Goal: Task Accomplishment & Management: Manage account settings

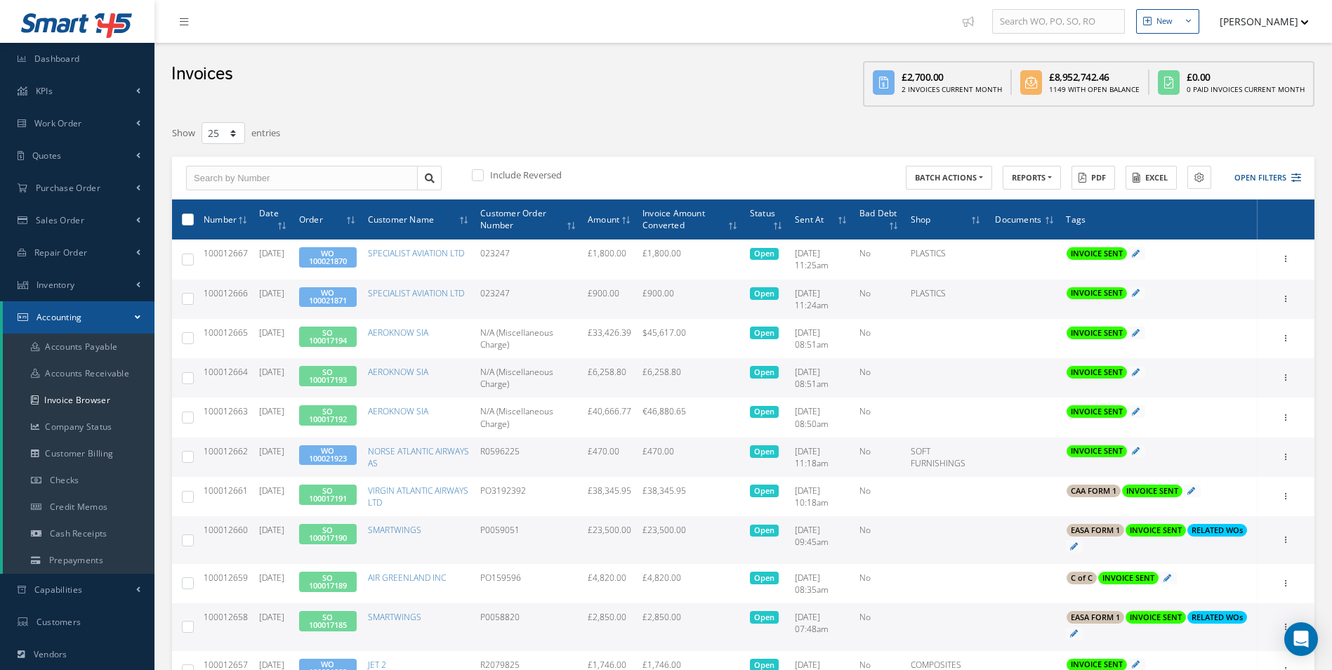
select select "25"
click at [79, 226] on link "Sales Order" at bounding box center [77, 220] width 154 height 32
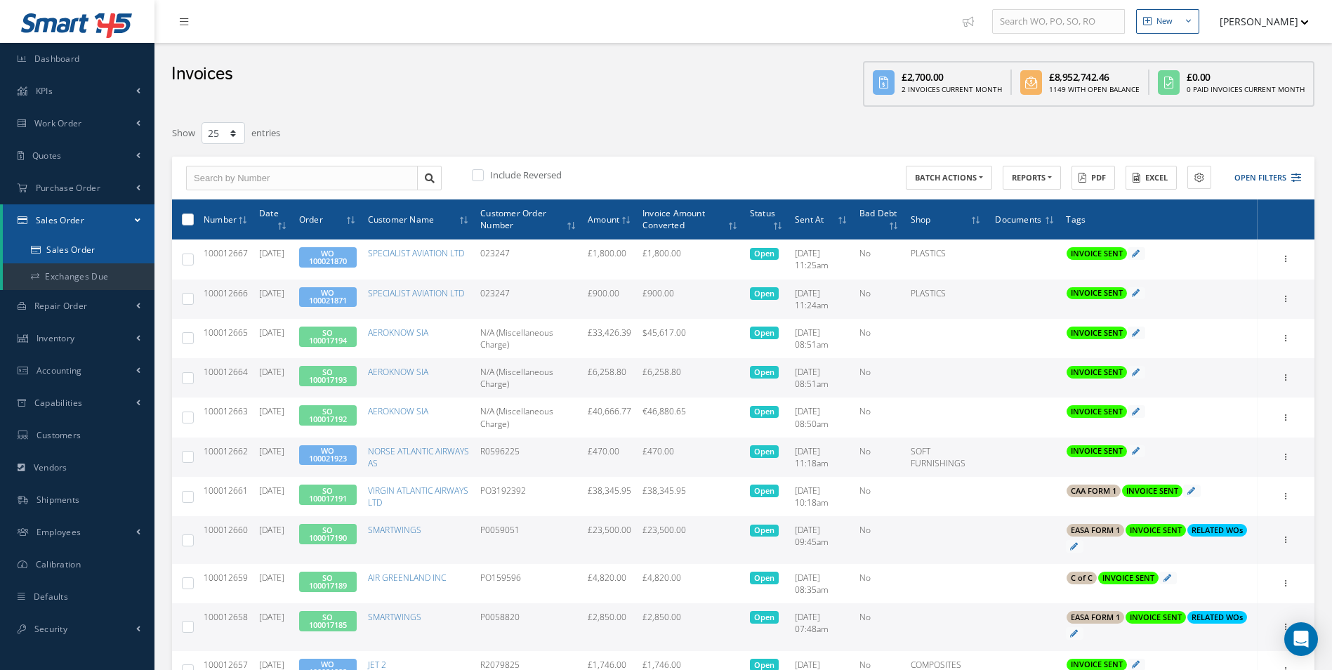
click at [82, 246] on link "Sales Order" at bounding box center [79, 250] width 152 height 27
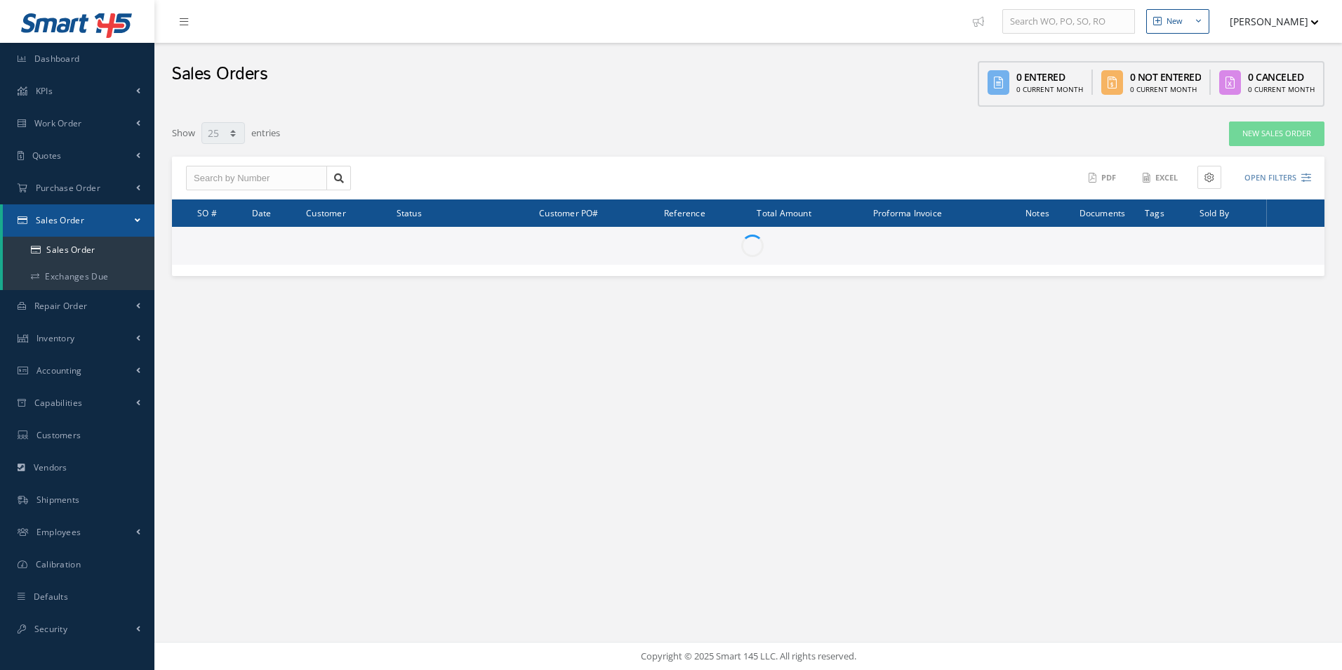
select select "25"
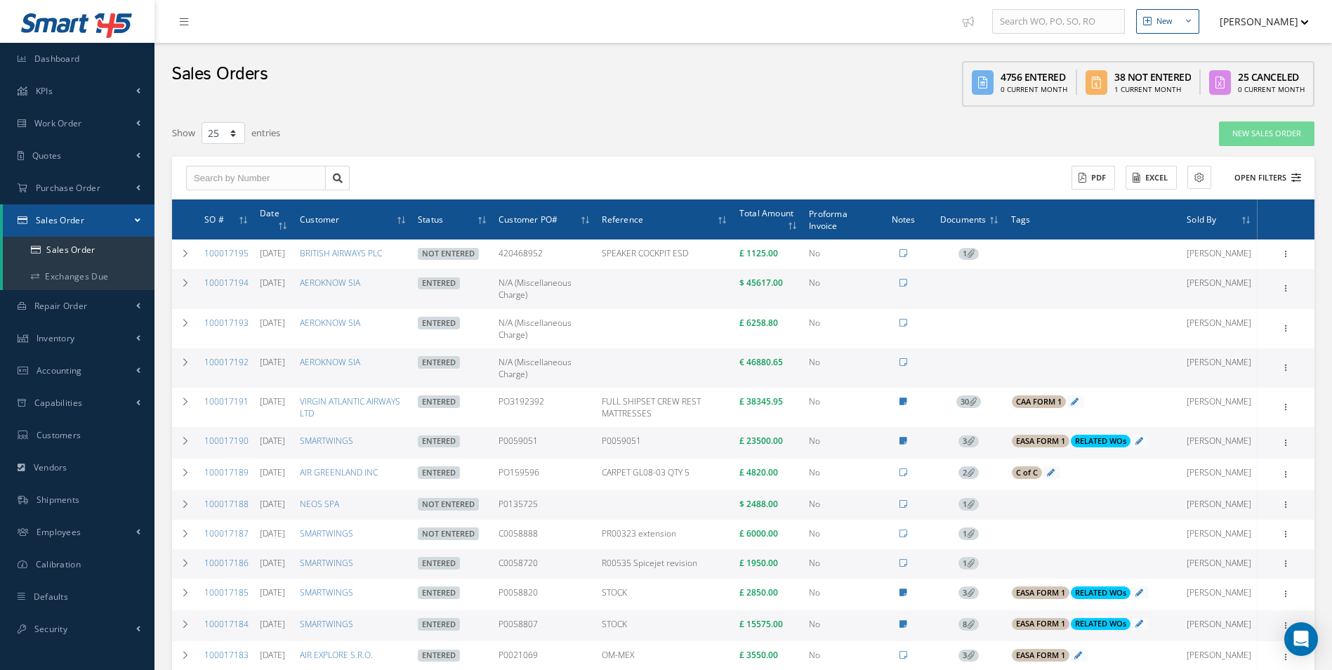
click at [1267, 178] on button "Open Filters" at bounding box center [1260, 177] width 79 height 23
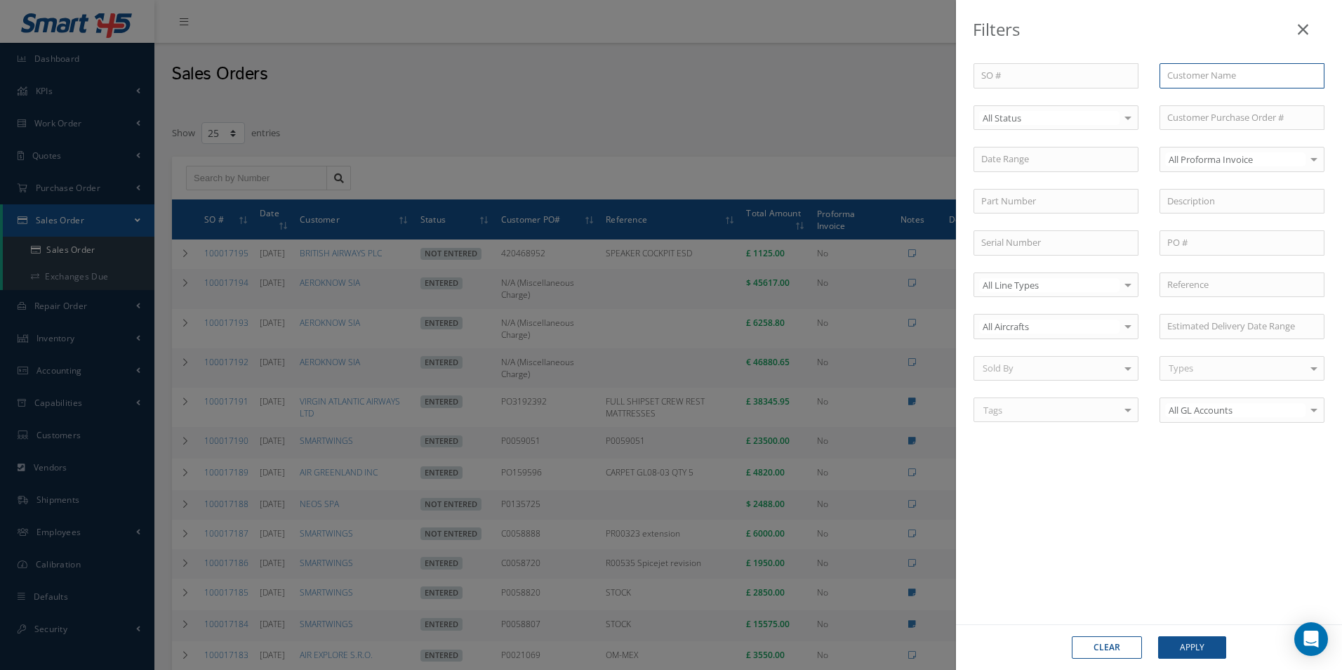
click at [1206, 84] on input "text" at bounding box center [1242, 75] width 165 height 25
click at [1210, 98] on span "ROYAL JET LLC" at bounding box center [1197, 100] width 60 height 13
type input "ROYAL JET LLC"
click at [1200, 647] on button "Apply" at bounding box center [1192, 647] width 68 height 22
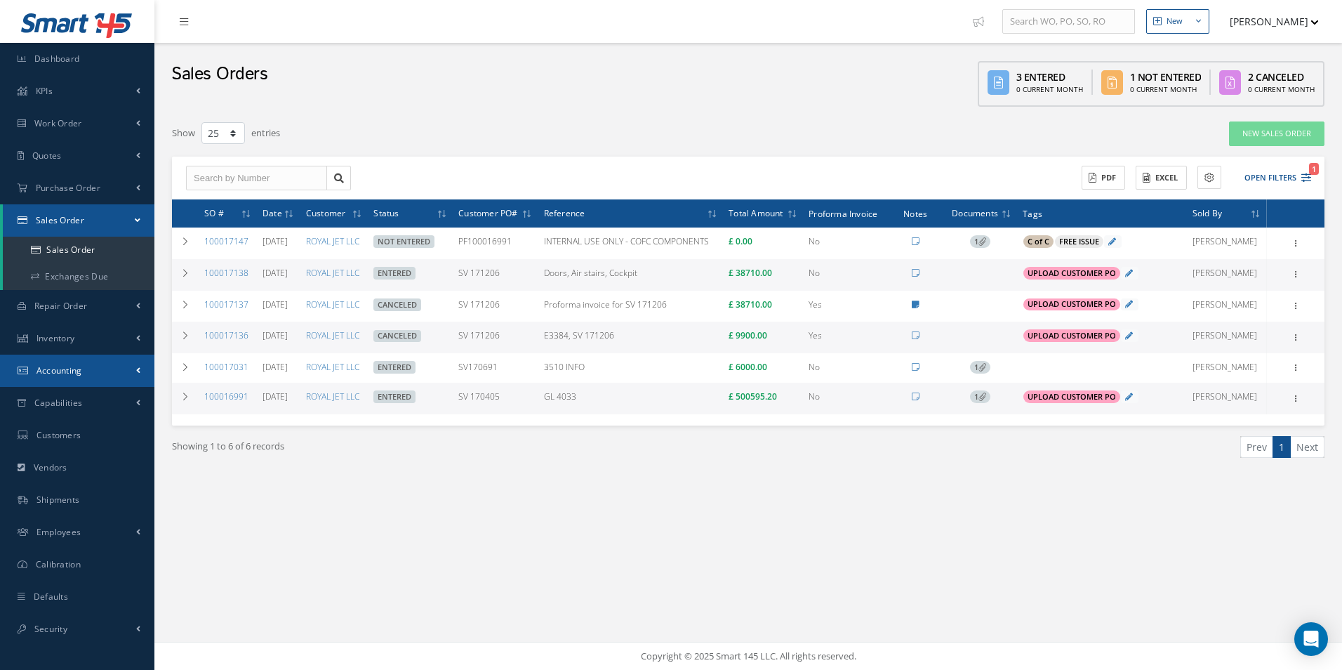
click at [88, 364] on link "Accounting" at bounding box center [77, 371] width 154 height 32
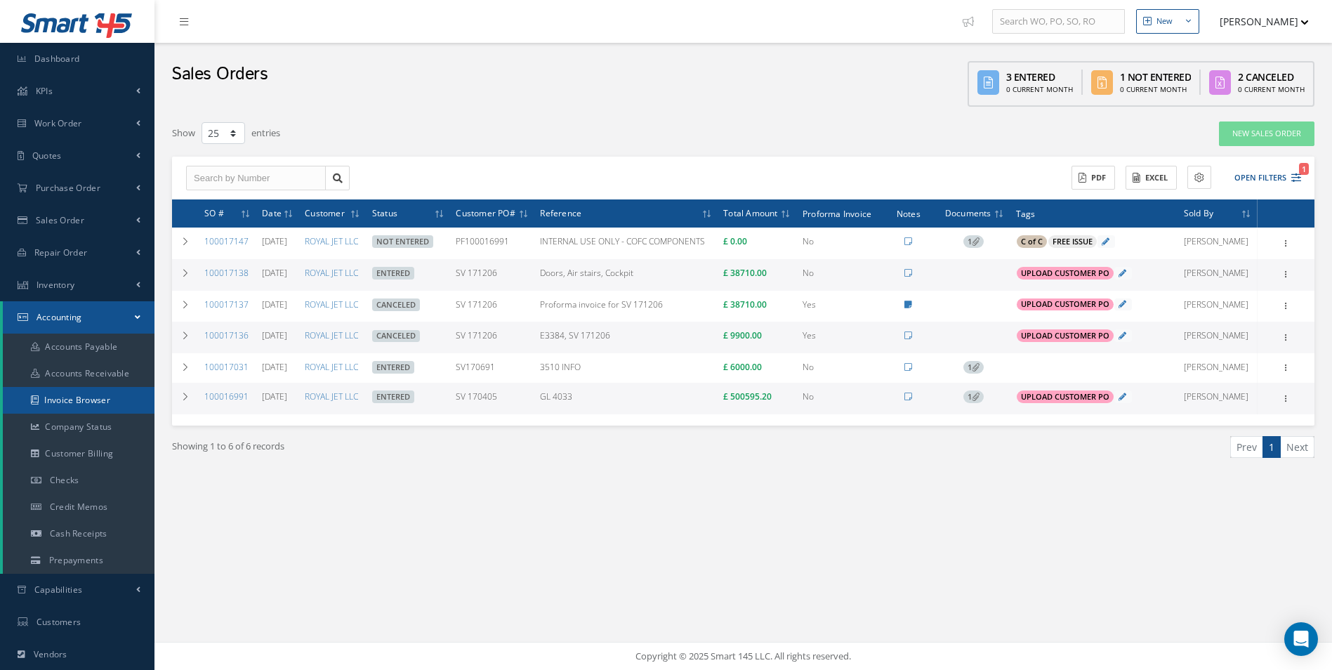
click at [86, 392] on link "Invoice Browser" at bounding box center [79, 400] width 152 height 27
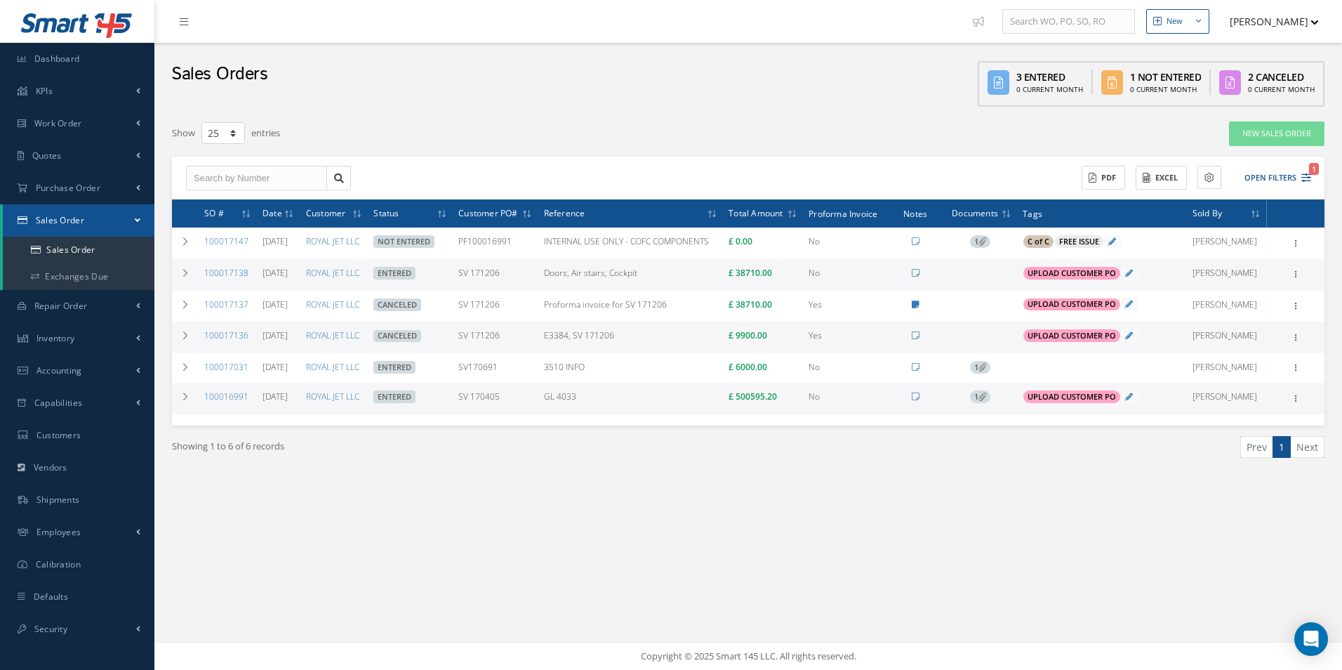
select select "25"
click at [1261, 131] on link "New Sales Order" at bounding box center [1276, 133] width 95 height 25
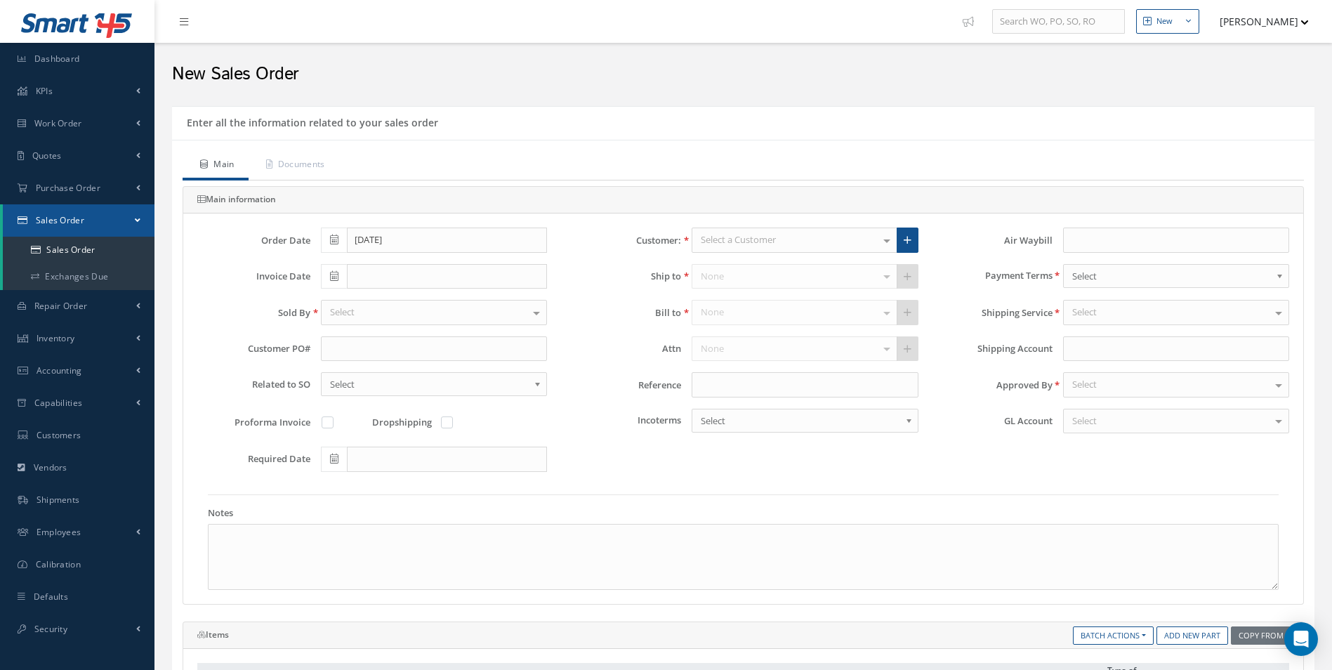
click at [331, 241] on icon at bounding box center [334, 239] width 8 height 10
click at [326, 261] on th "«" at bounding box center [331, 264] width 21 height 21
click at [396, 384] on td "30" at bounding box center [394, 390] width 21 height 21
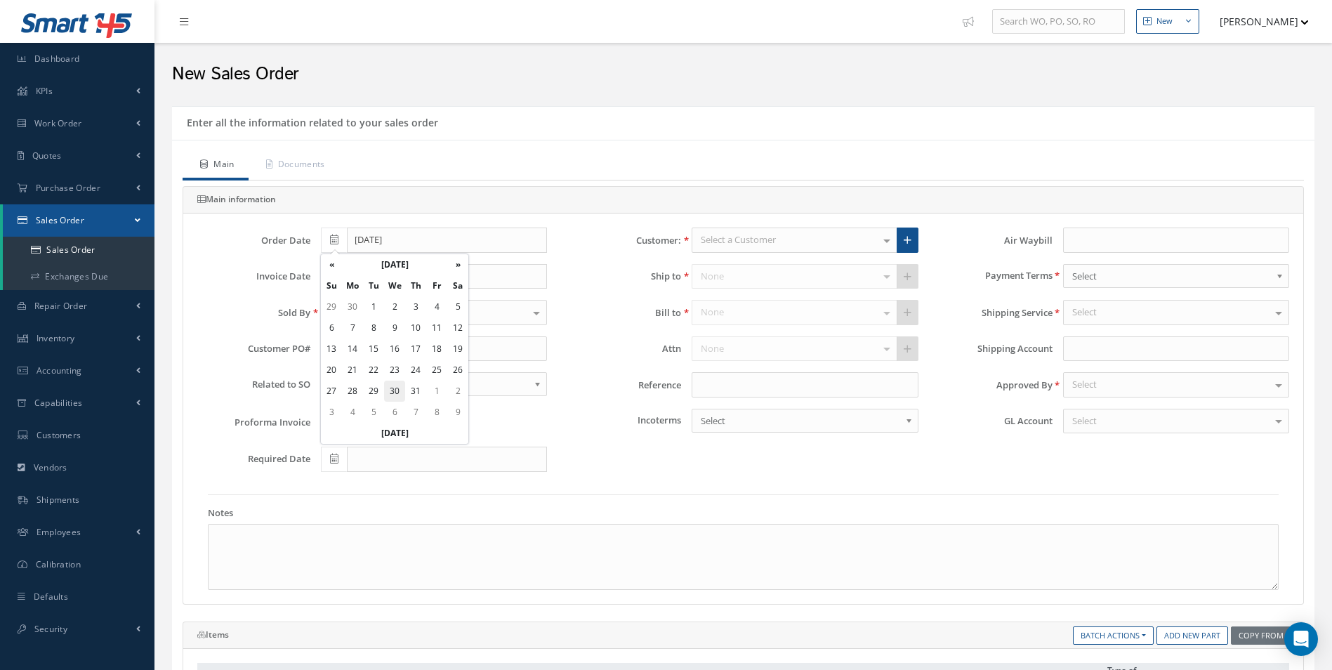
type input "[DATE]"
click at [338, 273] on icon at bounding box center [334, 276] width 8 height 10
click at [333, 301] on th "«" at bounding box center [331, 300] width 21 height 21
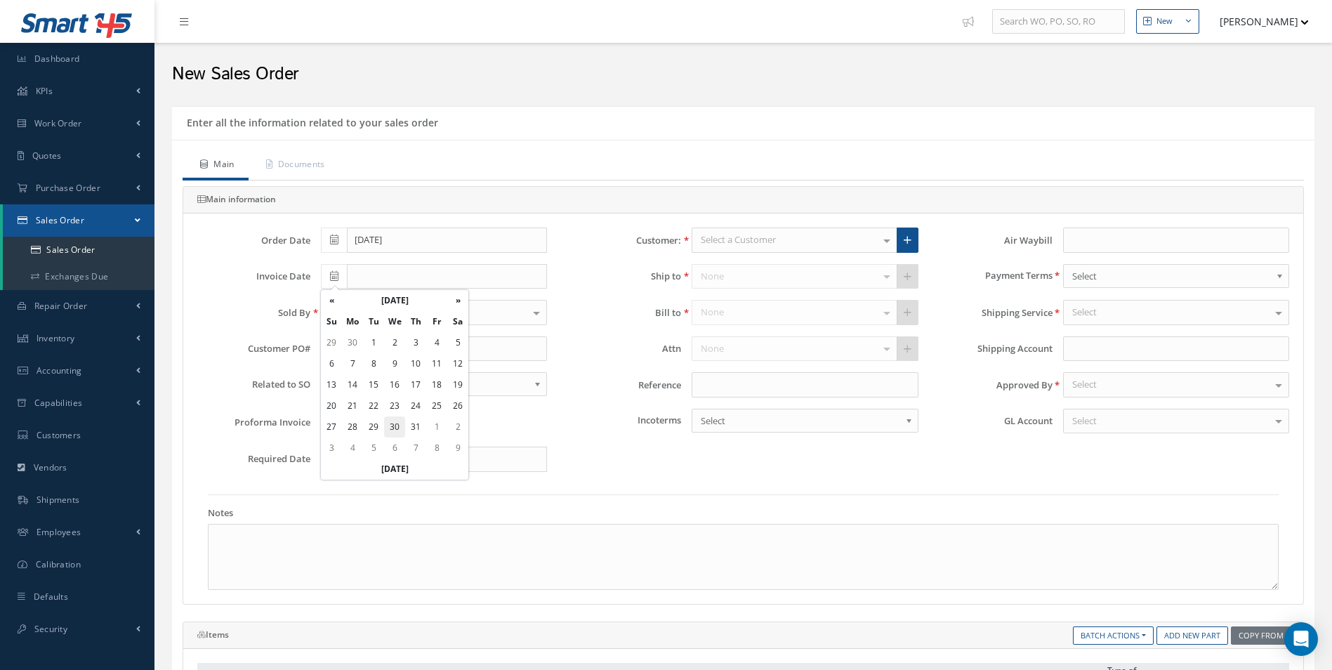
click at [397, 423] on td "30" at bounding box center [394, 426] width 21 height 21
type input "[DATE]"
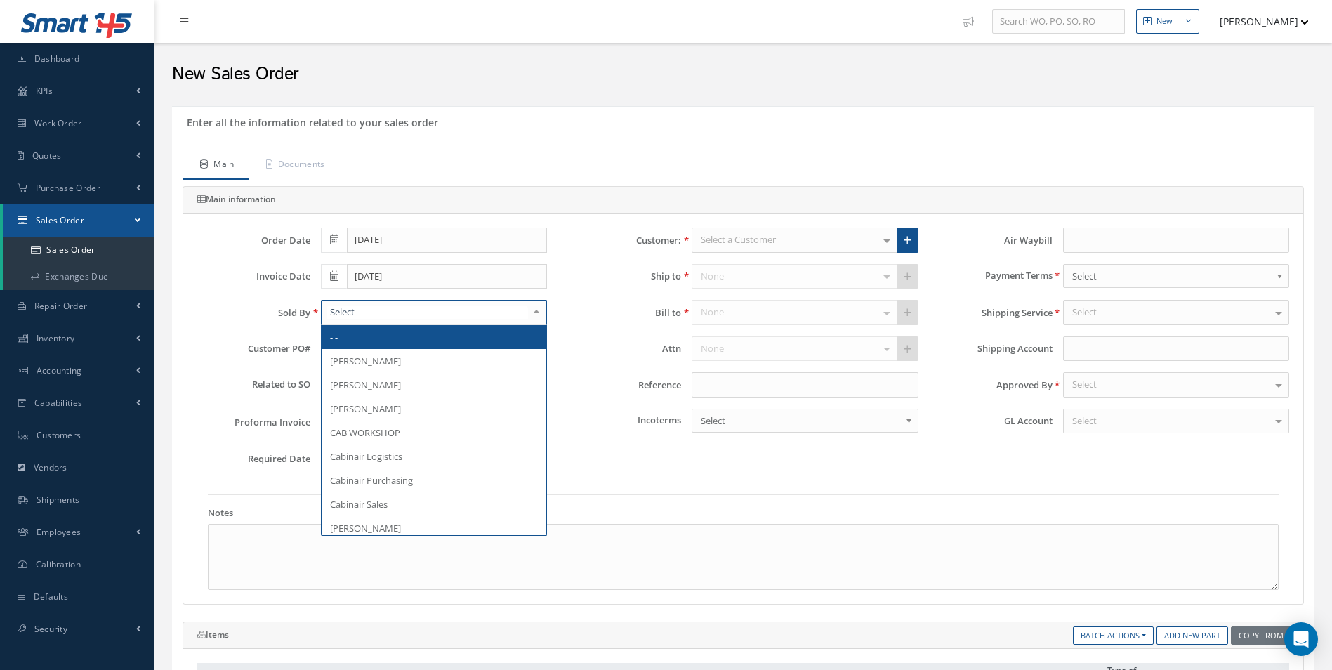
click at [456, 316] on div at bounding box center [434, 312] width 226 height 25
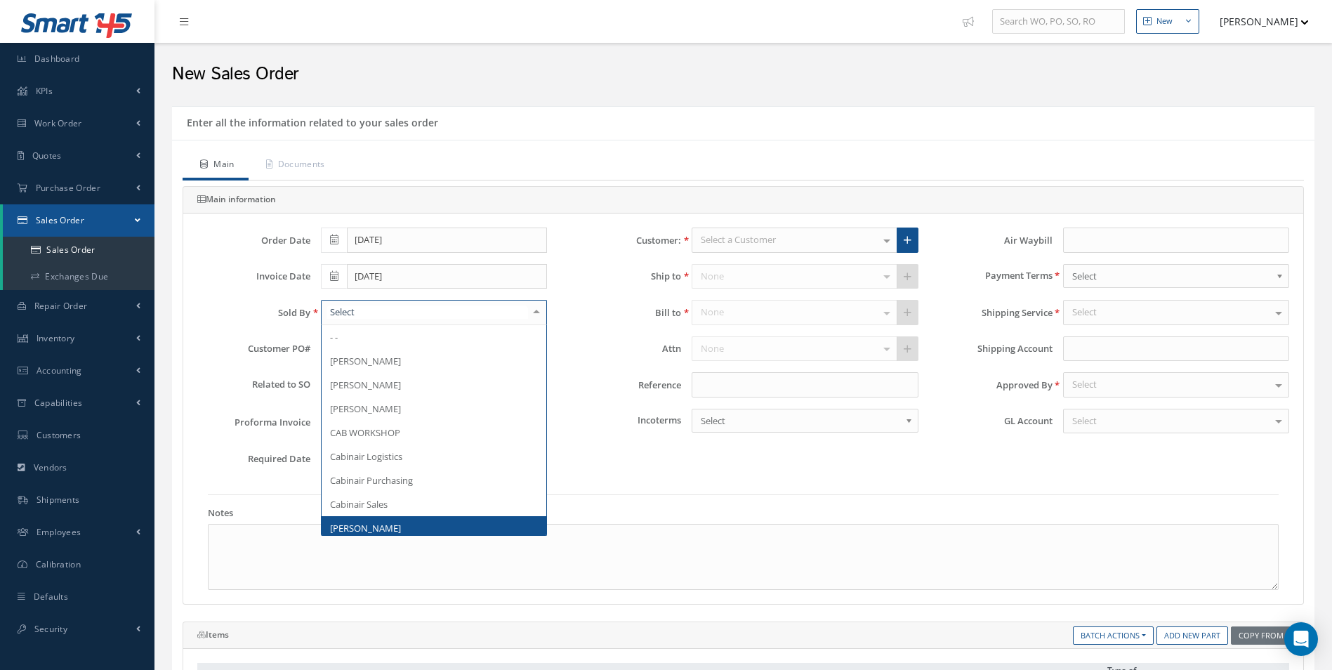
click at [399, 520] on span "[PERSON_NAME]" at bounding box center [434, 528] width 225 height 24
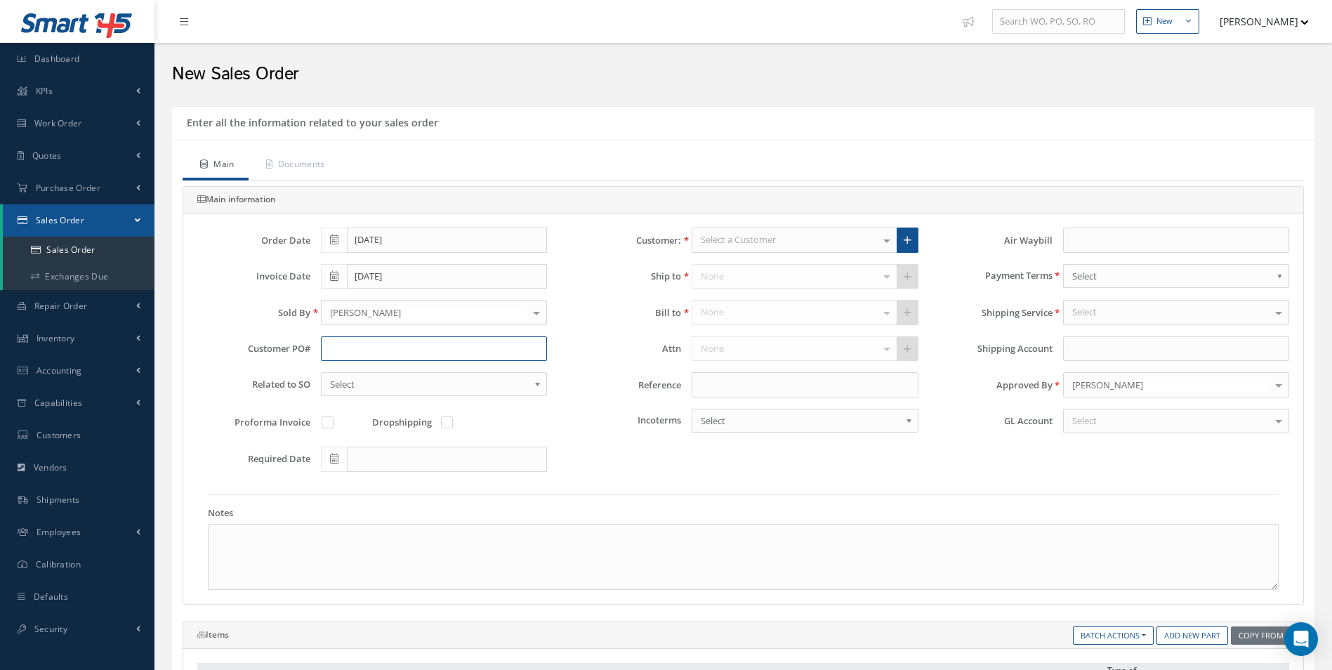
click at [396, 347] on input "text" at bounding box center [434, 348] width 226 height 25
click at [378, 353] on input "text" at bounding box center [434, 348] width 226 height 25
paste input "SV 170405"
type input "SV 170405"
click at [452, 420] on label at bounding box center [454, 422] width 4 height 13
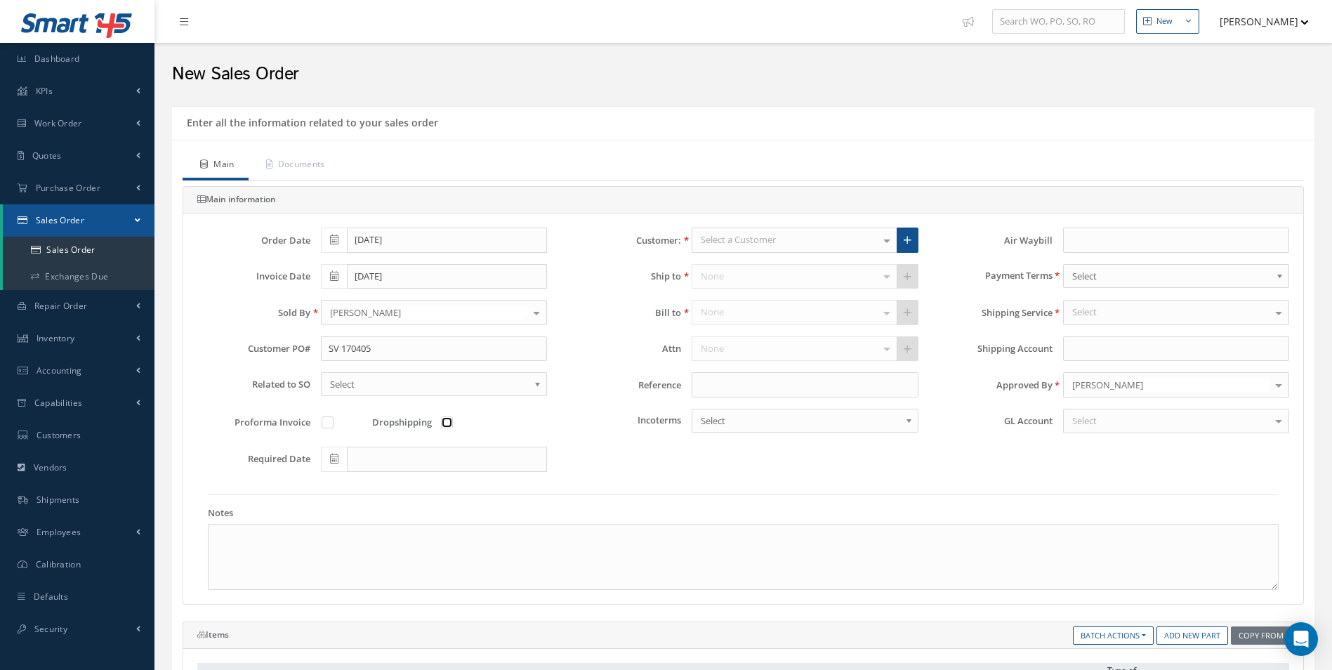
click at [445, 420] on input "checkbox" at bounding box center [447, 423] width 9 height 9
checkbox input "true"
click at [785, 241] on div at bounding box center [793, 239] width 205 height 25
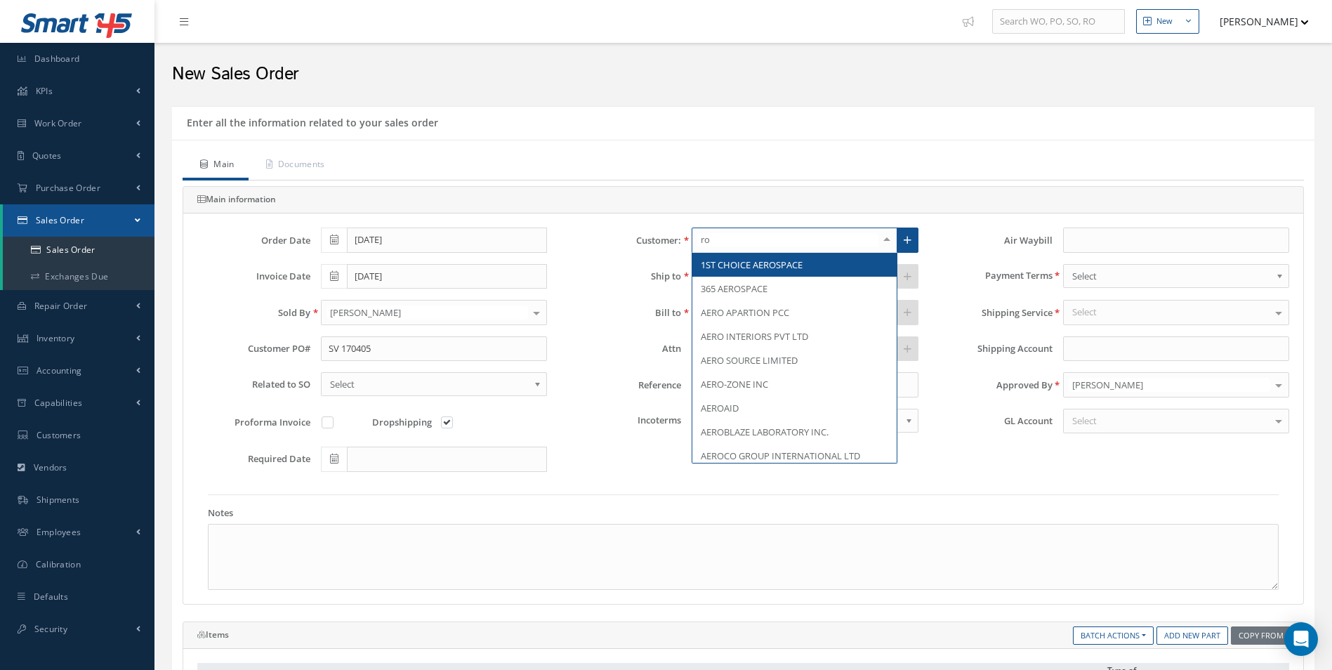
type input "roy"
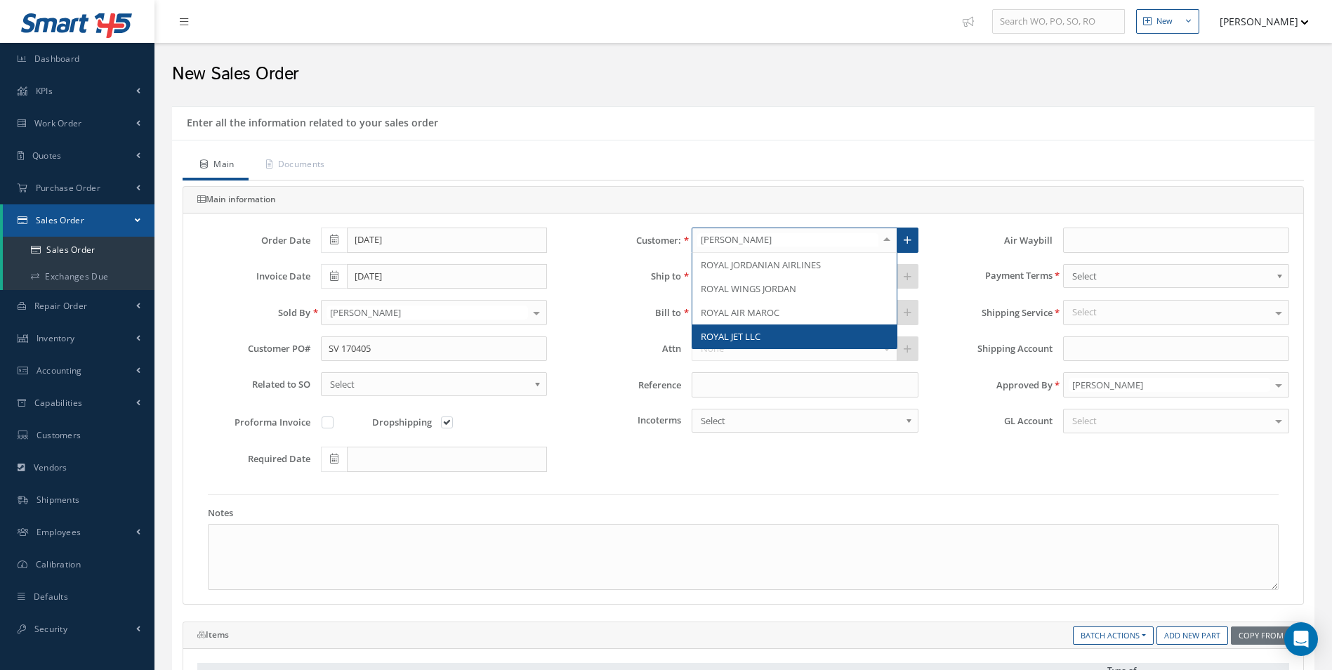
click at [750, 329] on span "ROYAL JET LLC" at bounding box center [794, 336] width 204 height 24
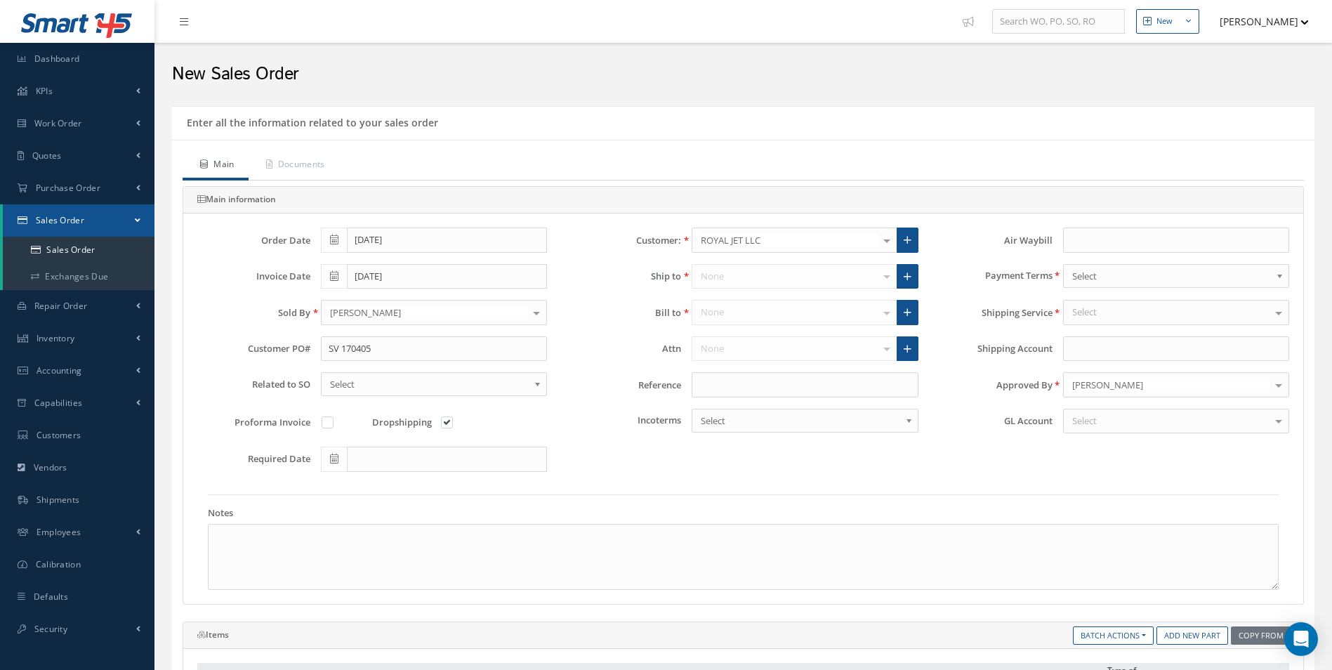
type input "146649823"
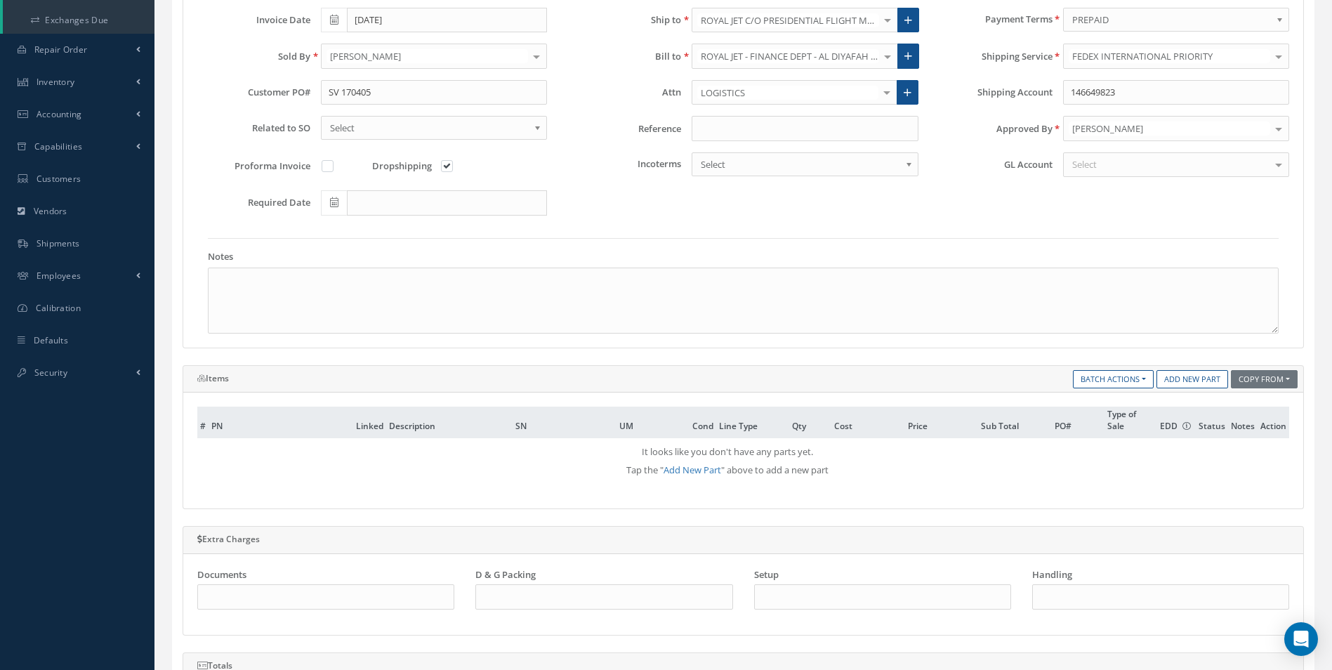
scroll to position [281, 0]
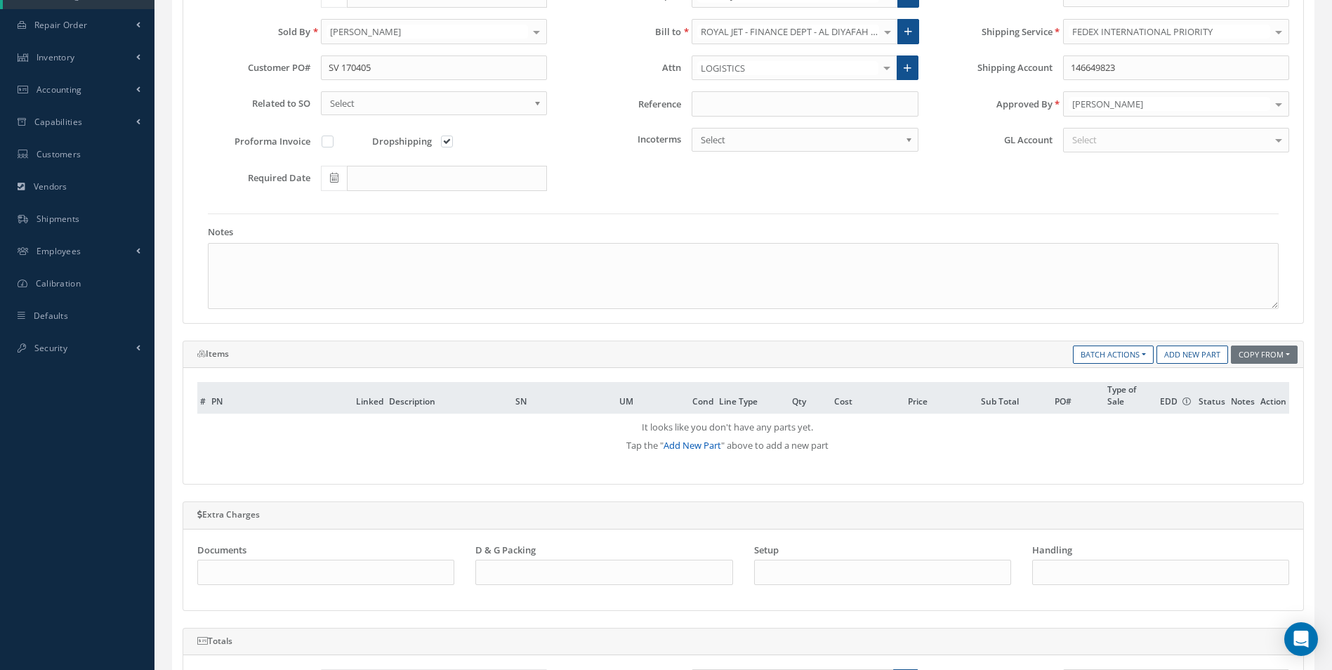
click at [688, 442] on link "Add New Part" at bounding box center [692, 445] width 58 height 13
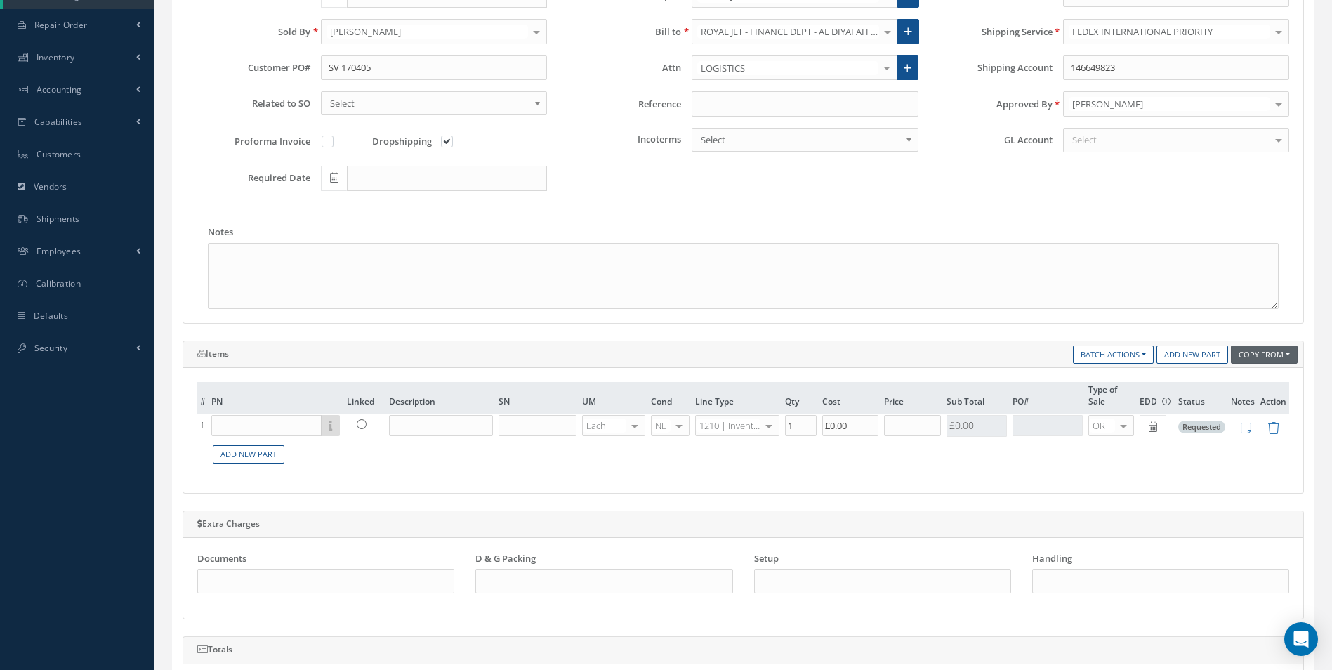
click at [1258, 356] on button "Copy From" at bounding box center [1264, 354] width 67 height 19
click at [1258, 409] on link "Sales Order" at bounding box center [1273, 412] width 112 height 19
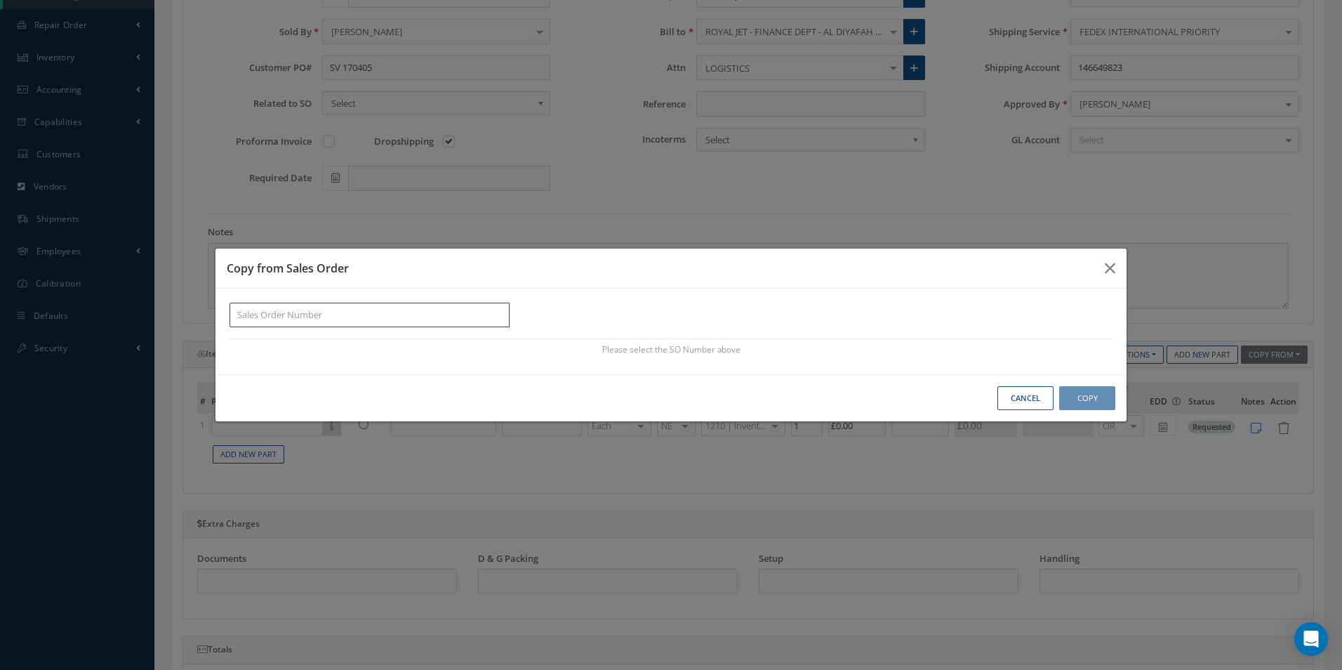
click at [358, 319] on input "text" at bounding box center [370, 315] width 280 height 25
paste input "100016991"
click at [318, 343] on div "100016991" at bounding box center [369, 340] width 265 height 14
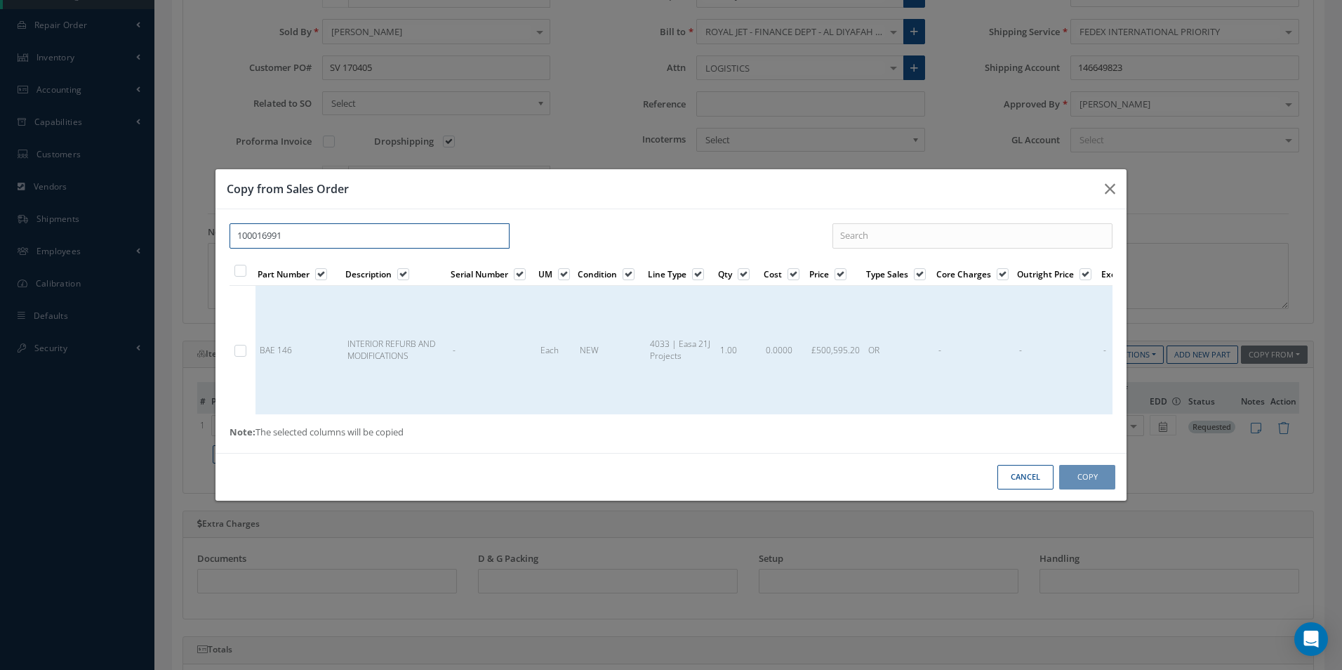
type input "100016991"
click at [246, 346] on label at bounding box center [248, 350] width 4 height 12
click at [244, 347] on input "checkbox" at bounding box center [241, 351] width 9 height 9
checkbox input "true"
click at [1090, 484] on button "Copy" at bounding box center [1087, 477] width 56 height 25
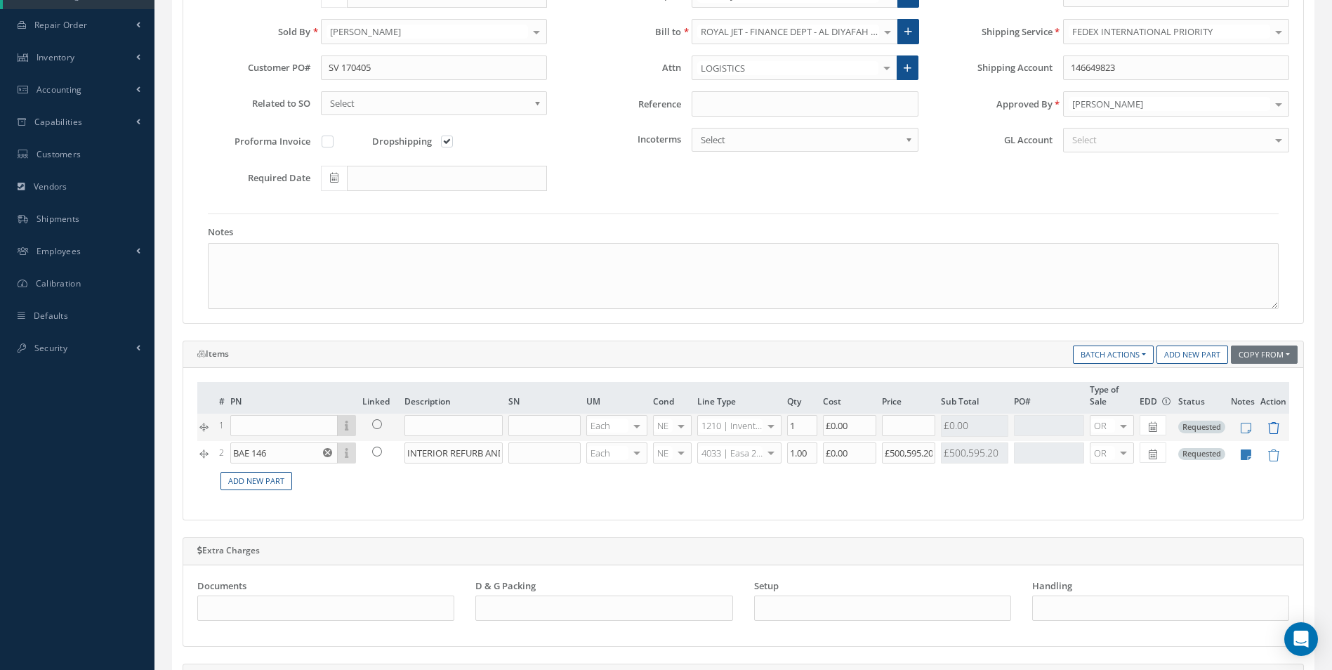
click at [1276, 427] on icon at bounding box center [1273, 428] width 12 height 12
type input "BAE 146"
type input "INTERIOR REFURB AND MODIFICATIONS"
type input "1.00"
type input "£0"
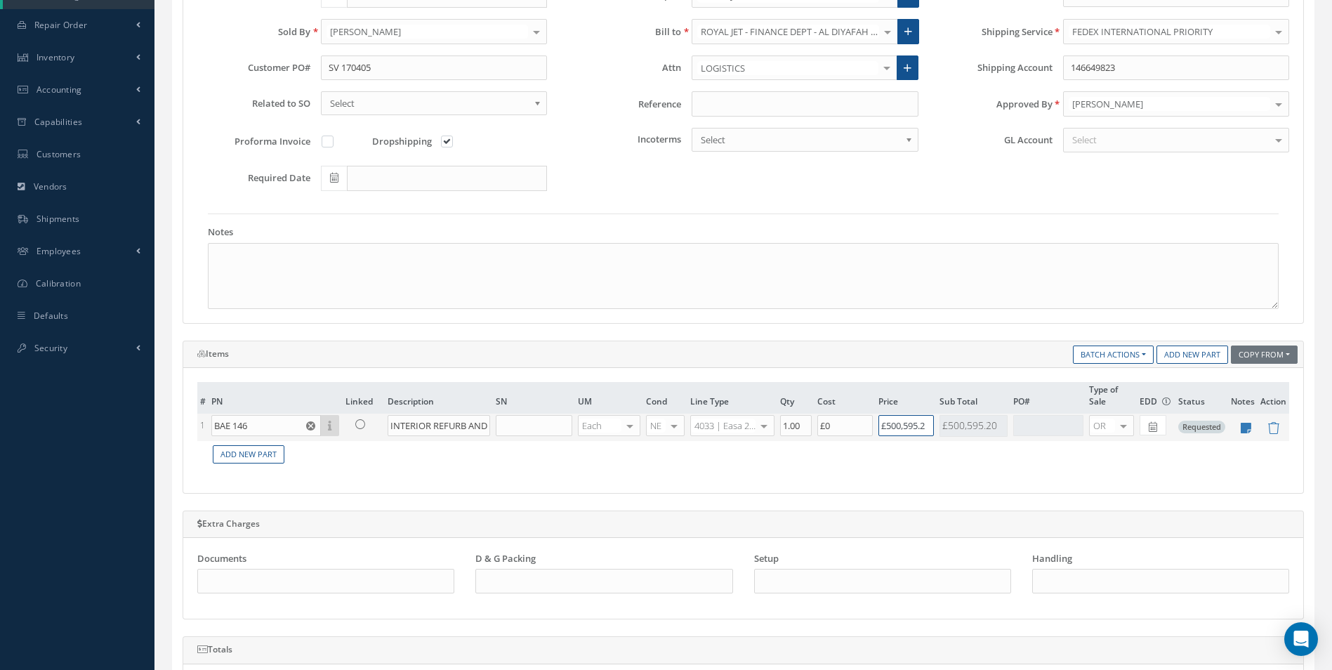
drag, startPoint x: 930, startPoint y: 428, endPoint x: 835, endPoint y: 439, distance: 96.1
click at [835, 439] on tr "1 BAE 146 Part Number Description SN Condition PO# Qty Location Warehouse INTER…" at bounding box center [743, 426] width 1092 height 27
type input "£125,148.80"
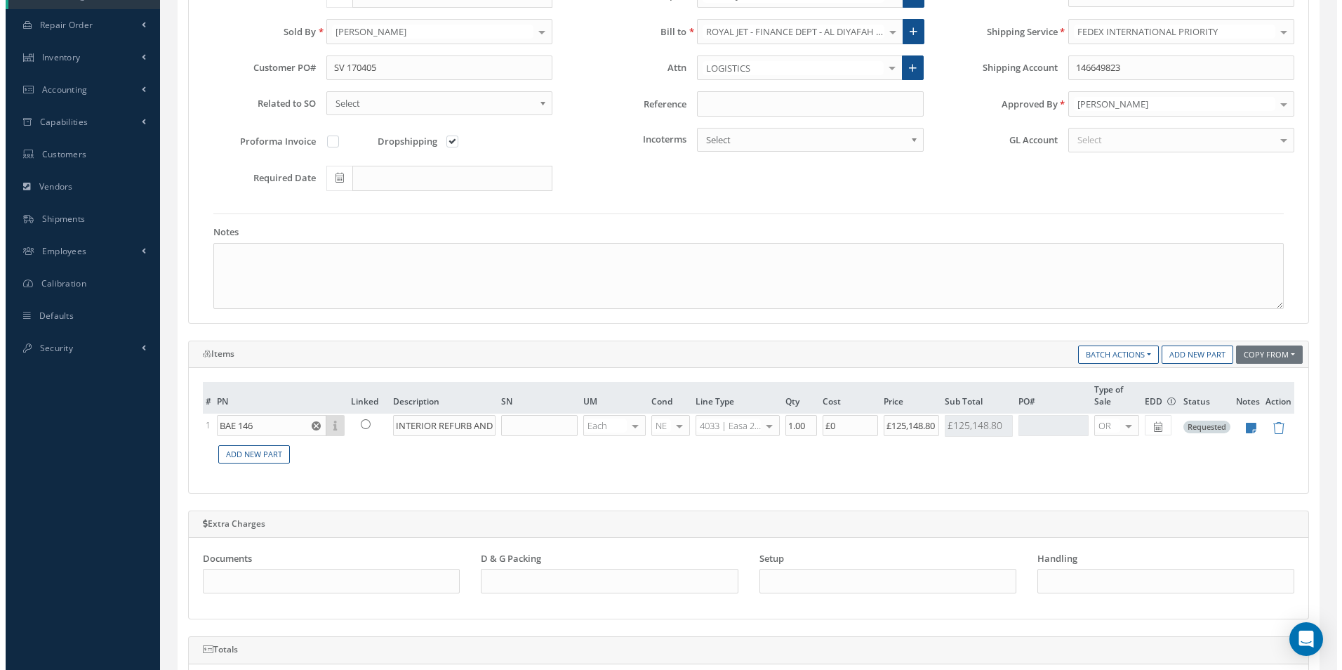
scroll to position [0, 0]
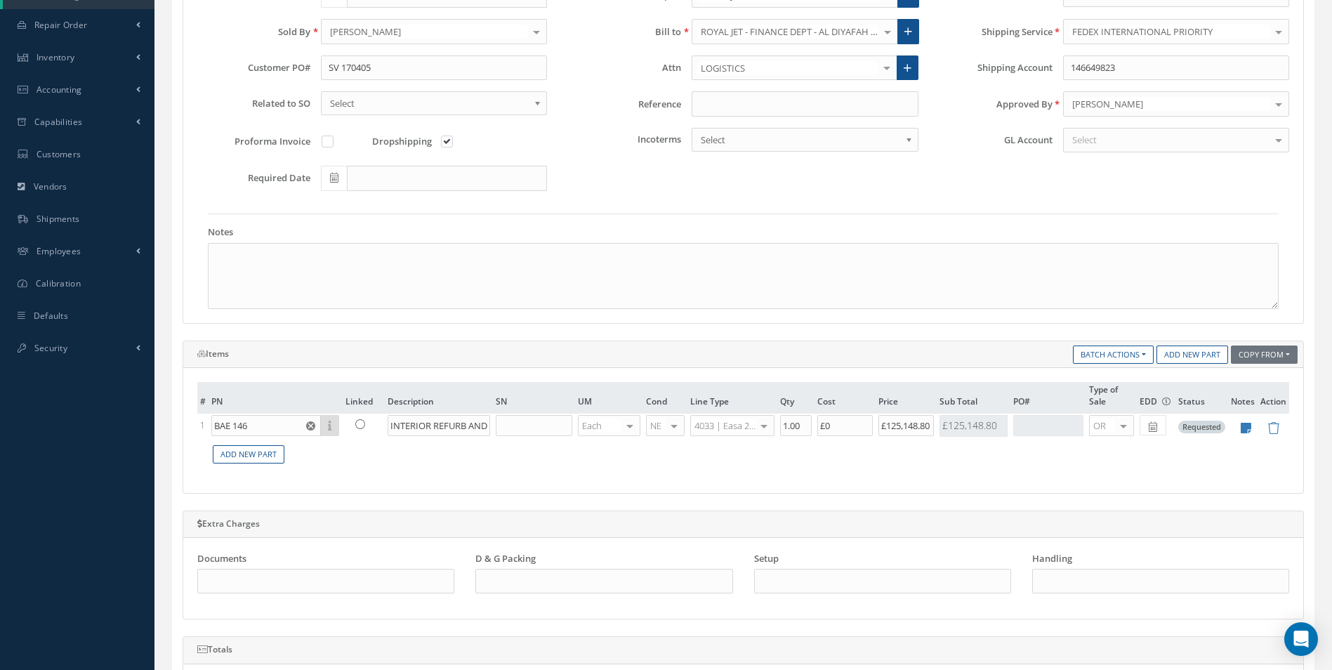
click at [903, 480] on div "# PN Linked Description SN UM Cond Line Type Qty Cost Price Sub Total PO# Type …" at bounding box center [743, 430] width 1120 height 125
click at [1241, 423] on icon at bounding box center [1245, 428] width 11 height 12
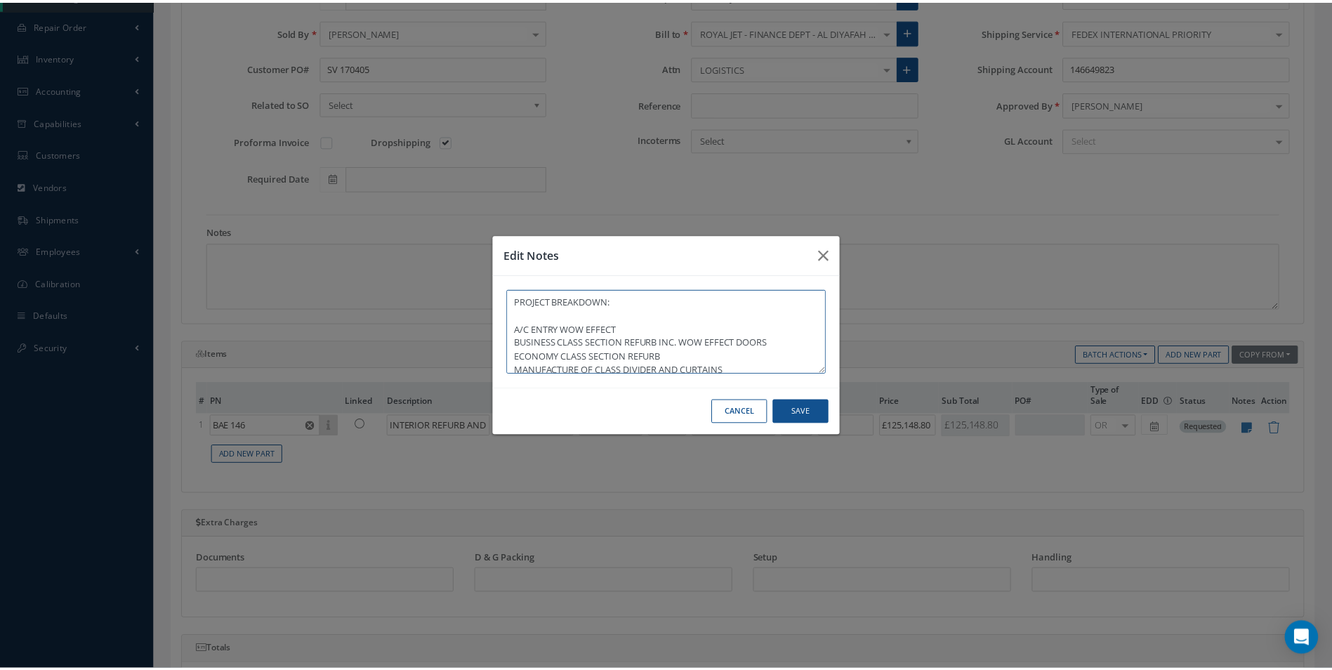
scroll to position [37, 0]
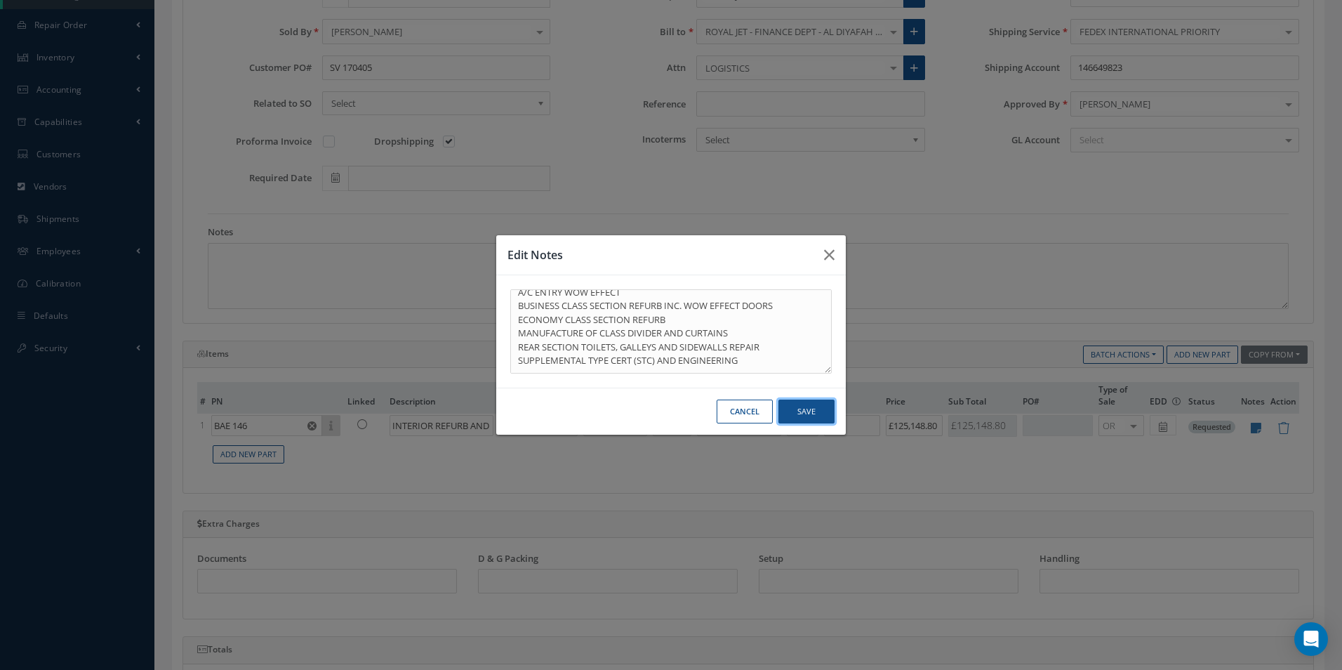
click at [805, 408] on button "Save" at bounding box center [807, 411] width 56 height 25
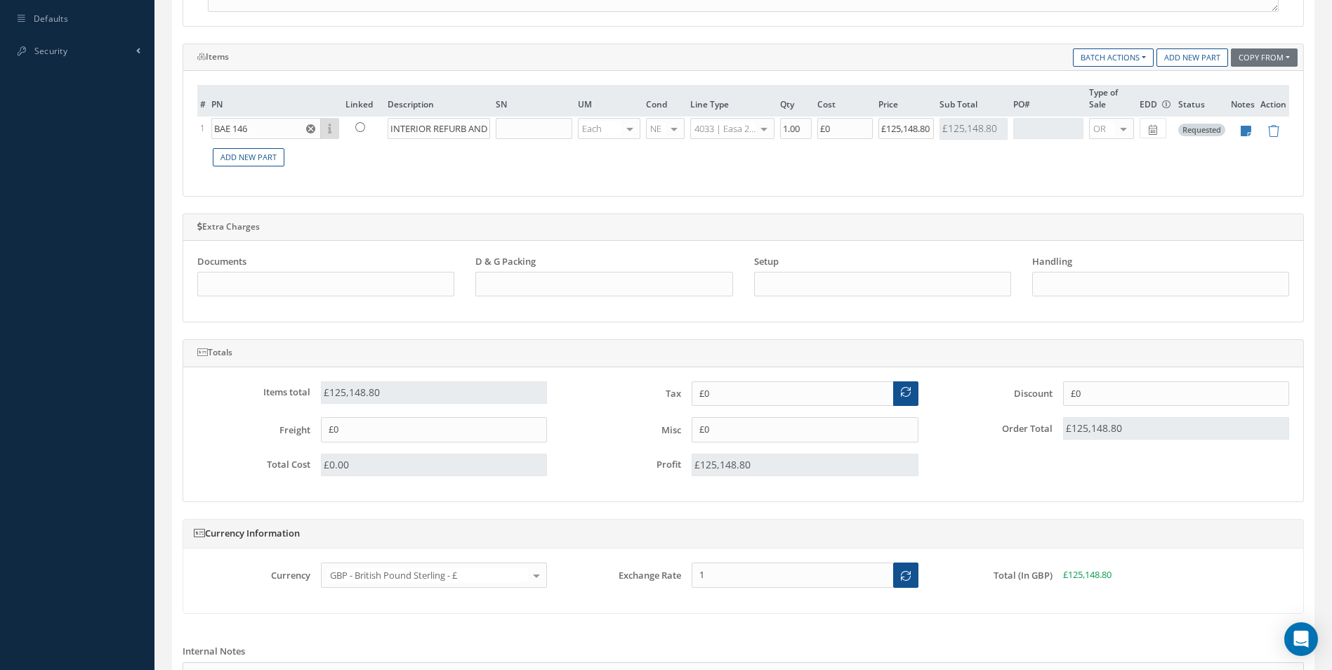
scroll to position [774, 0]
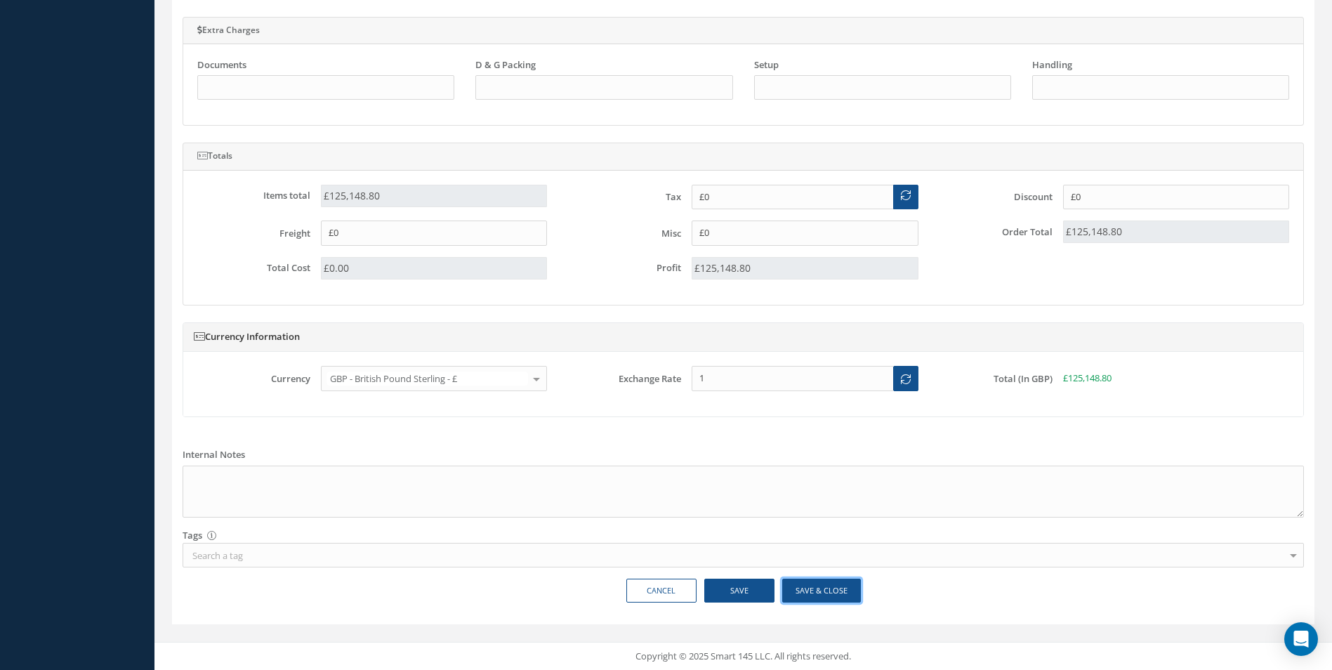
click at [832, 588] on button "Save & Close" at bounding box center [821, 590] width 79 height 25
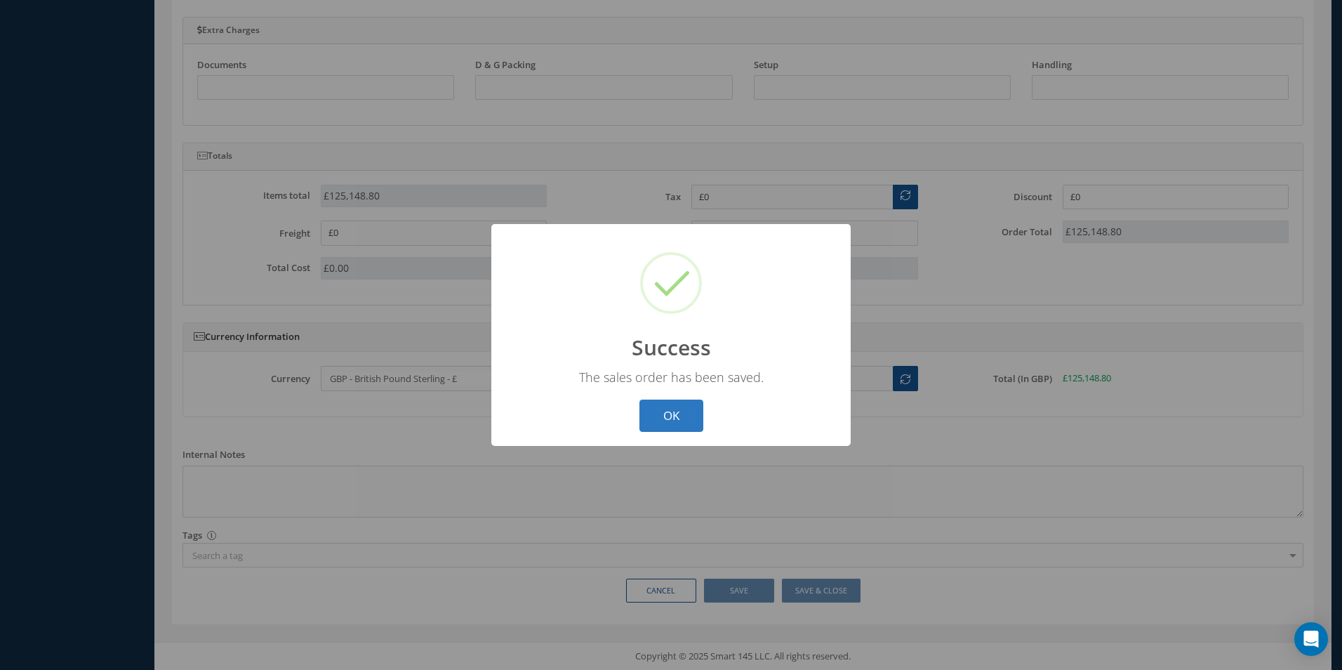
click at [680, 417] on button "OK" at bounding box center [672, 415] width 64 height 33
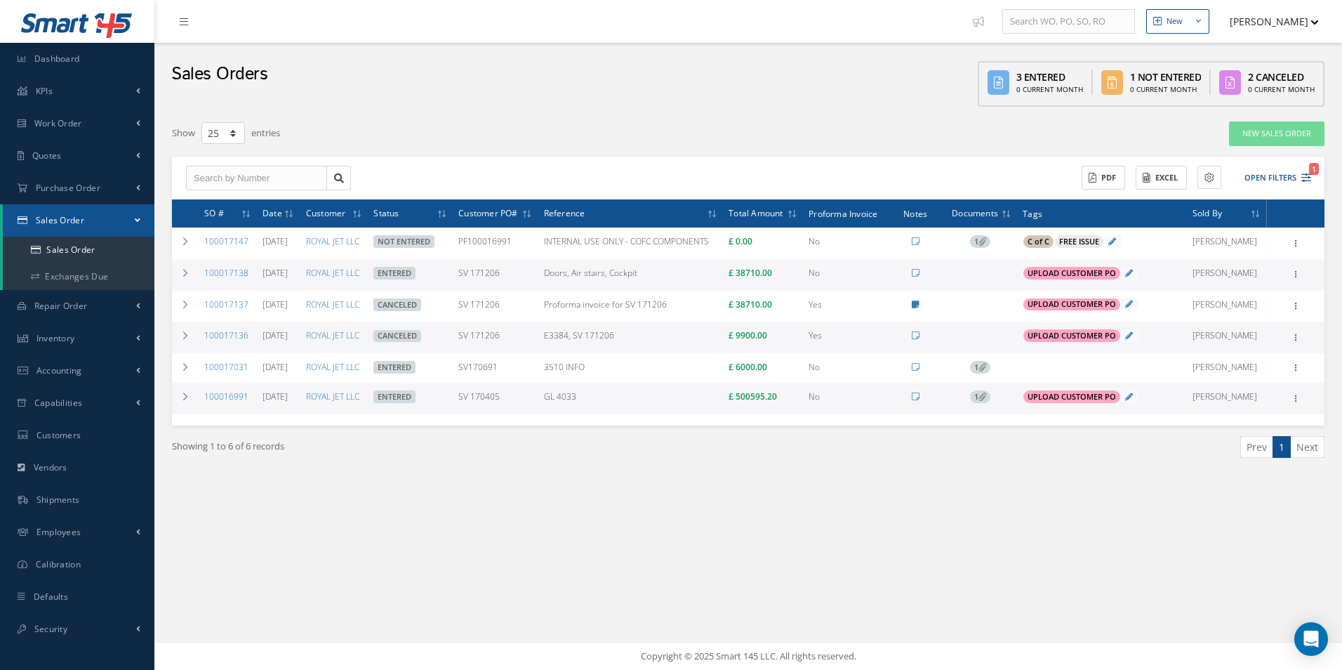
select select "25"
drag, startPoint x: 248, startPoint y: 402, endPoint x: 204, endPoint y: 408, distance: 44.6
click at [204, 408] on td "100016991" at bounding box center [228, 399] width 58 height 32
copy link "100016991"
click at [254, 421] on div "SO # Date Customer Status Customer PO# Reference Total Amount Proforma Invoice …" at bounding box center [748, 312] width 1153 height 226
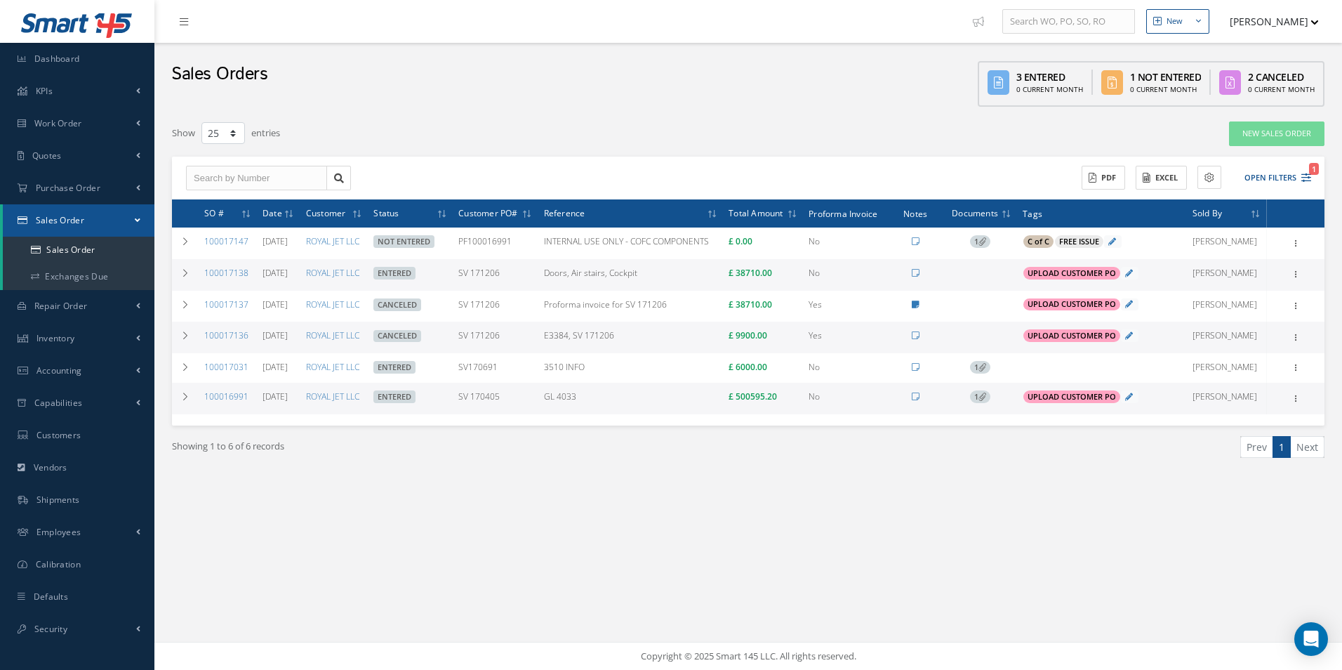
drag, startPoint x: 246, startPoint y: 400, endPoint x: 206, endPoint y: 406, distance: 40.4
click at [206, 406] on td "100016991" at bounding box center [228, 399] width 58 height 32
copy link "100016991"
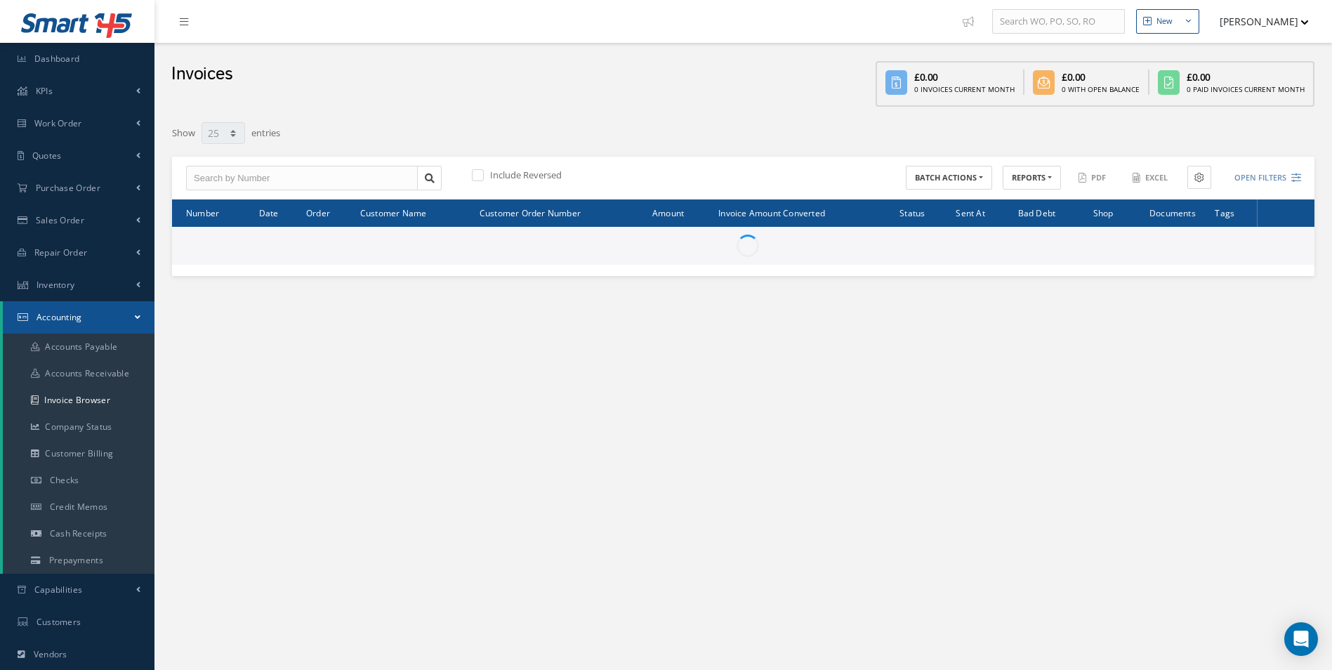
select select "25"
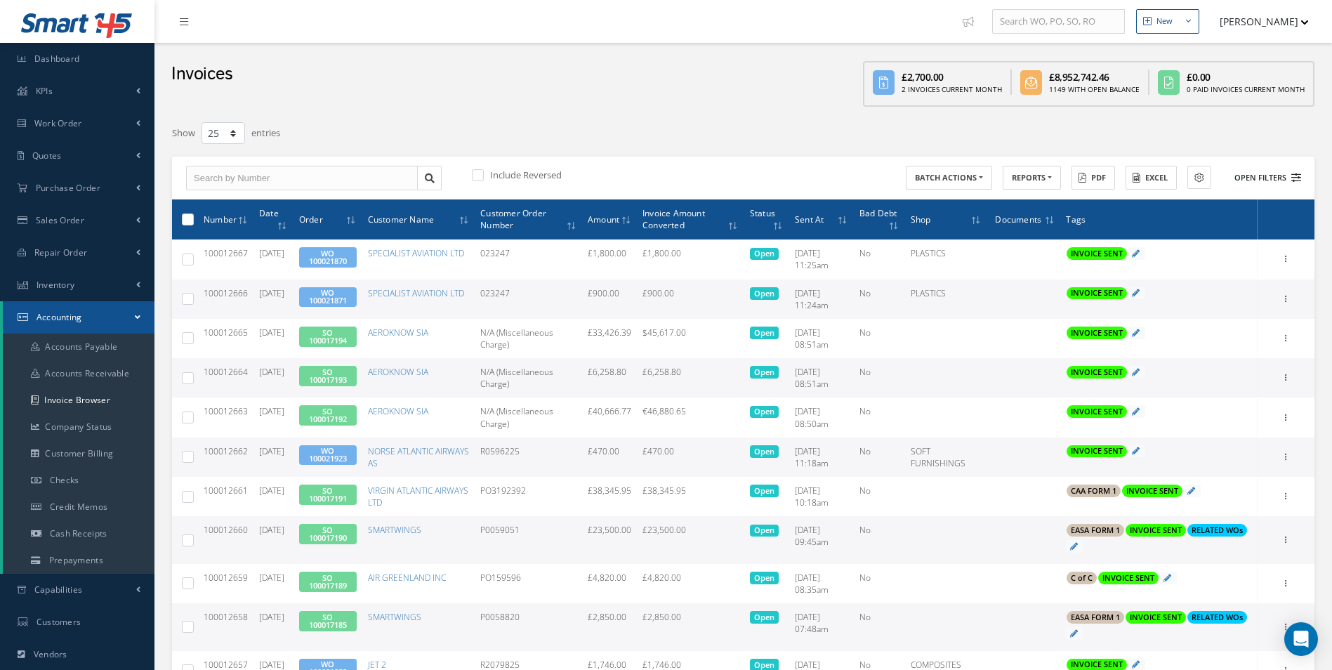
click at [1251, 175] on button "Open Filters" at bounding box center [1260, 177] width 79 height 23
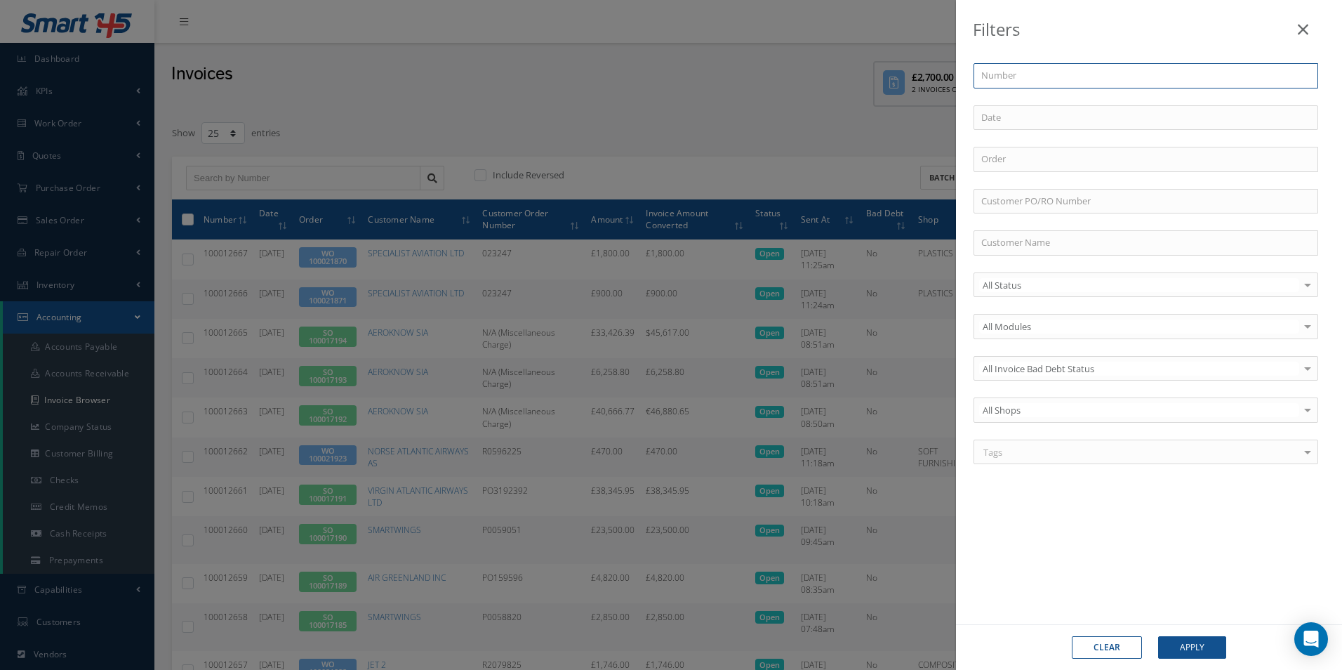
click at [1101, 79] on input "text" at bounding box center [1146, 75] width 345 height 25
drag, startPoint x: 1031, startPoint y: 232, endPoint x: 1034, endPoint y: 239, distance: 8.5
click at [1031, 232] on input "text" at bounding box center [1146, 242] width 345 height 25
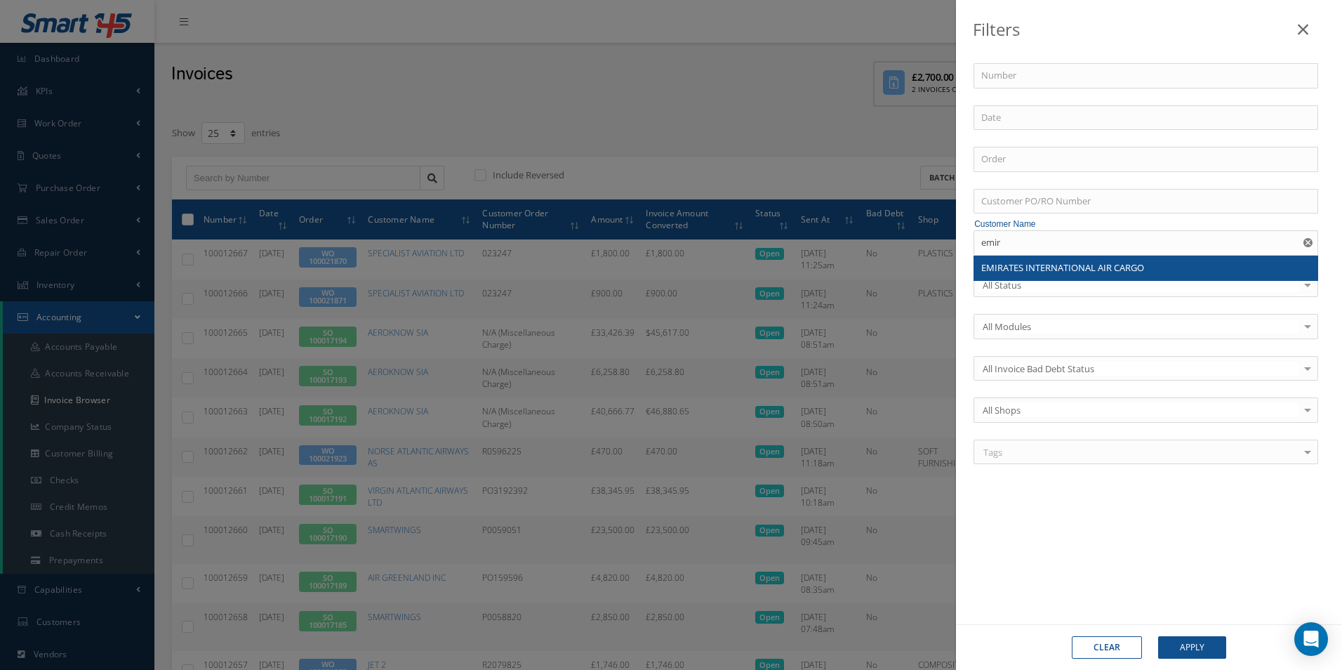
click at [1064, 266] on span "EMIRATES INTERNATIONAL AIR CARGO" at bounding box center [1062, 267] width 163 height 13
type input "EMIRATES INTERNATIONAL AIR CARGO"
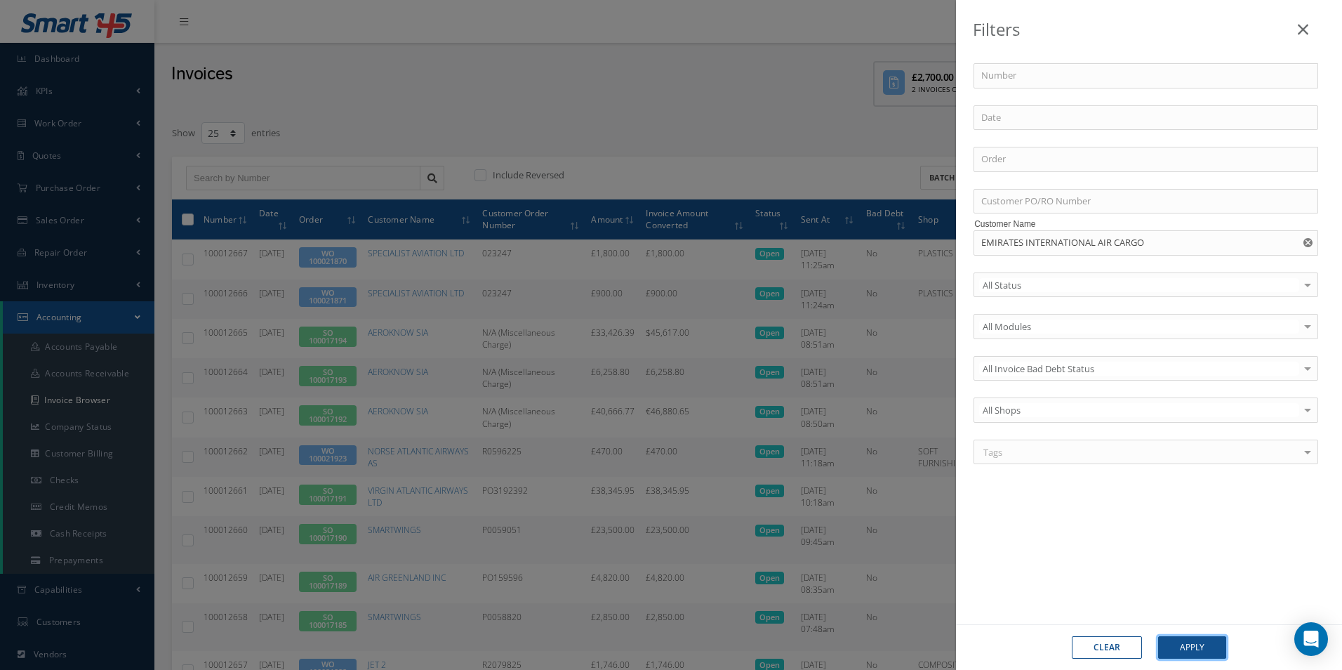
click at [1205, 646] on button "Apply" at bounding box center [1192, 647] width 68 height 22
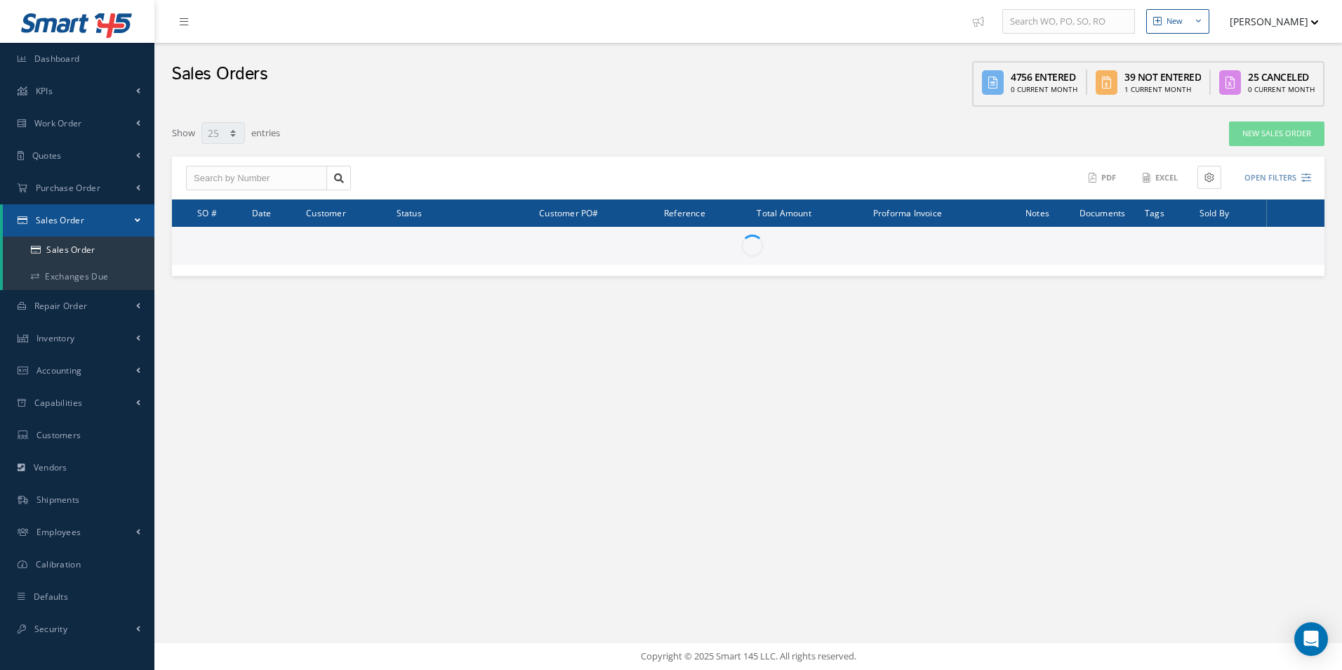
select select "25"
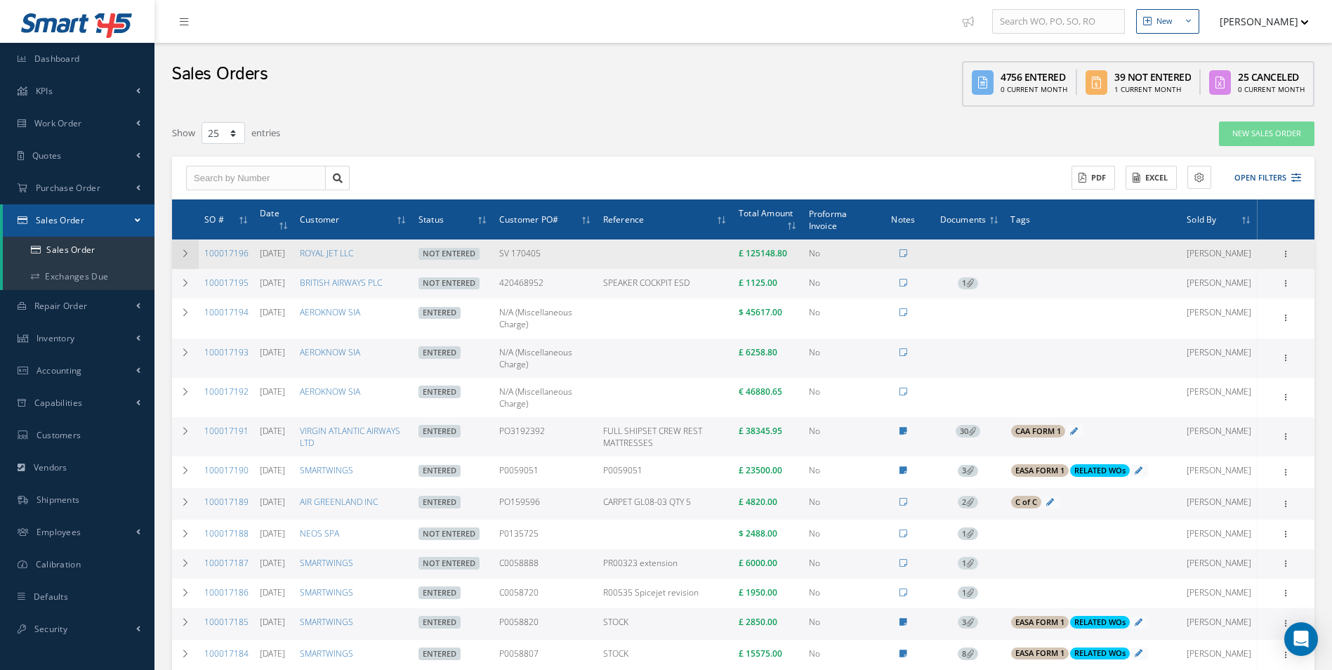
click at [180, 253] on icon at bounding box center [185, 253] width 10 height 8
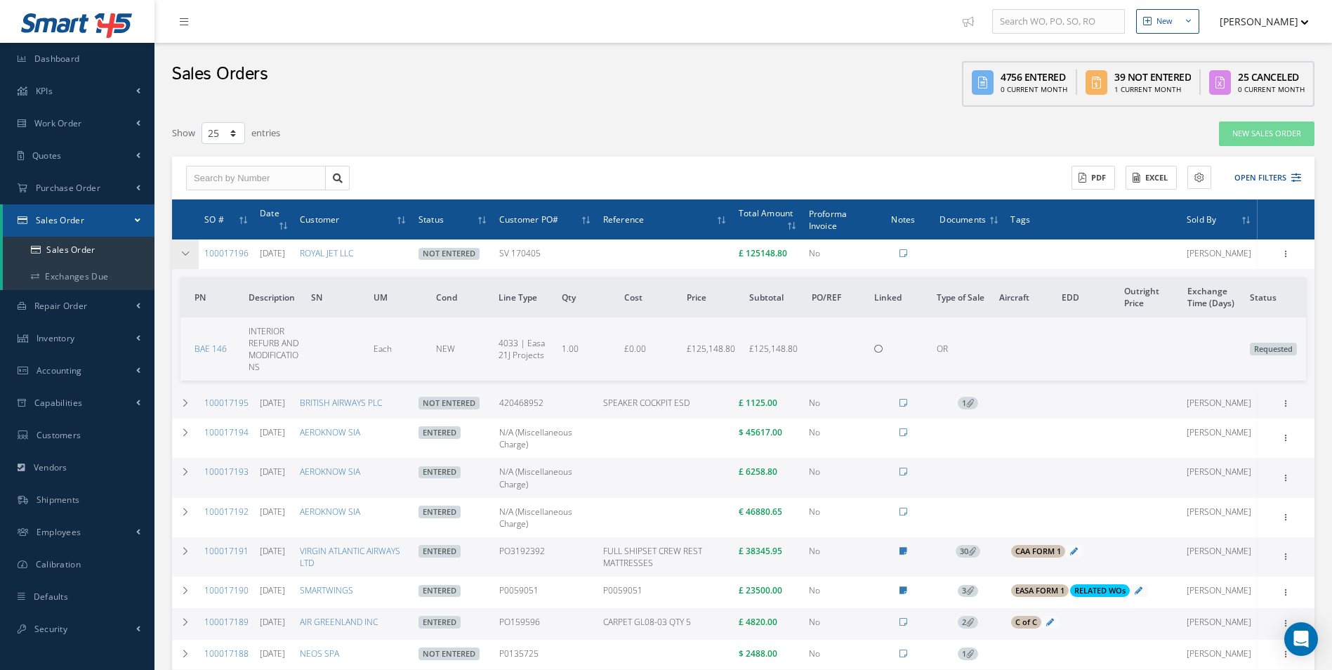
click at [192, 259] on td at bounding box center [185, 253] width 27 height 29
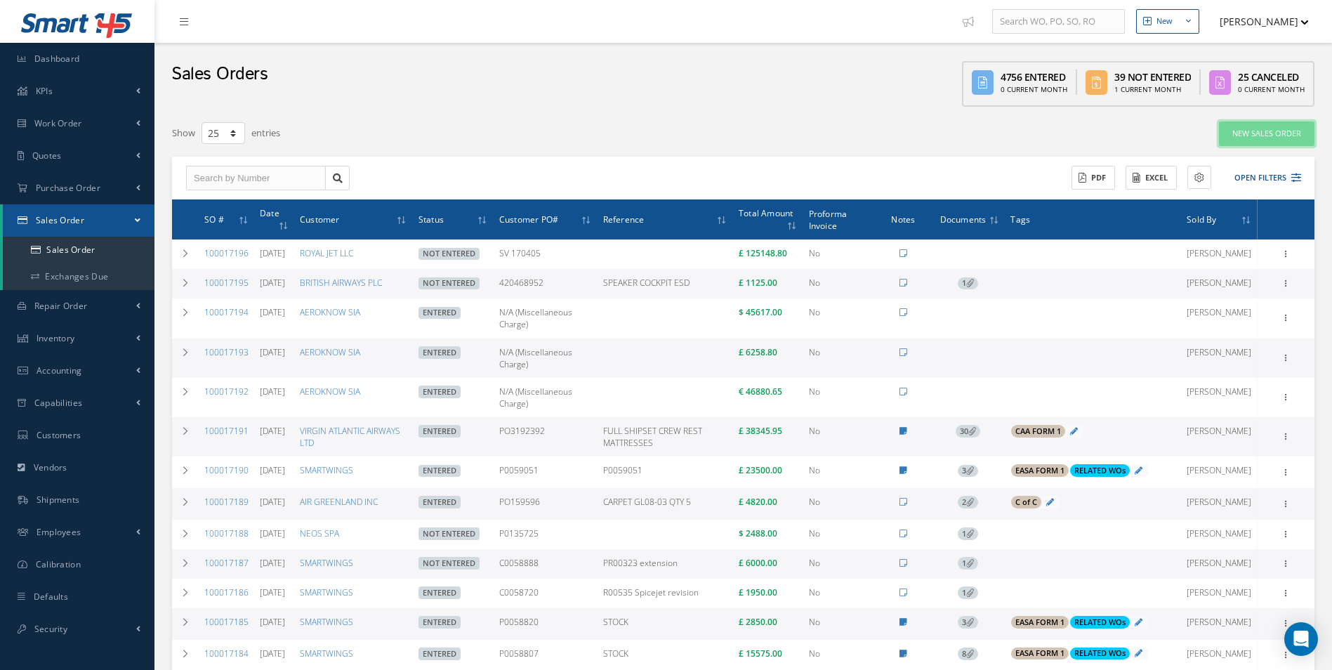
click at [1266, 140] on link "New Sales Order" at bounding box center [1266, 133] width 95 height 25
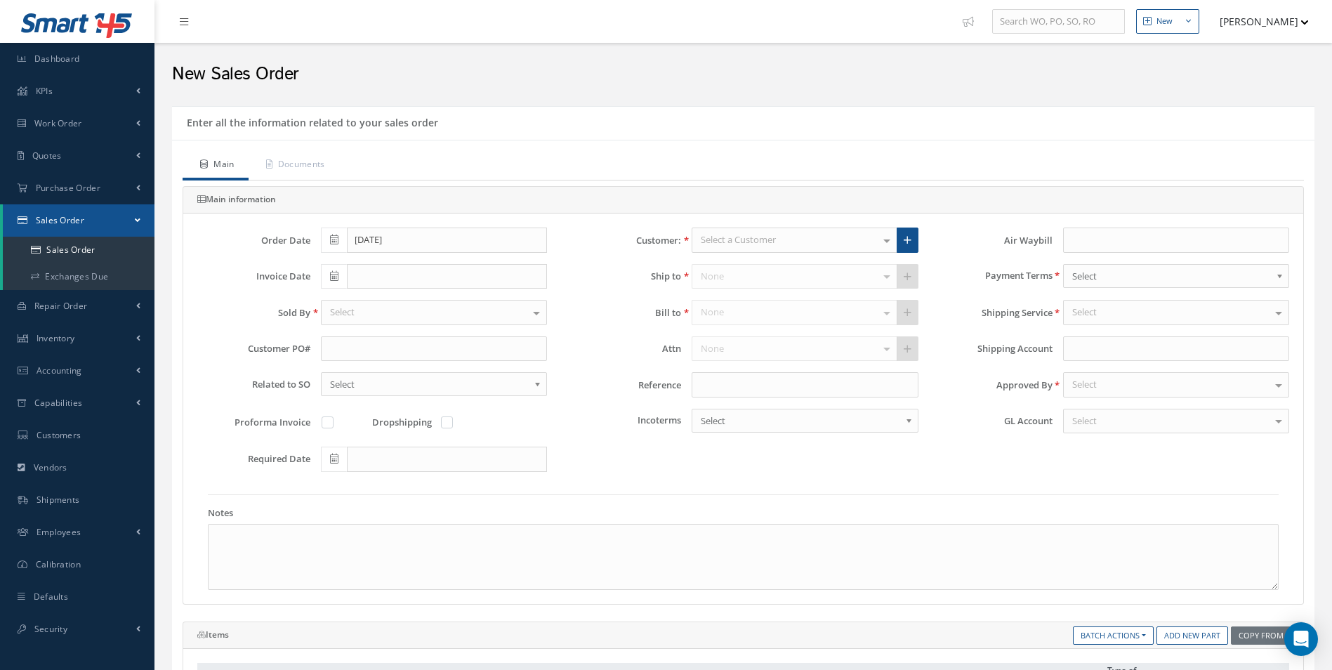
click at [333, 239] on icon at bounding box center [334, 239] width 8 height 10
click at [322, 265] on th "«" at bounding box center [331, 264] width 21 height 21
click at [331, 267] on th "«" at bounding box center [331, 264] width 21 height 21
click at [333, 265] on th "«" at bounding box center [331, 264] width 21 height 21
click at [398, 392] on td "30" at bounding box center [394, 390] width 21 height 21
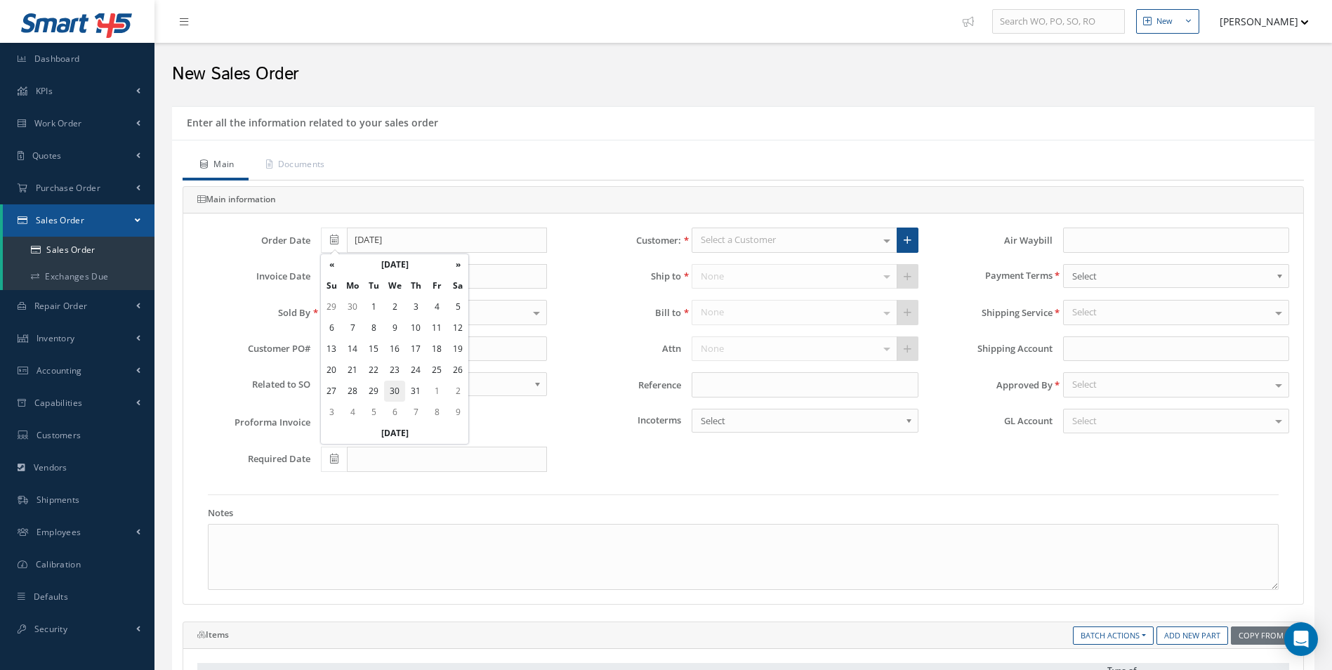
type input "[DATE]"
click at [333, 276] on icon at bounding box center [334, 276] width 8 height 10
click at [333, 298] on th "«" at bounding box center [331, 300] width 21 height 21
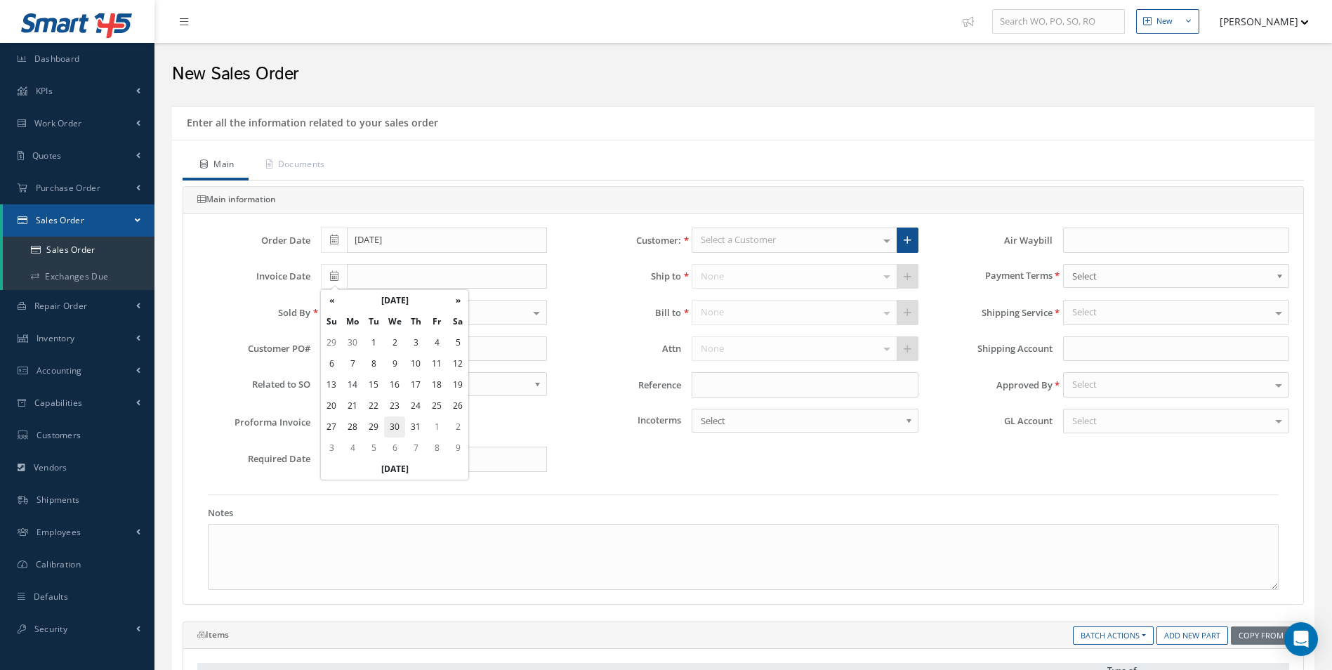
click at [390, 428] on td "30" at bounding box center [394, 426] width 21 height 21
type input "[DATE]"
click at [404, 315] on div "Select" at bounding box center [434, 312] width 226 height 25
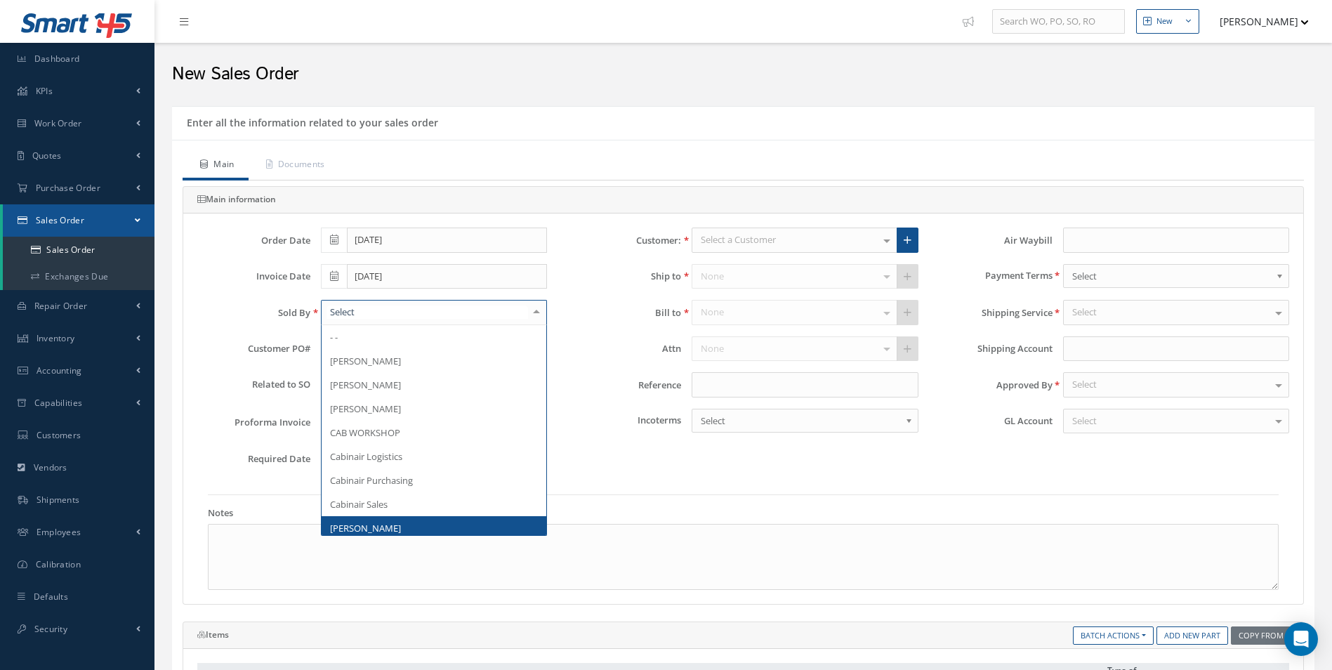
click at [373, 523] on span "[PERSON_NAME]" at bounding box center [365, 528] width 71 height 13
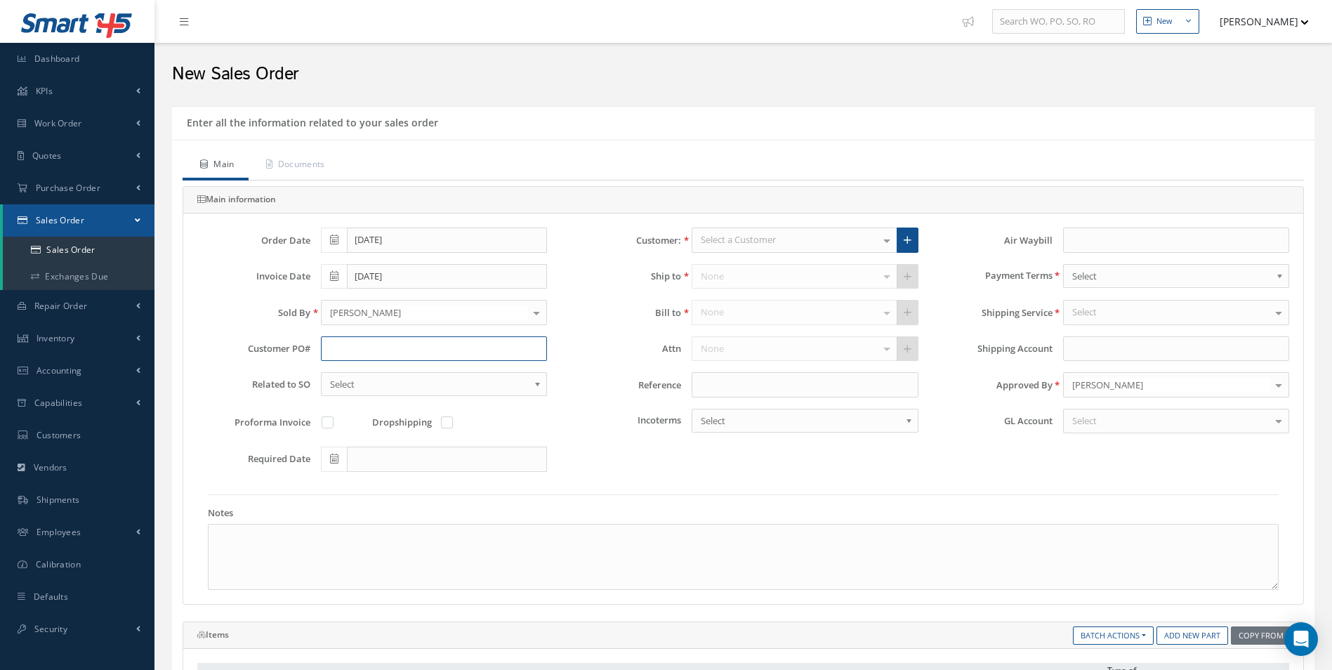
click at [489, 357] on input "text" at bounding box center [434, 348] width 226 height 25
paste input "SV 170405"
type input "SV 170405"
click at [440, 425] on div at bounding box center [447, 424] width 15 height 16
click at [452, 425] on label at bounding box center [454, 422] width 4 height 13
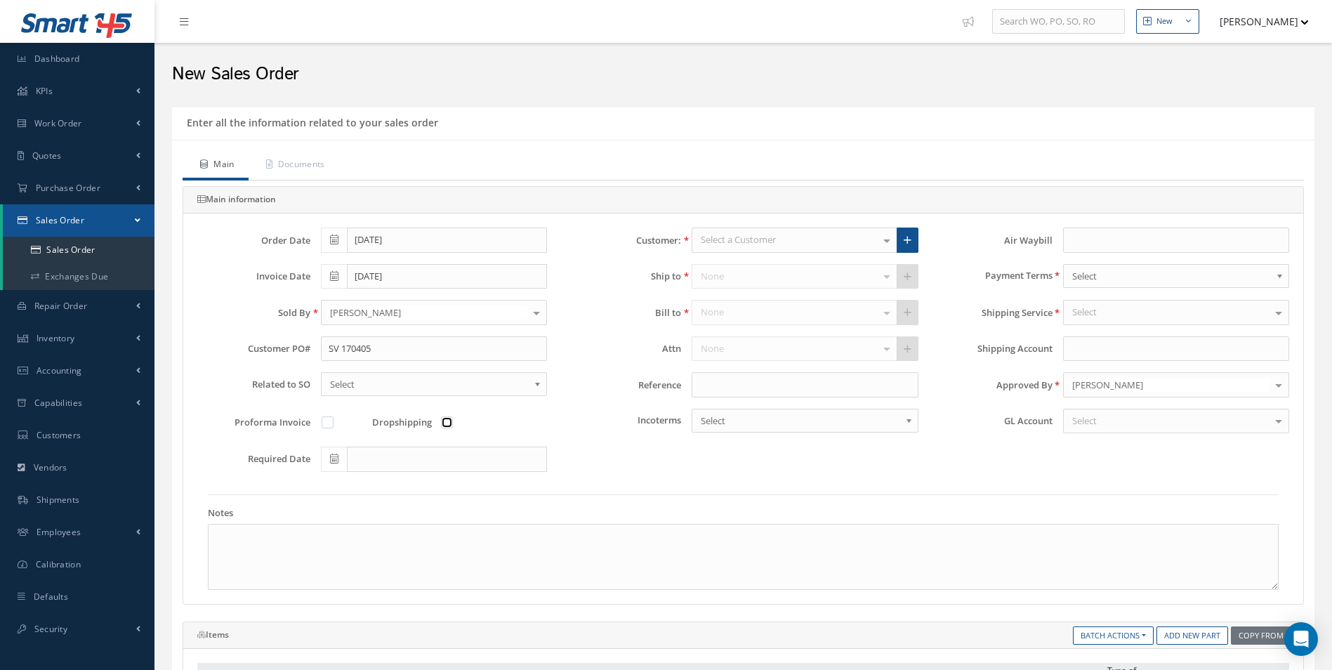
click at [447, 425] on input "checkbox" at bounding box center [447, 423] width 9 height 9
checkbox input "true"
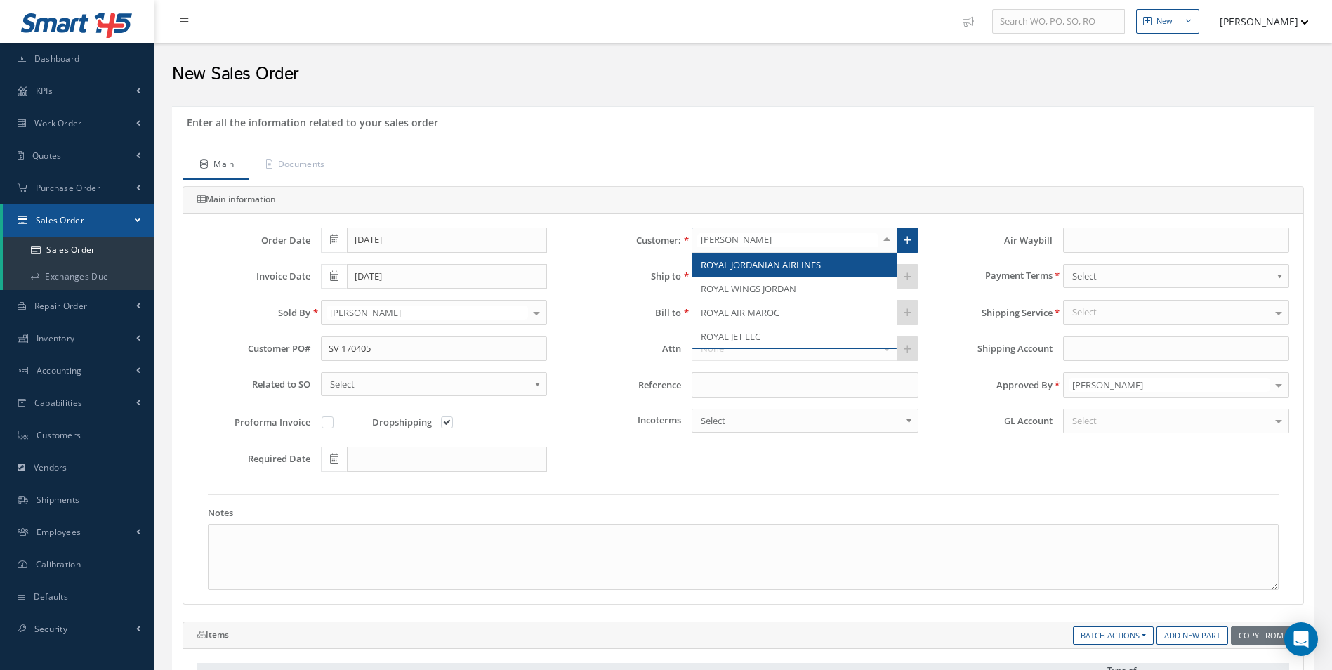
type input "roya"
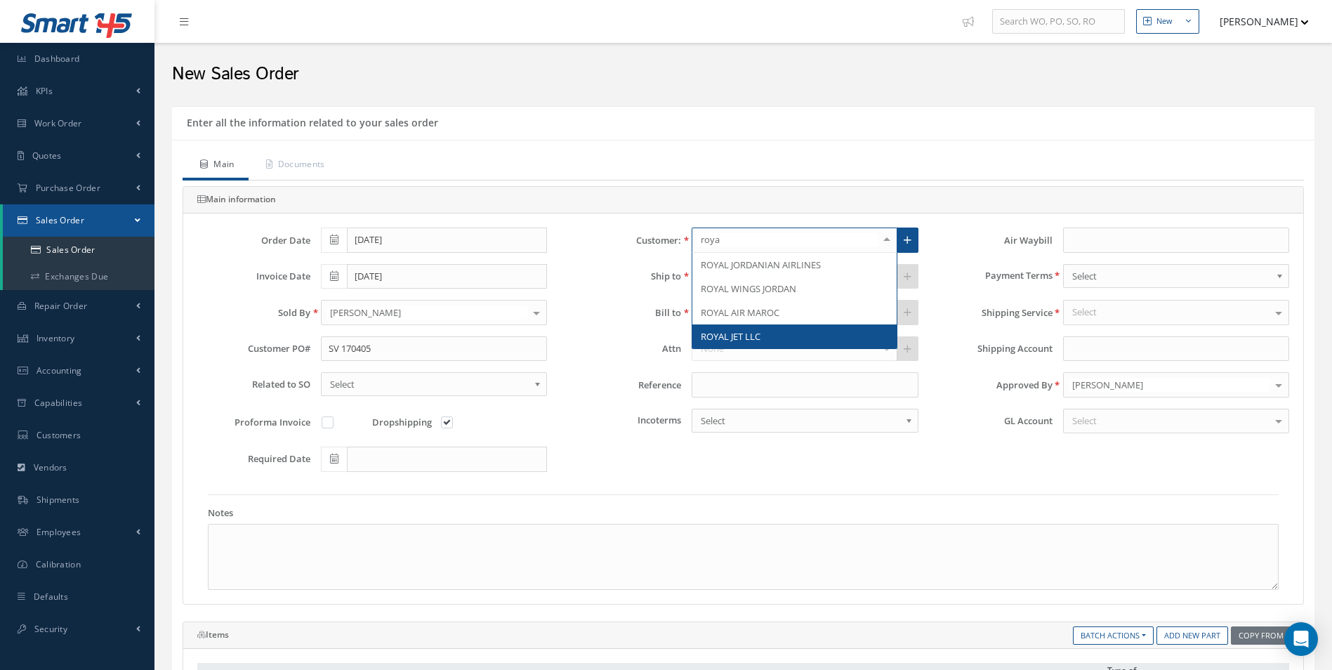
click at [750, 336] on span "ROYAL JET LLC" at bounding box center [731, 336] width 60 height 13
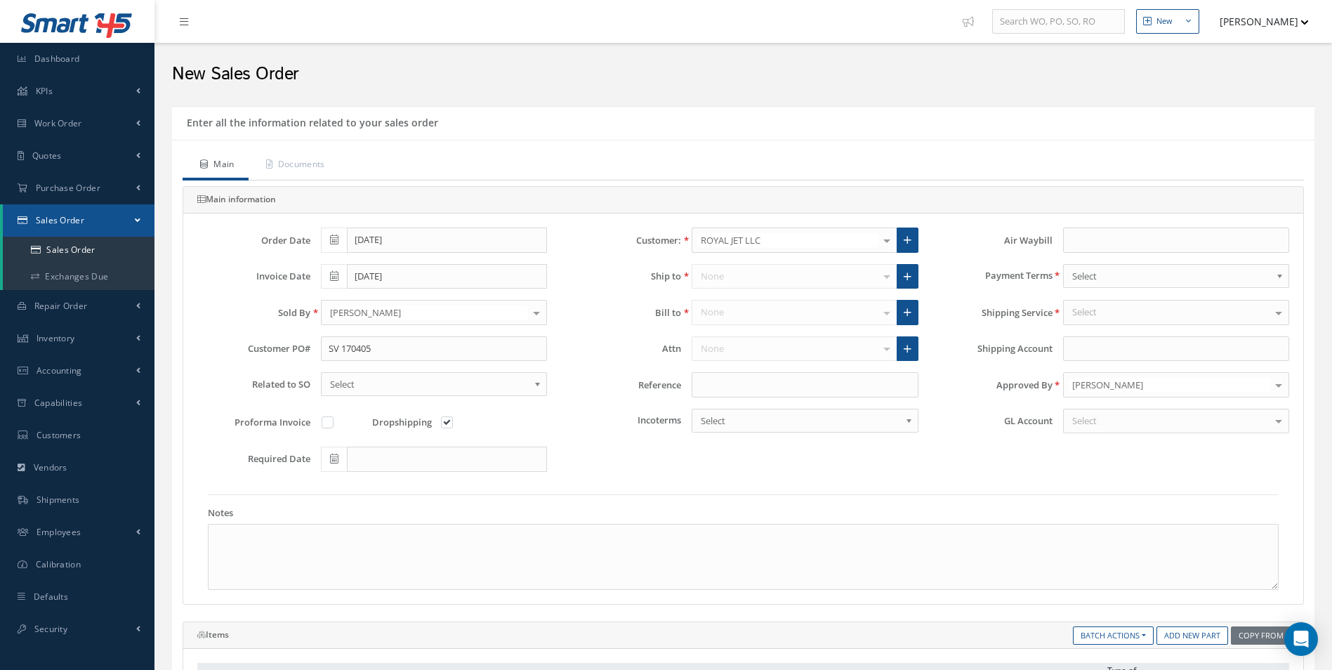
type input "146649823"
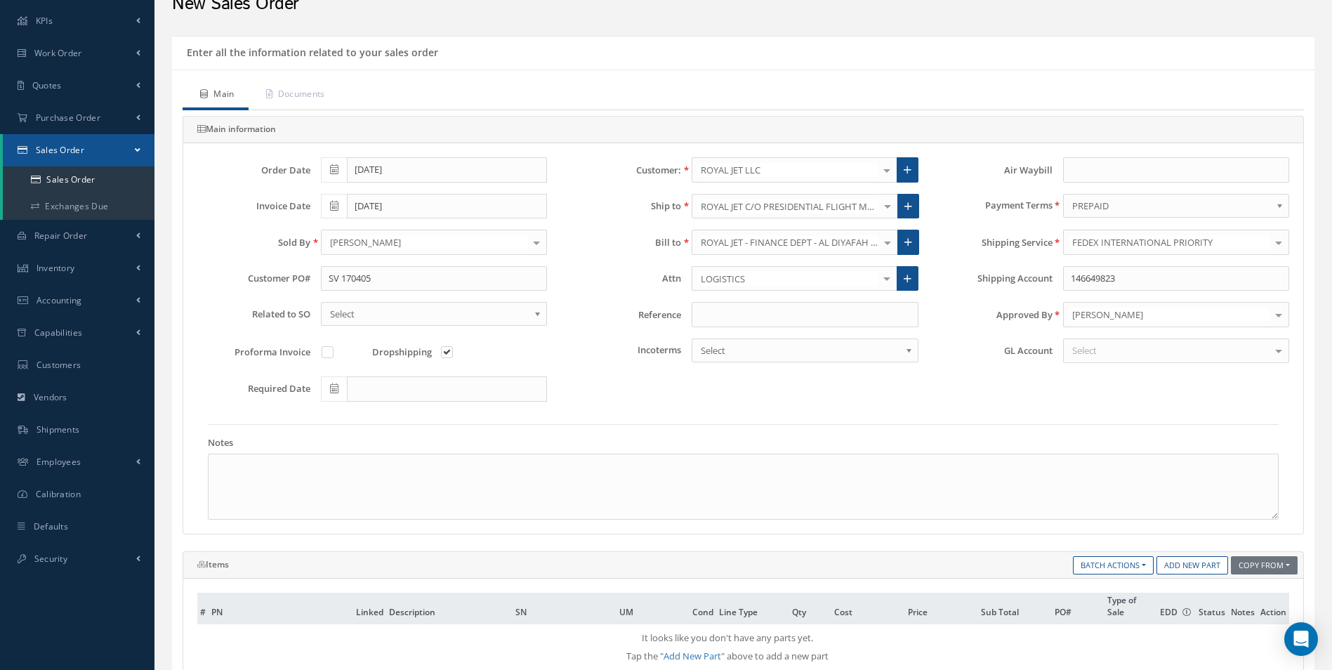
scroll to position [140, 0]
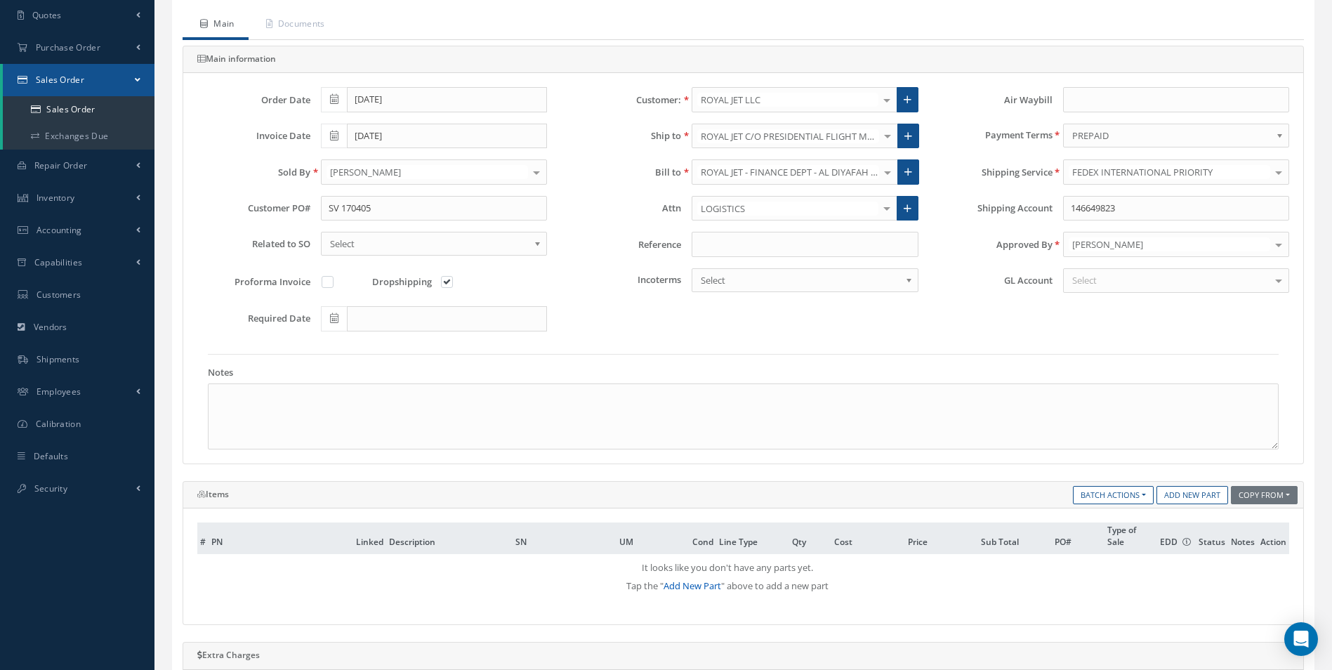
click at [696, 591] on link "Add New Part" at bounding box center [692, 585] width 58 height 13
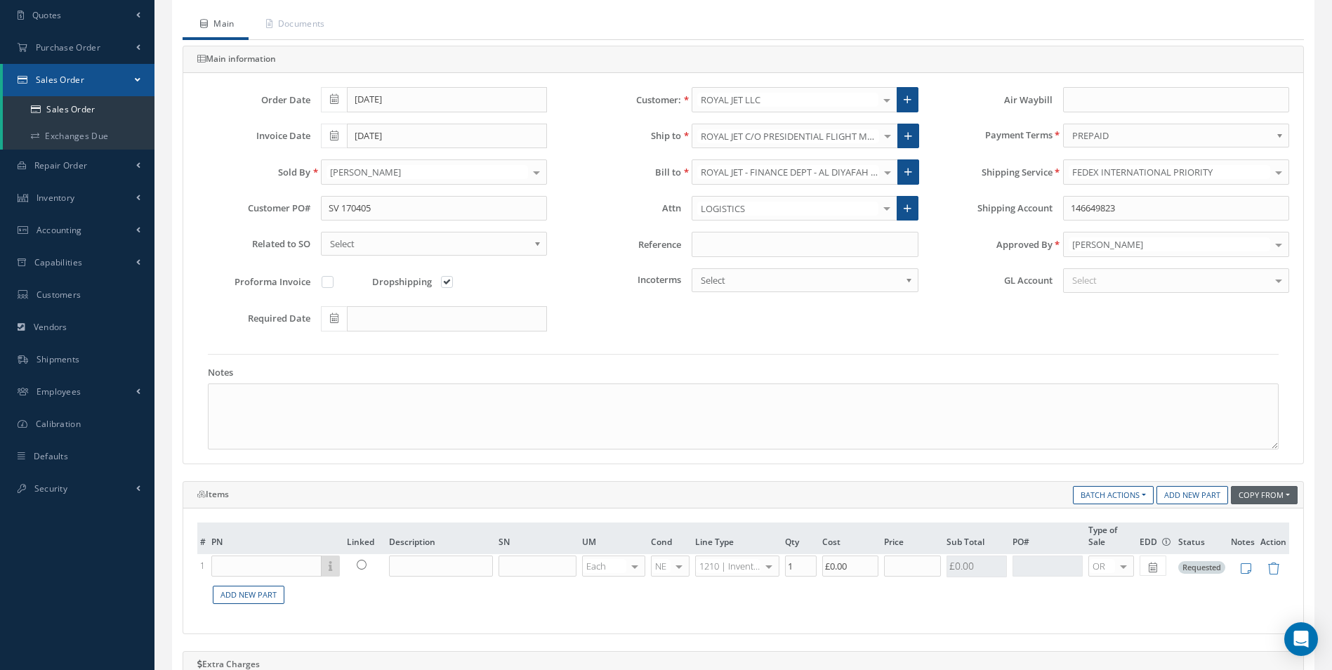
click at [1280, 500] on button "Copy From" at bounding box center [1264, 495] width 67 height 19
click at [1249, 545] on link "Sales Order" at bounding box center [1273, 552] width 112 height 19
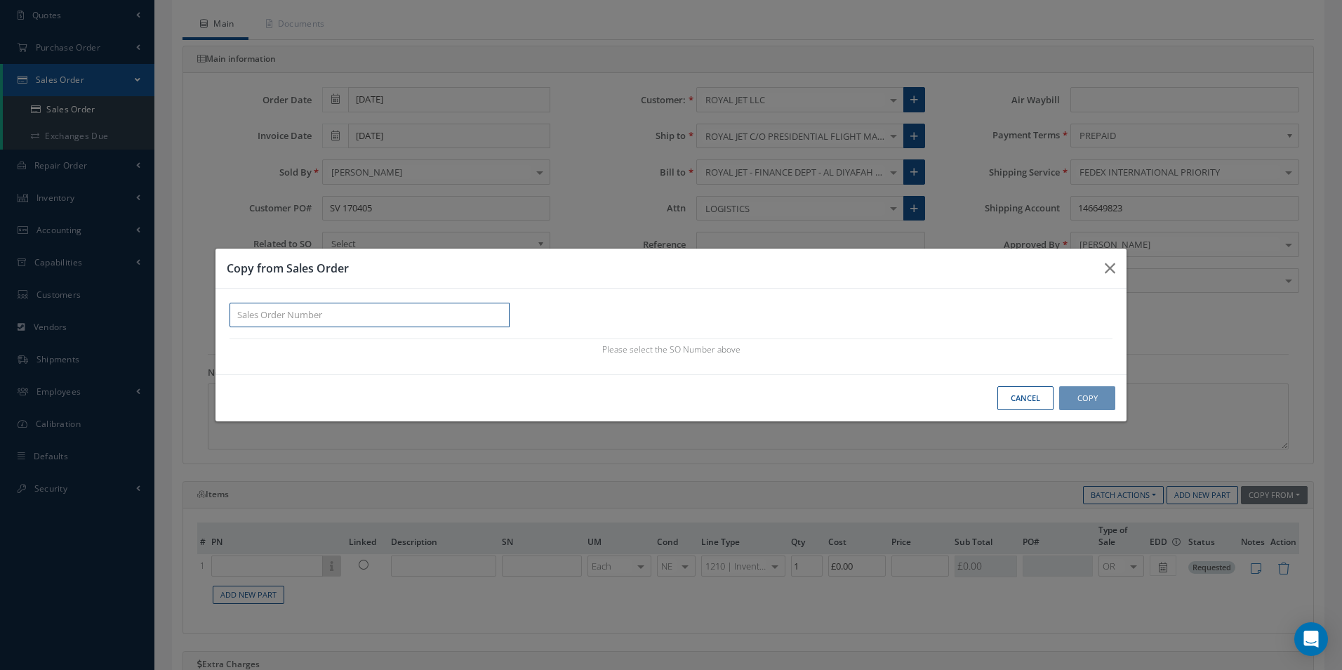
click at [315, 322] on input "text" at bounding box center [370, 315] width 280 height 25
paste input "100016991"
click at [329, 329] on div "100016991" at bounding box center [369, 339] width 279 height 25
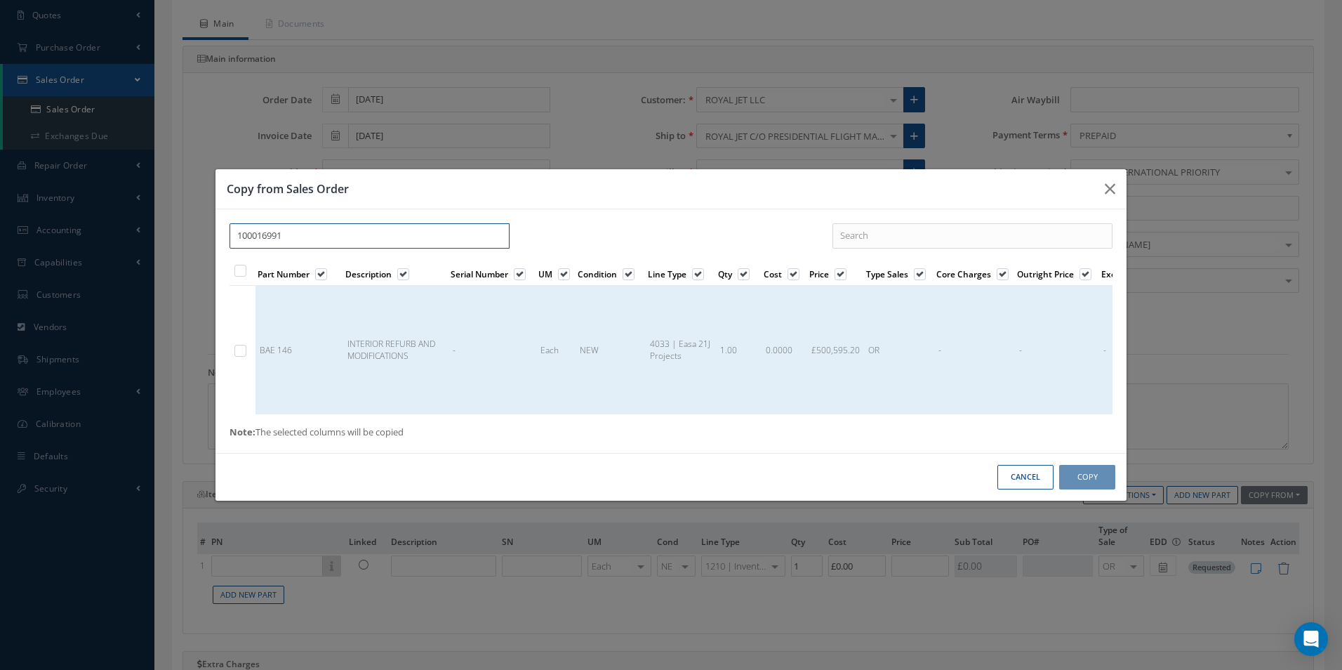
type input "100016991"
click at [246, 345] on label at bounding box center [248, 350] width 4 height 12
click at [243, 347] on input "checkbox" at bounding box center [241, 351] width 9 height 9
checkbox input "true"
click at [1097, 477] on button "Copy" at bounding box center [1087, 477] width 56 height 25
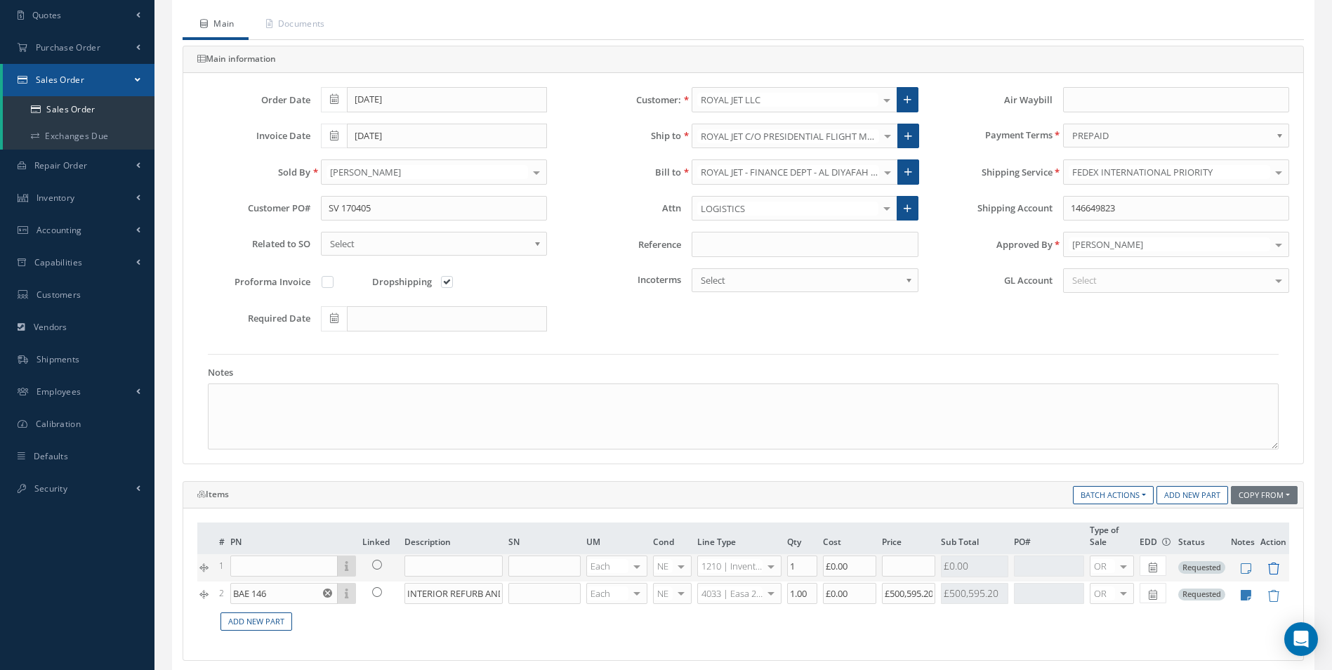
click at [1272, 569] on icon at bounding box center [1273, 568] width 12 height 12
type input "BAE 146"
type input "INTERIOR REFURB AND MODIFICATIONS"
type input "1.00"
type input "£0"
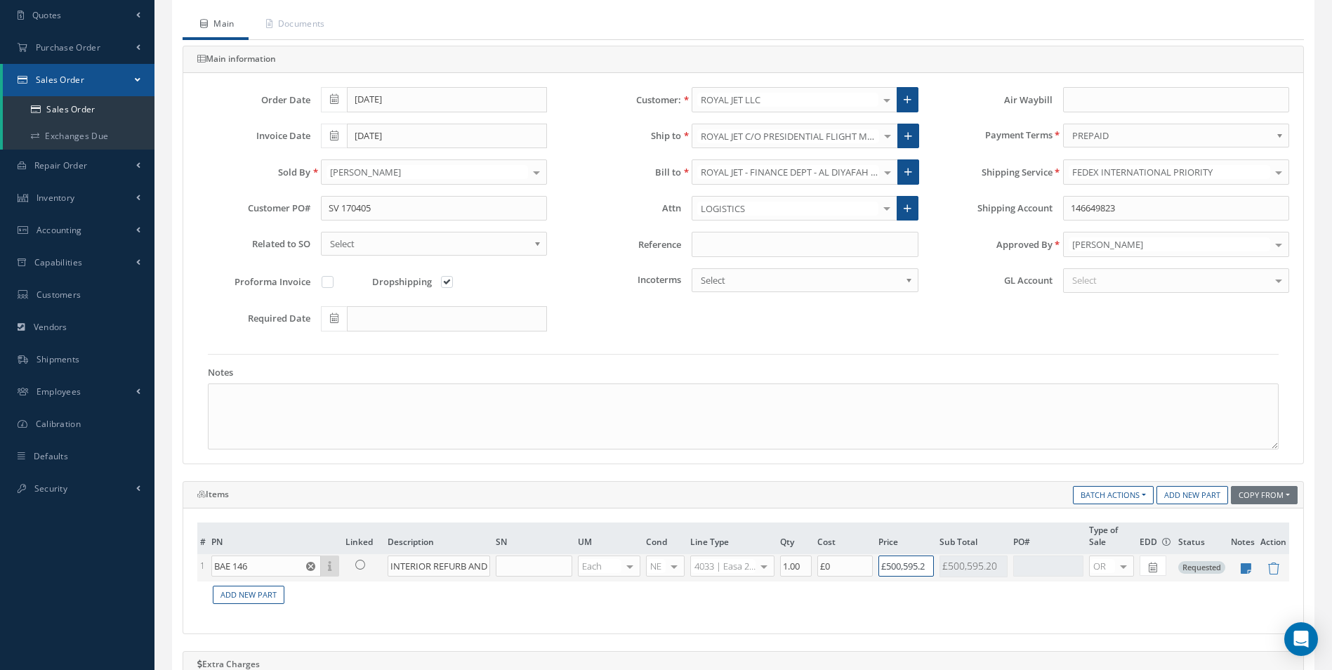
drag, startPoint x: 930, startPoint y: 567, endPoint x: 841, endPoint y: 571, distance: 89.3
click at [841, 571] on tr "1 BAE 146 Part Number Description SN Condition PO# Qty Location Warehouse INTER…" at bounding box center [743, 567] width 1092 height 27
type input "£118,851.2"
click at [870, 614] on div "# PN Linked Description SN UM Cond Line Type Qty Cost Price Sub Total PO# Type …" at bounding box center [743, 570] width 1092 height 97
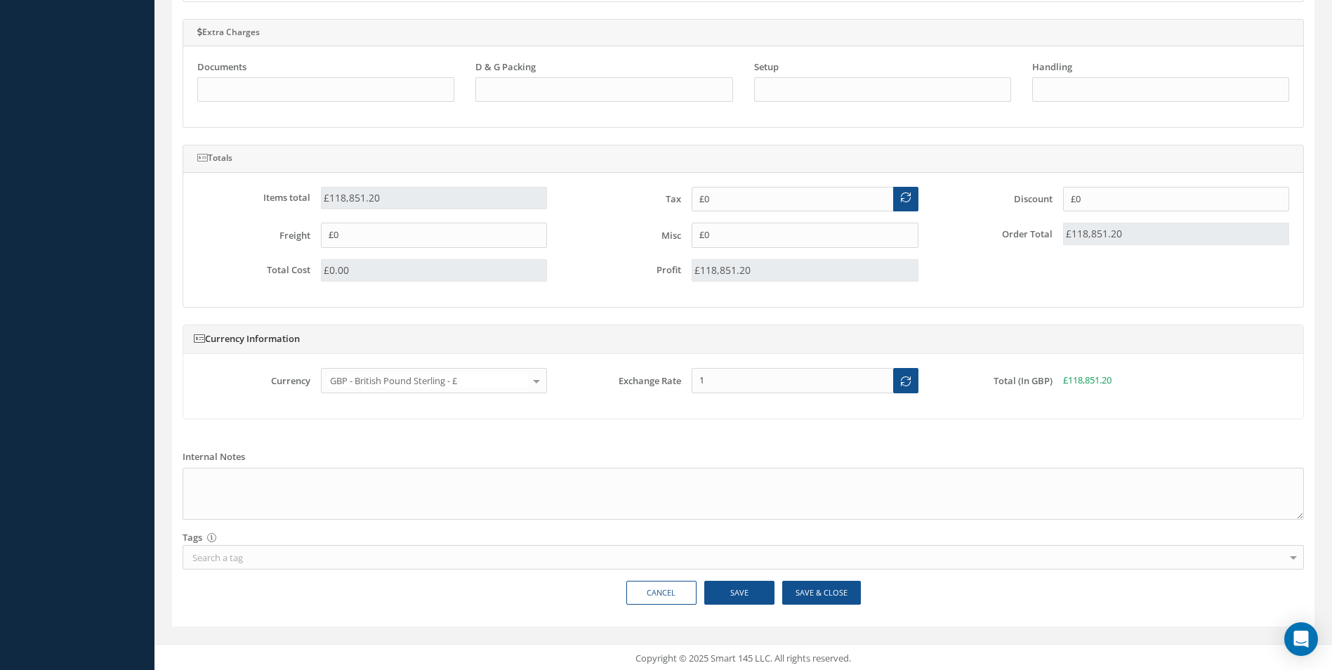
scroll to position [774, 0]
click at [840, 587] on button "Save & Close" at bounding box center [821, 590] width 79 height 25
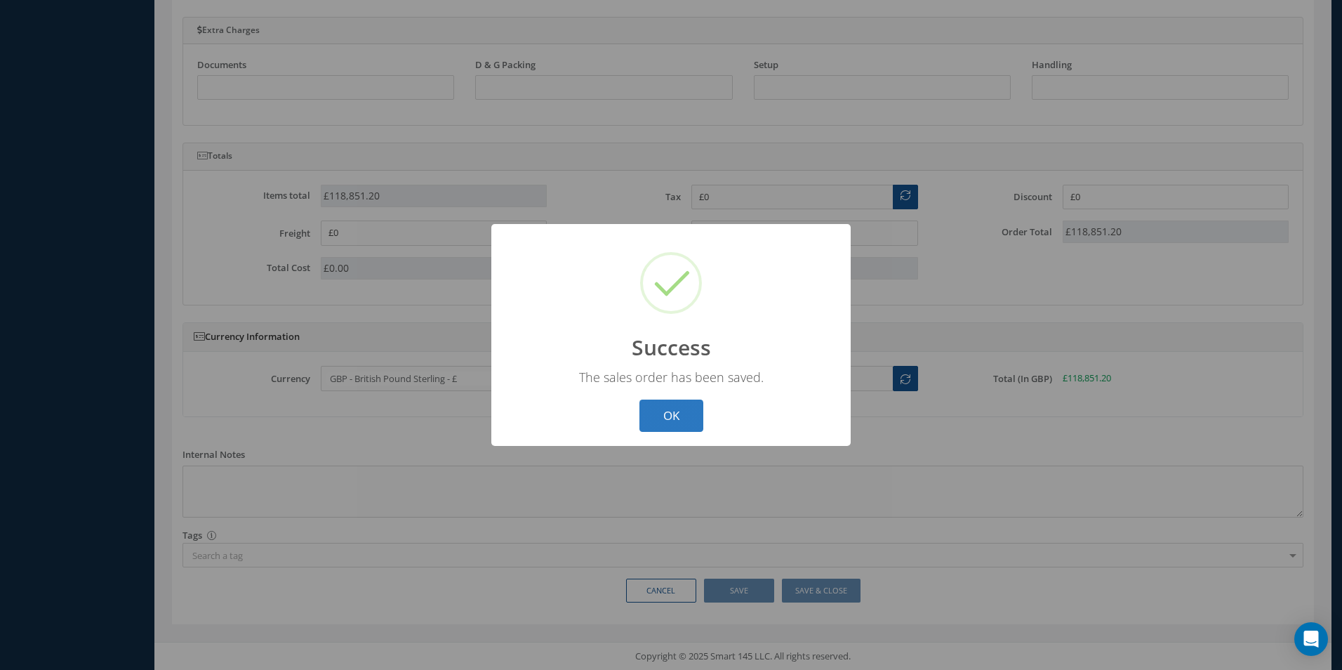
click at [677, 413] on button "OK" at bounding box center [672, 415] width 64 height 33
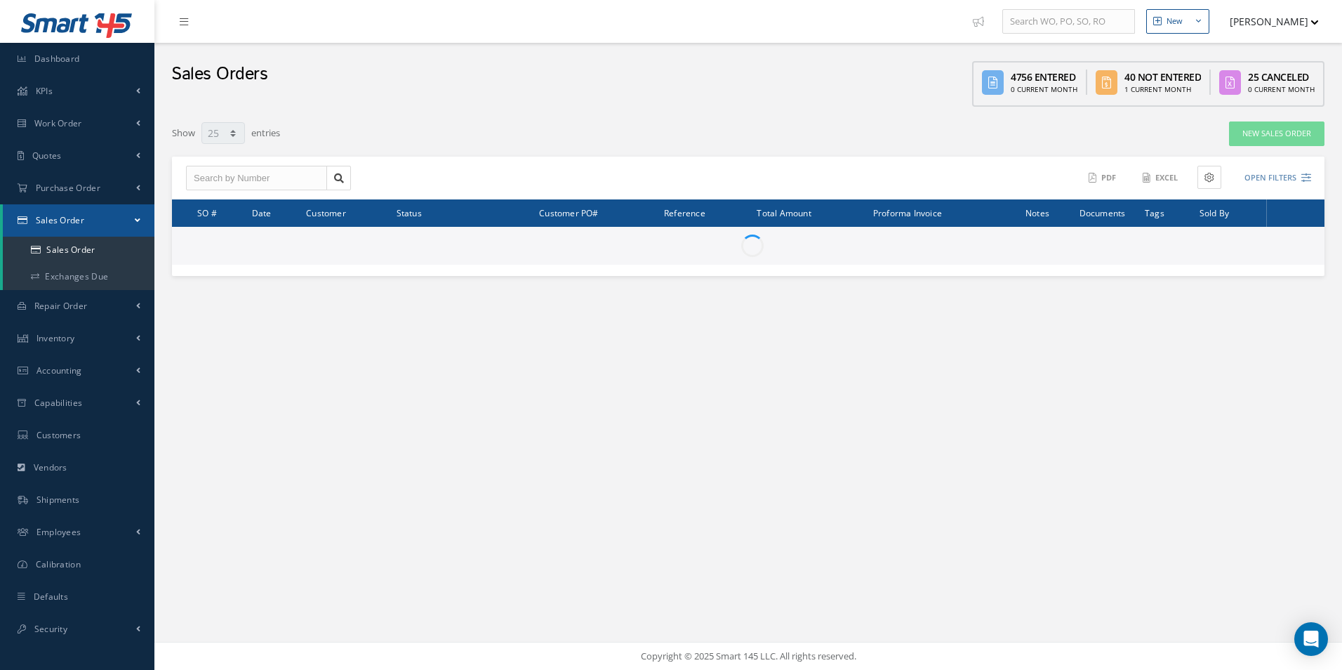
select select "25"
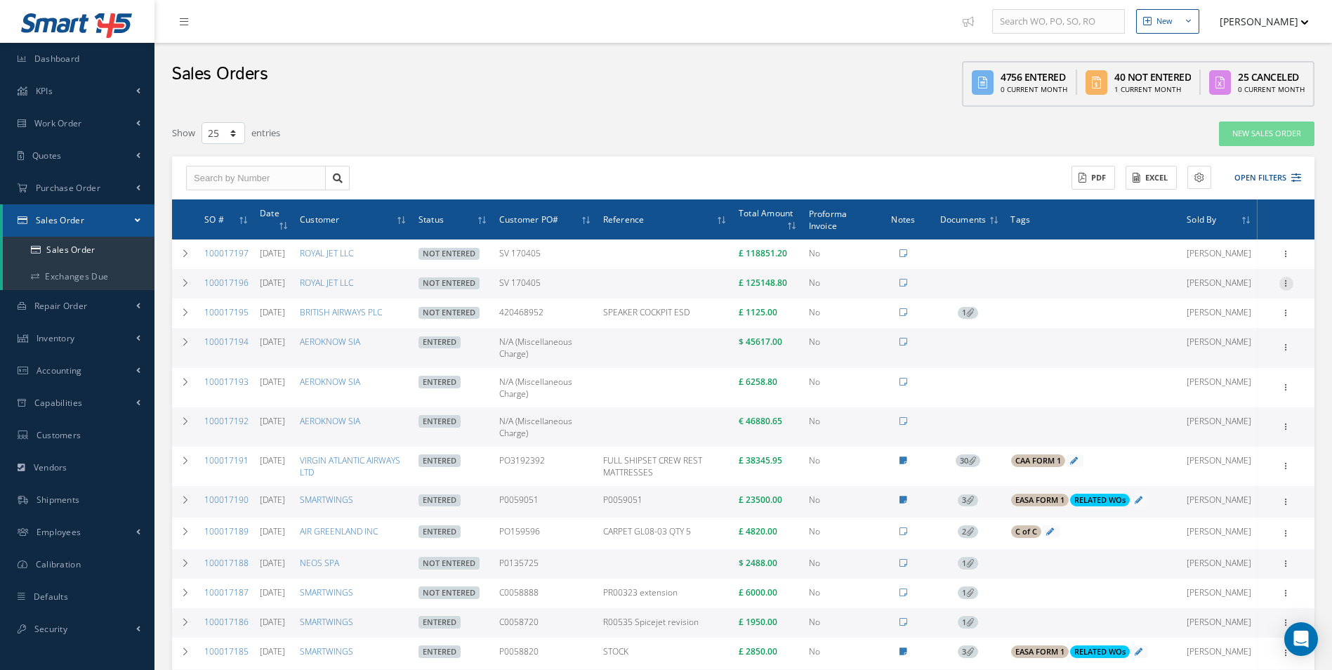
click at [1292, 284] on icon at bounding box center [1286, 282] width 14 height 11
click at [1240, 293] on link "Enter/Update" at bounding box center [1221, 293] width 111 height 18
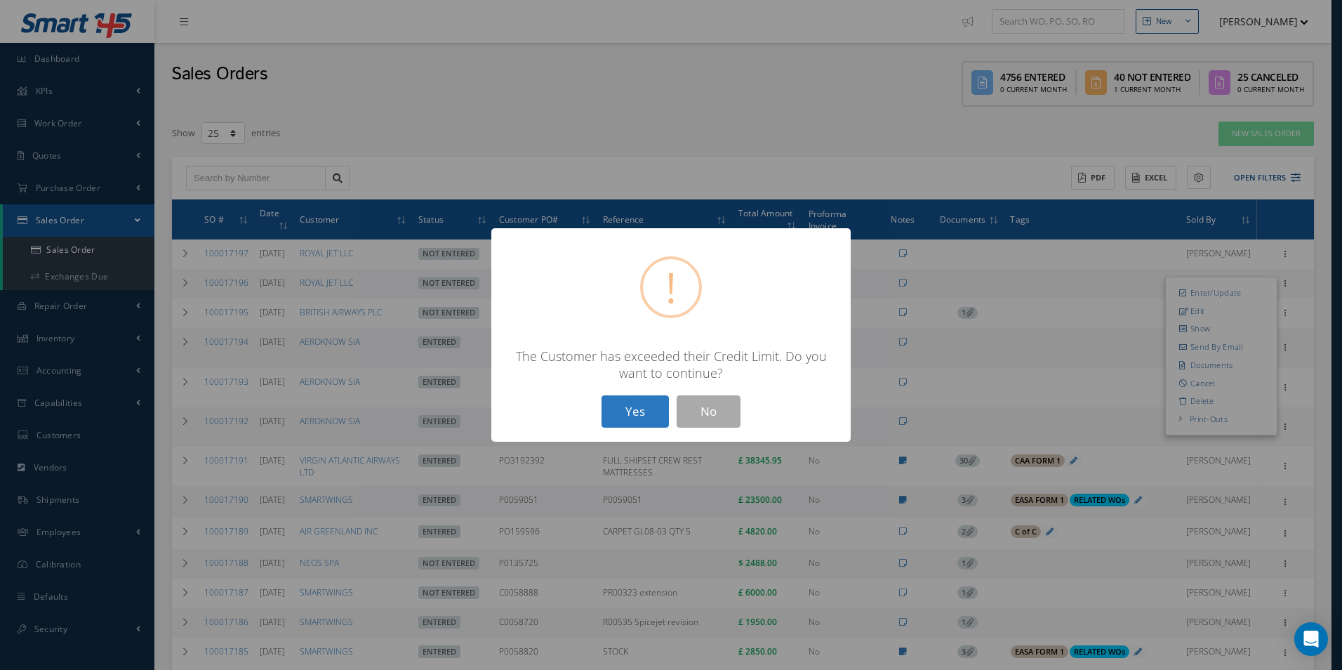
click at [637, 409] on button "Yes" at bounding box center [635, 411] width 67 height 33
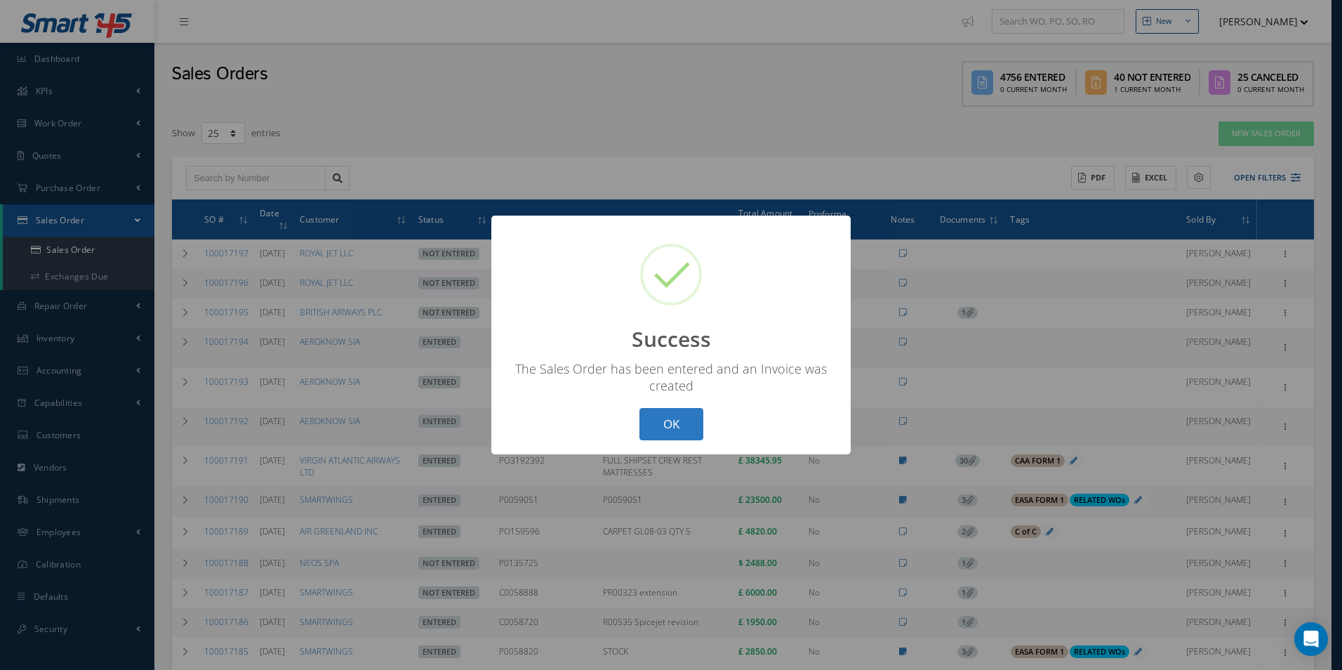
click at [670, 425] on button "OK" at bounding box center [672, 424] width 64 height 33
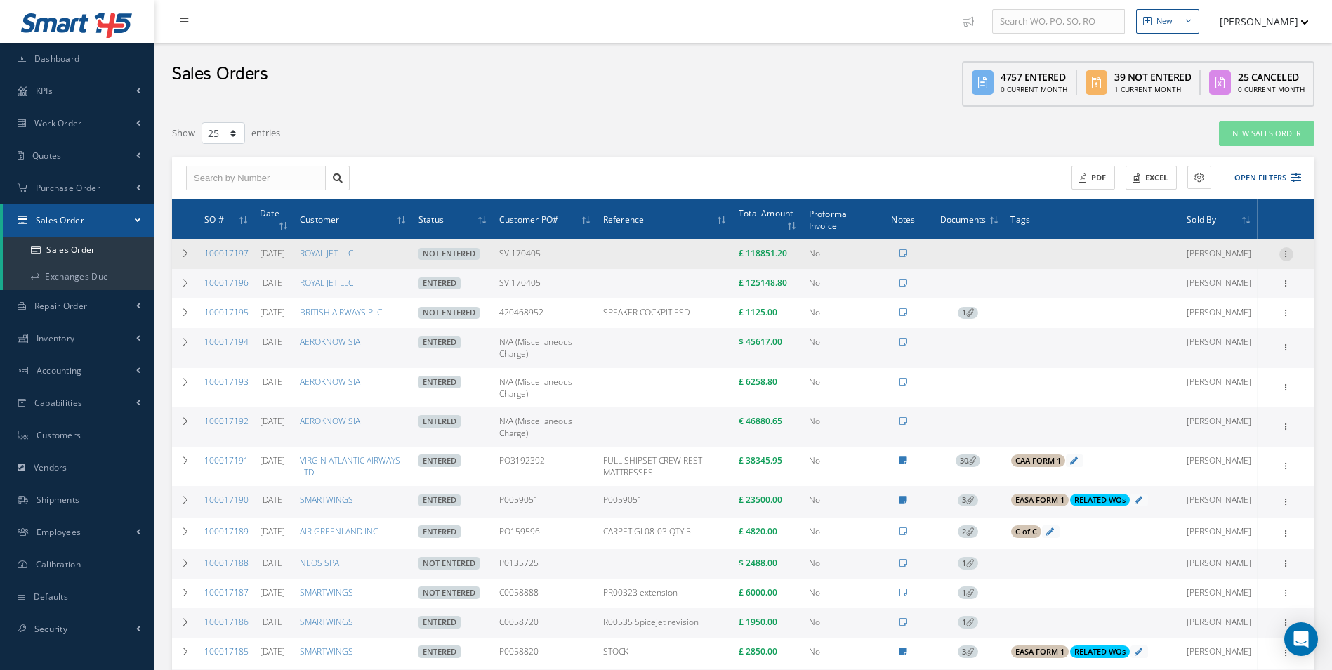
click at [1288, 256] on icon at bounding box center [1286, 252] width 14 height 11
click at [1216, 269] on link "Enter/Update" at bounding box center [1221, 263] width 111 height 18
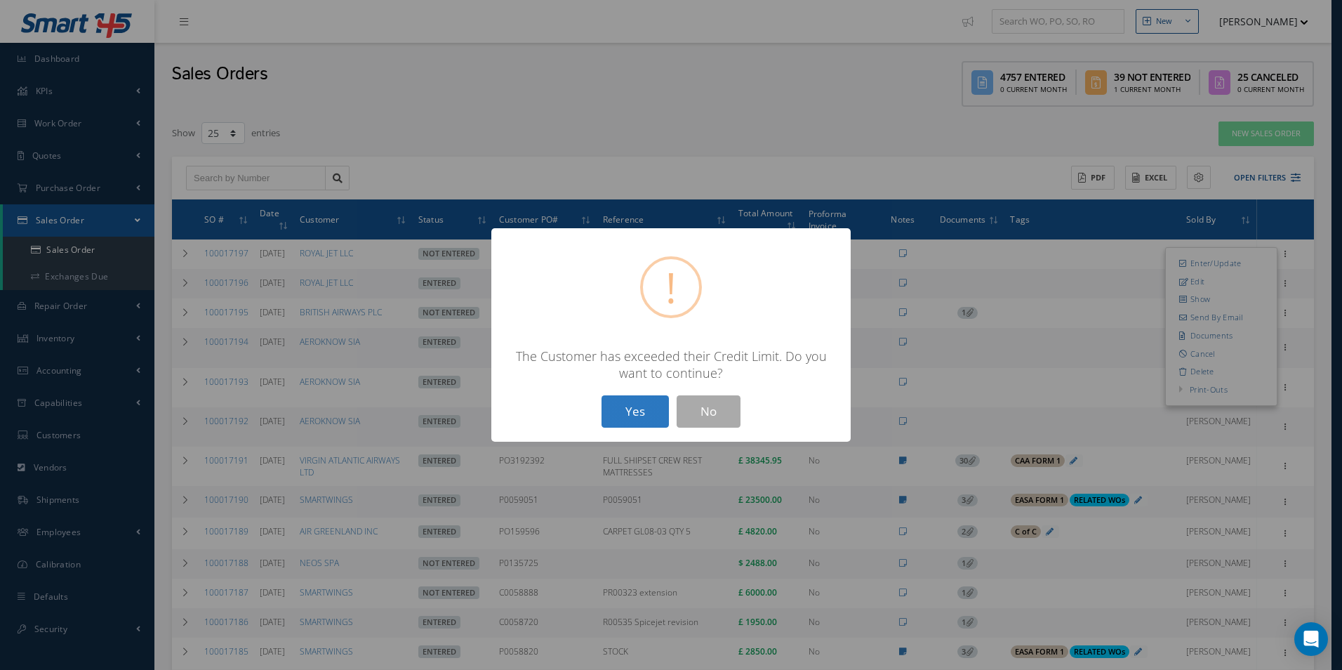
click at [632, 410] on button "Yes" at bounding box center [635, 411] width 67 height 33
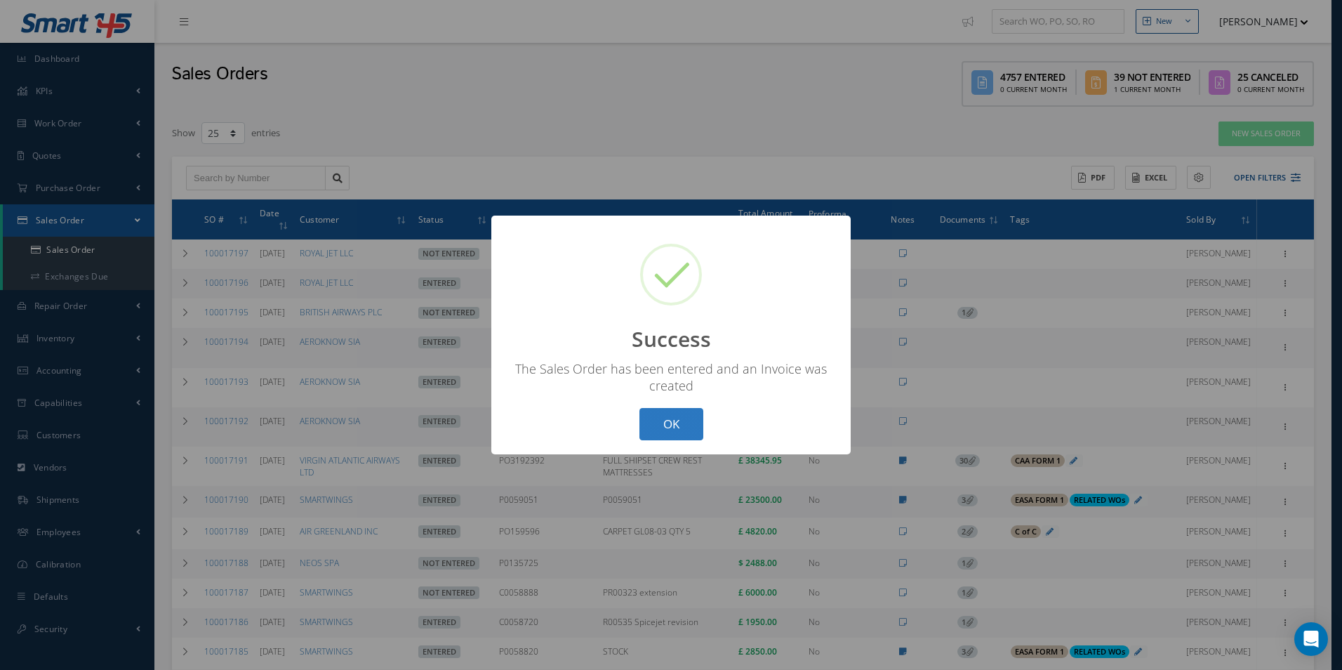
click at [661, 420] on button "OK" at bounding box center [672, 424] width 64 height 33
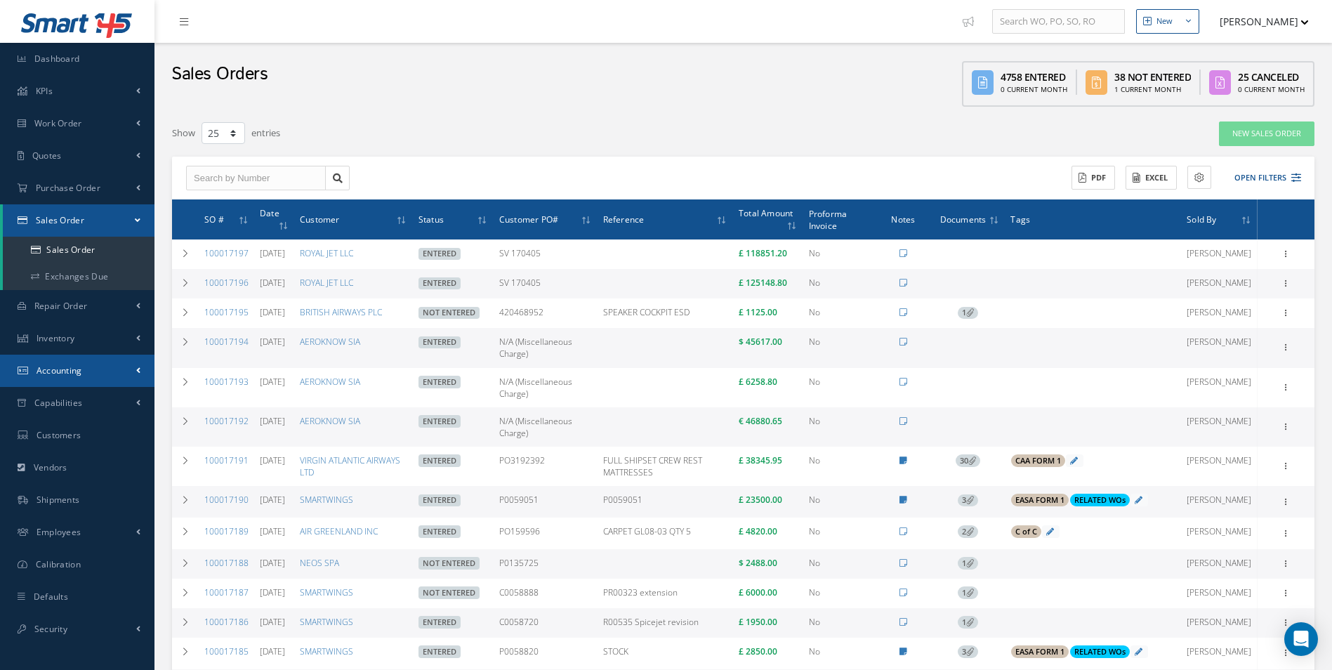
click at [123, 372] on link "Accounting" at bounding box center [77, 371] width 154 height 32
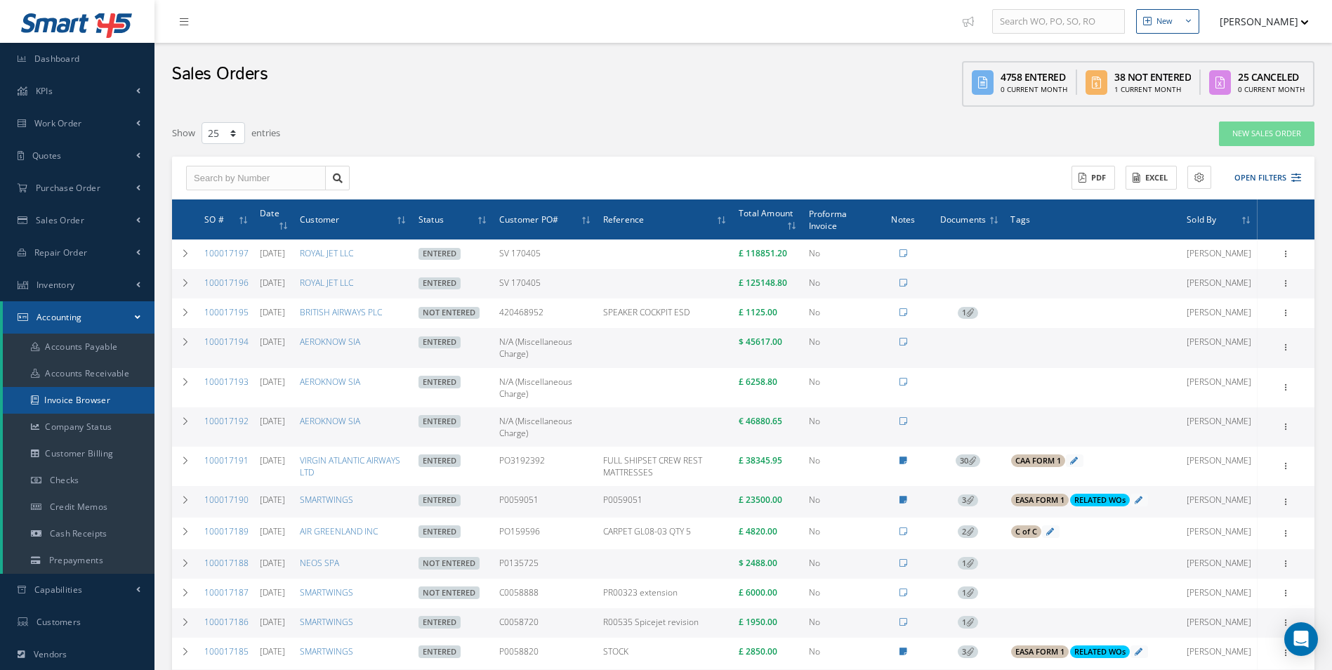
click at [86, 404] on link "Invoice Browser" at bounding box center [79, 400] width 152 height 27
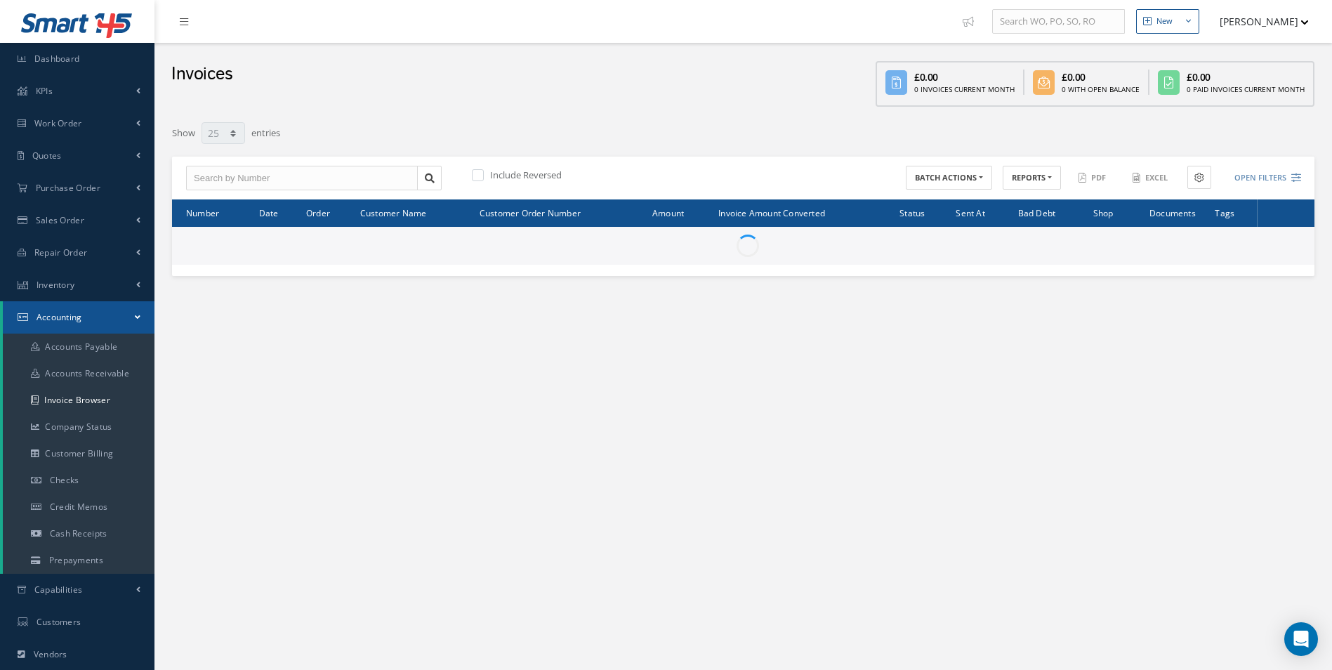
select select "25"
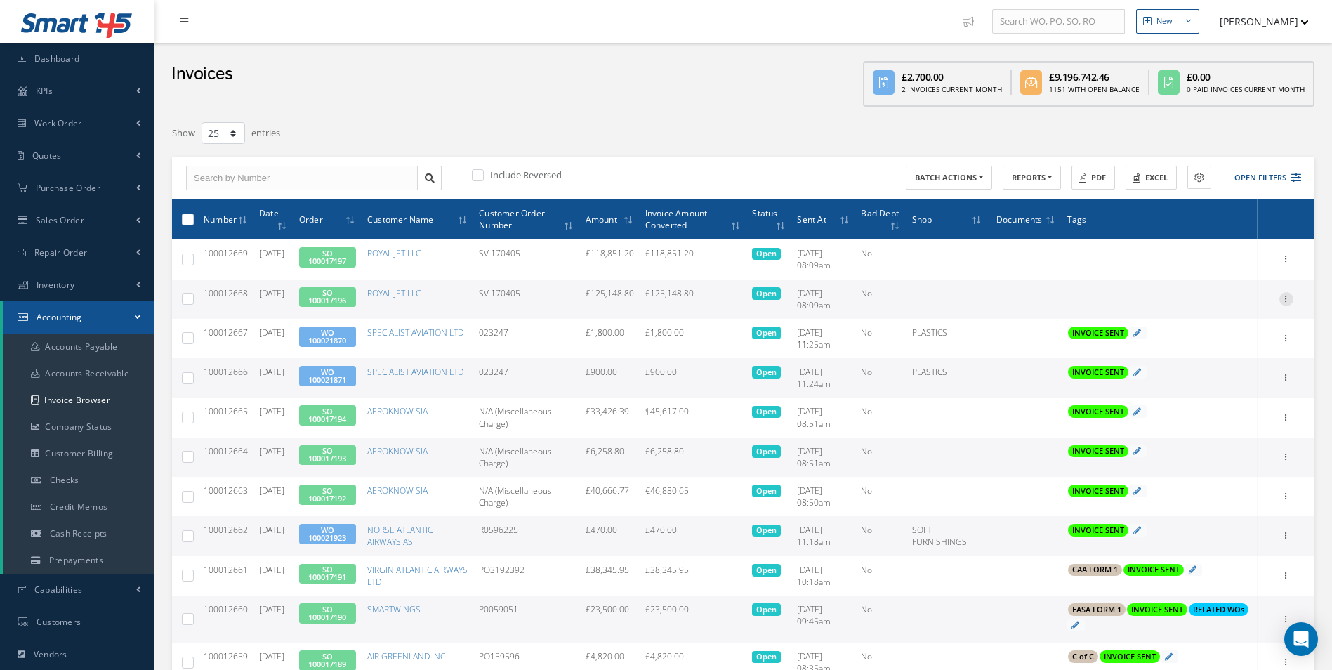
click at [1292, 300] on icon at bounding box center [1286, 297] width 14 height 11
click at [1224, 314] on link "Print" at bounding box center [1221, 308] width 111 height 18
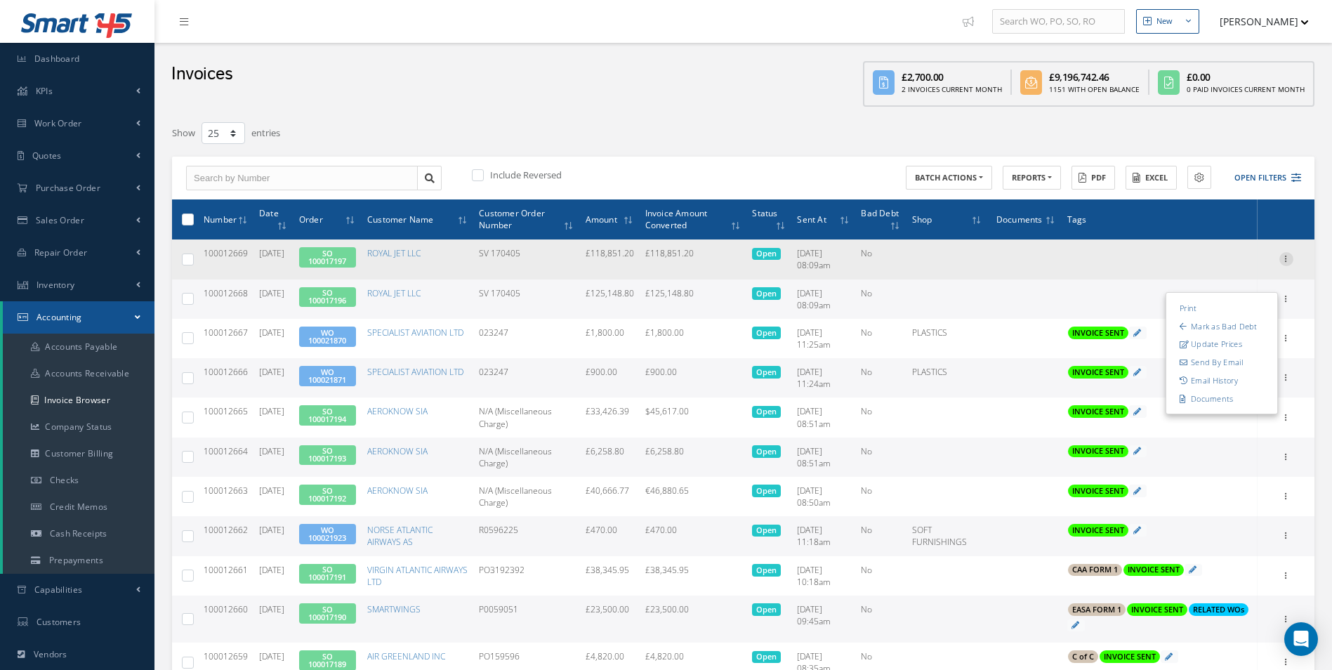
click at [1290, 258] on icon at bounding box center [1286, 257] width 14 height 11
click at [1214, 268] on link "Print" at bounding box center [1221, 268] width 111 height 18
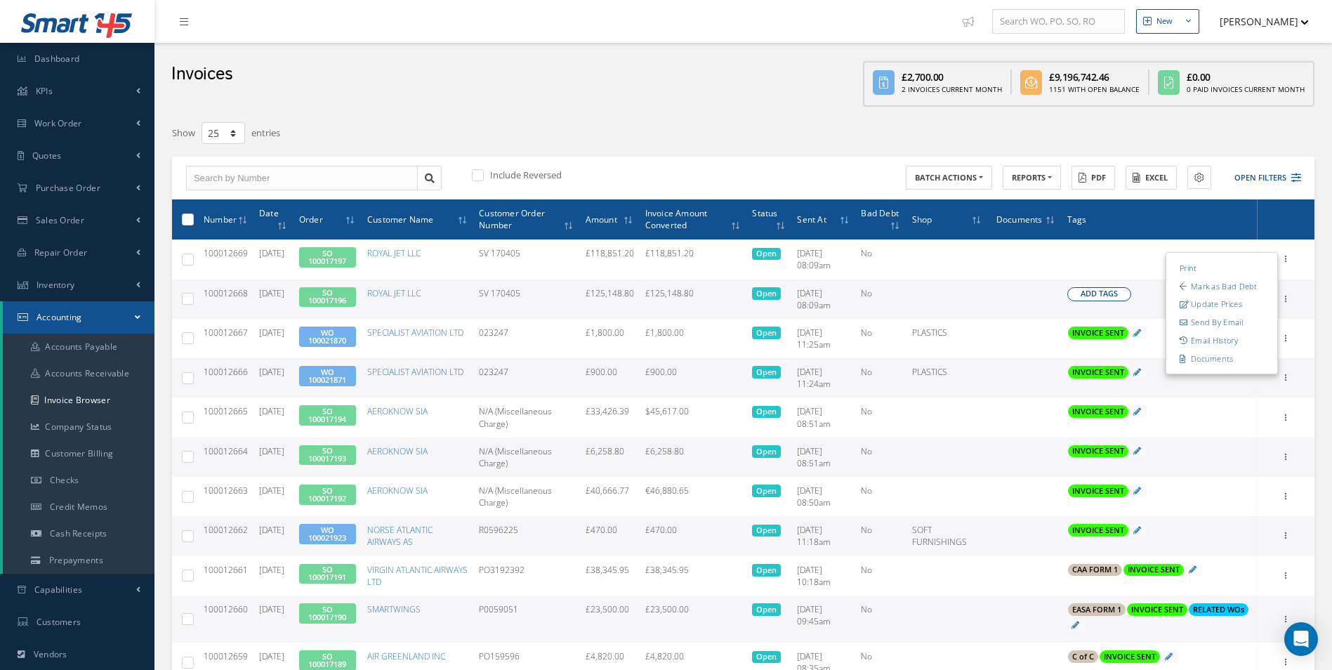
click at [1084, 298] on span "Add Tags" at bounding box center [1098, 294] width 37 height 12
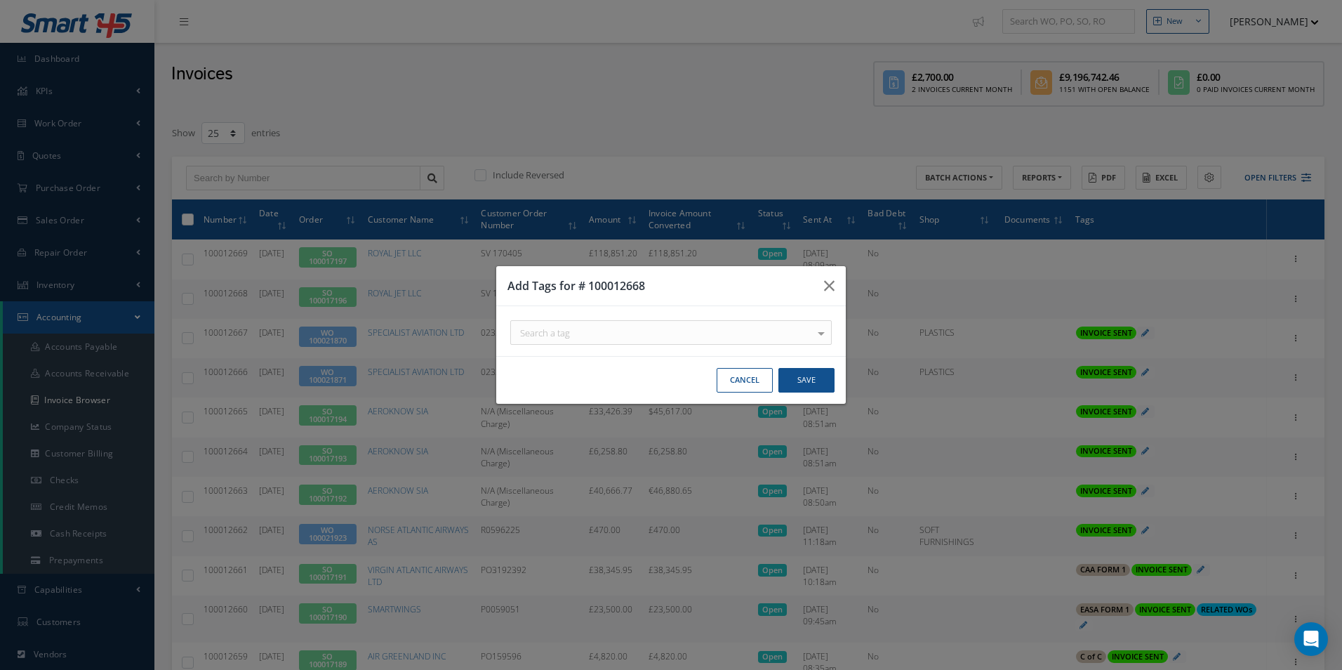
click at [674, 341] on div "Search a tag" at bounding box center [671, 332] width 322 height 25
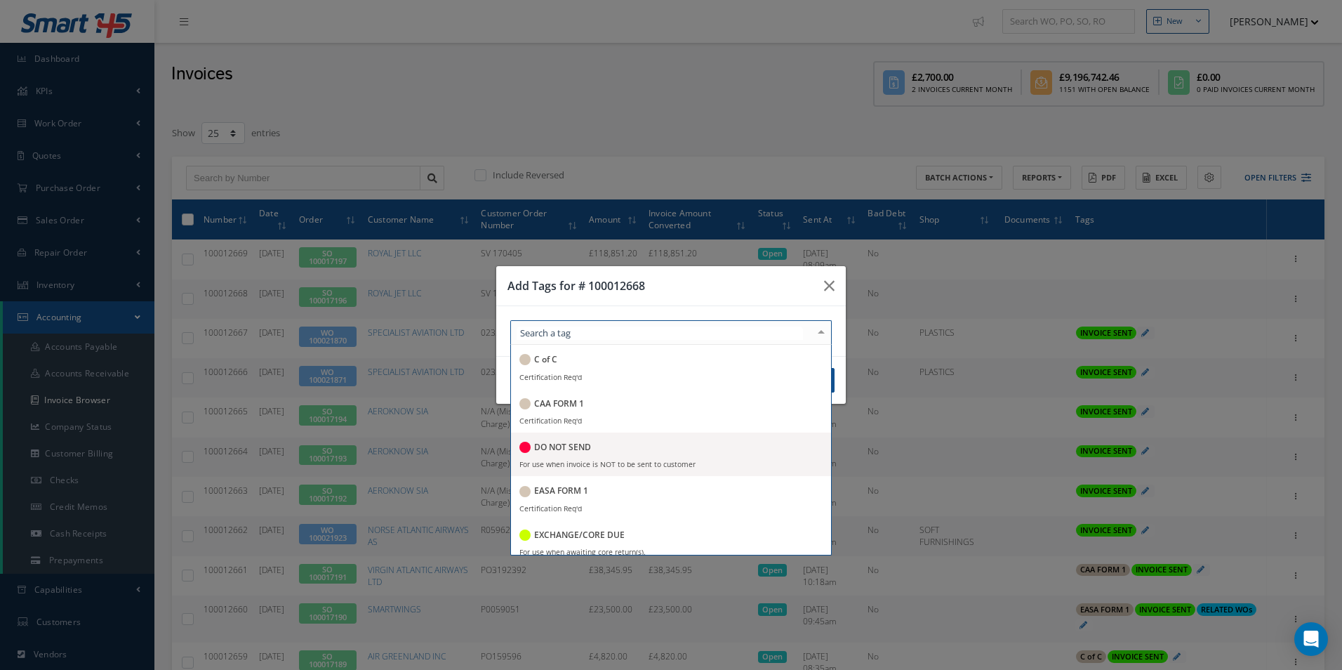
click at [633, 437] on span "DO NOT SEND For use when invoice is NOT to be sent to customer" at bounding box center [671, 454] width 320 height 44
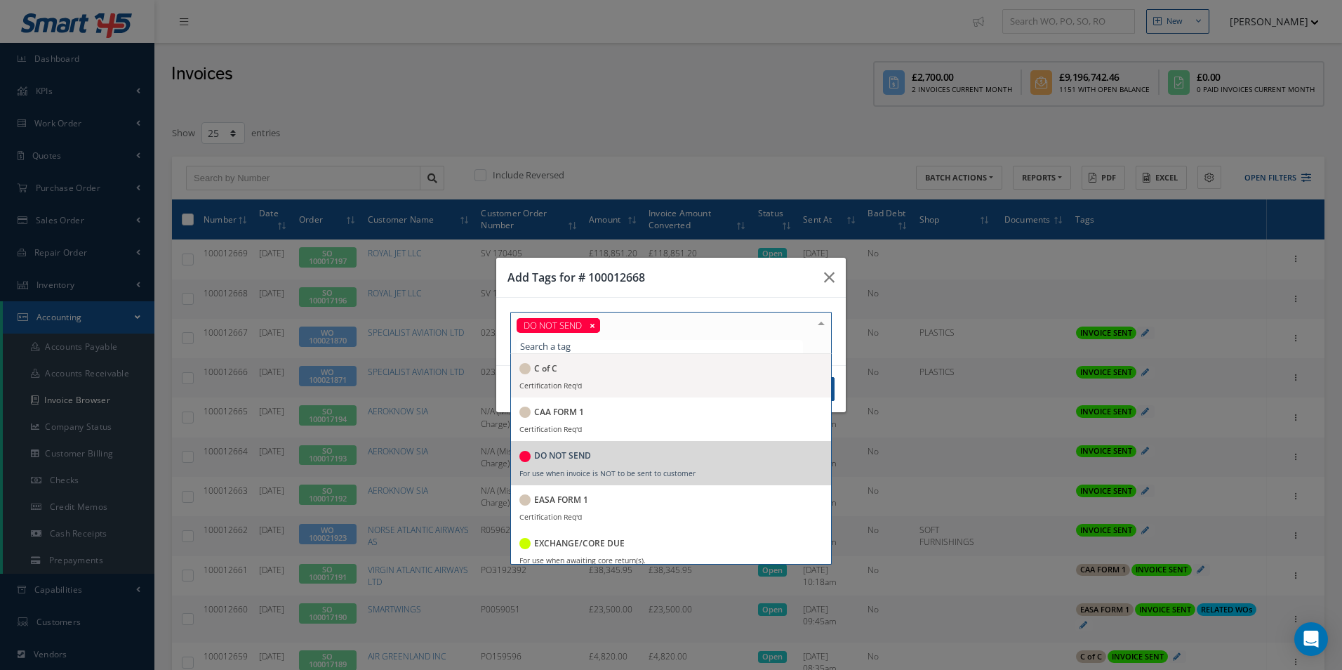
click at [754, 289] on div "Add Tags for # 100012668" at bounding box center [671, 278] width 350 height 40
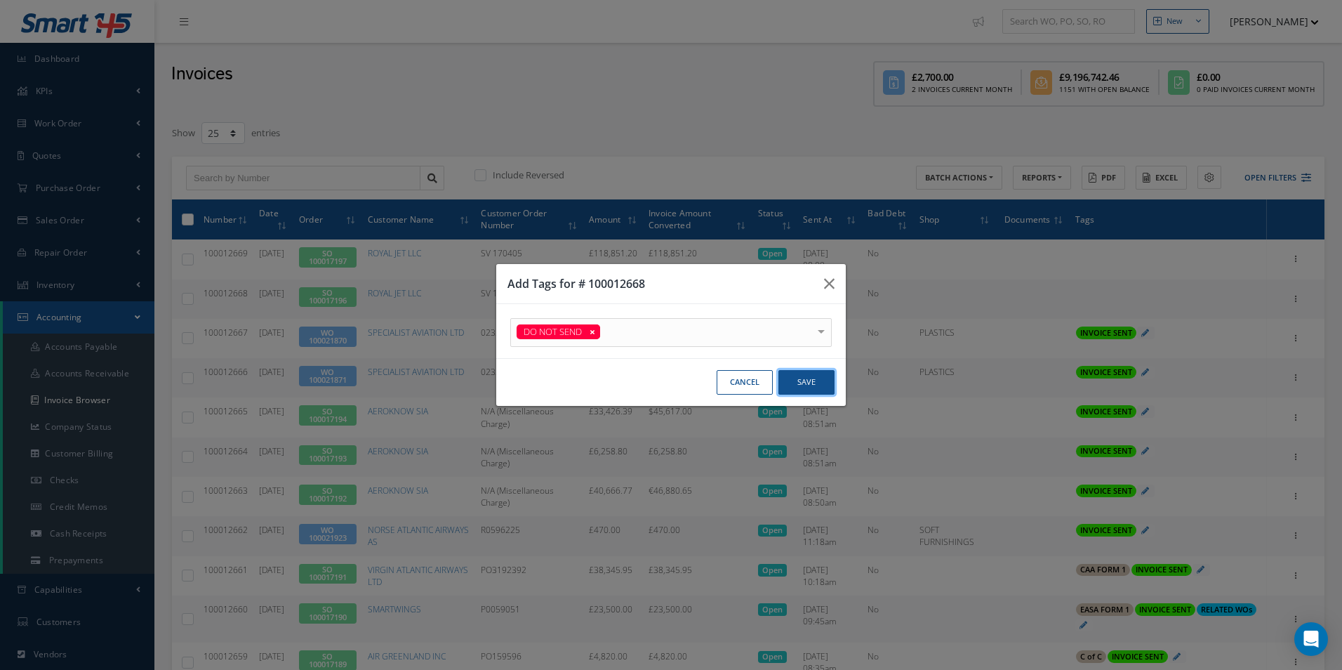
click at [805, 384] on button "Save" at bounding box center [807, 382] width 56 height 25
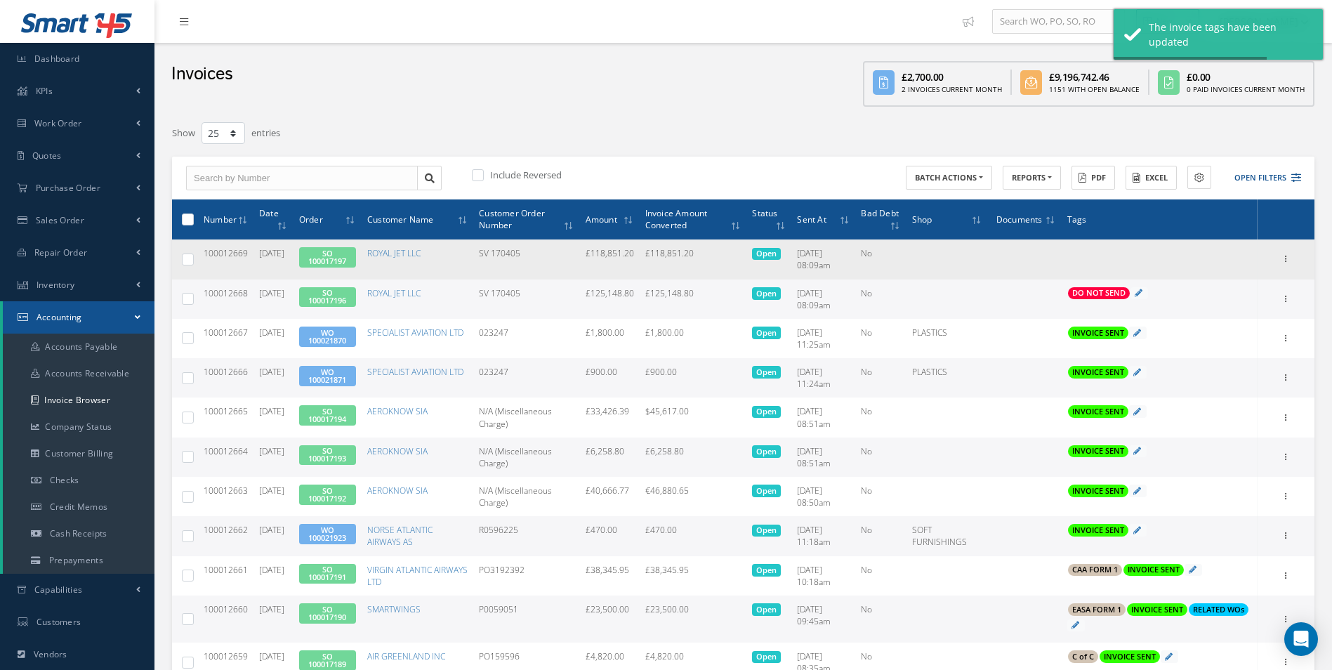
click at [0, 0] on span "Add Tags" at bounding box center [0, 0] width 0 height 0
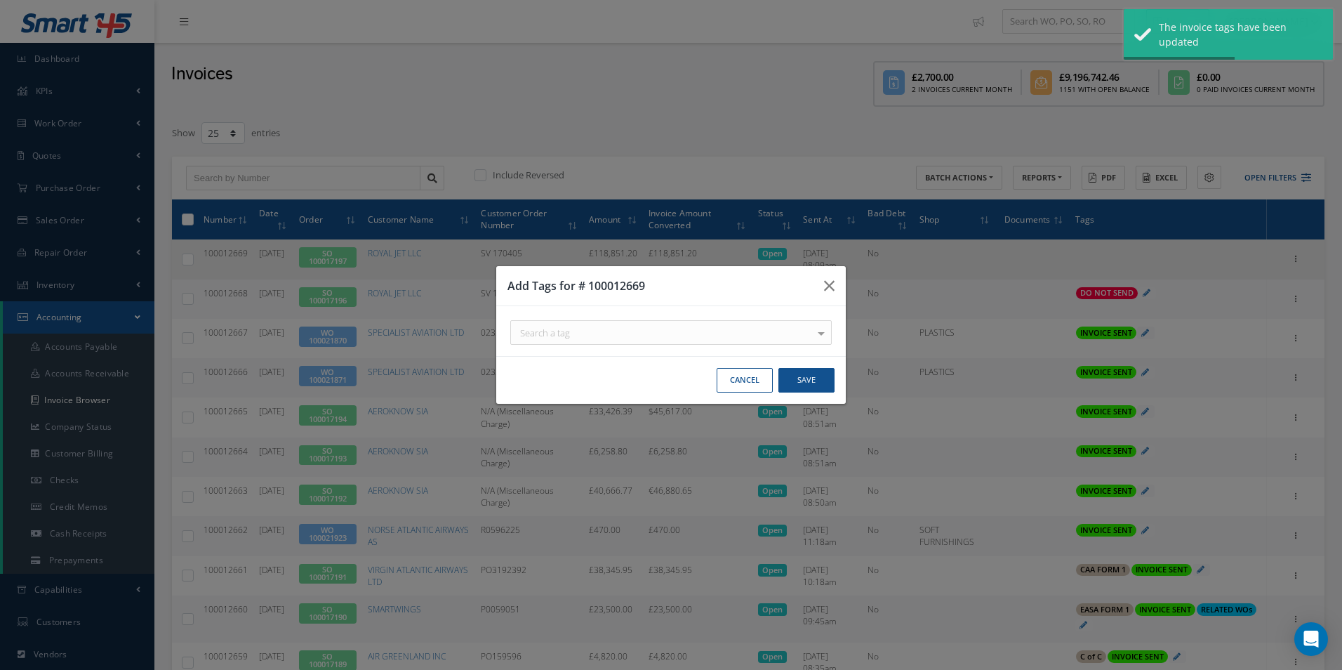
click at [720, 335] on div "Search a tag" at bounding box center [671, 332] width 322 height 25
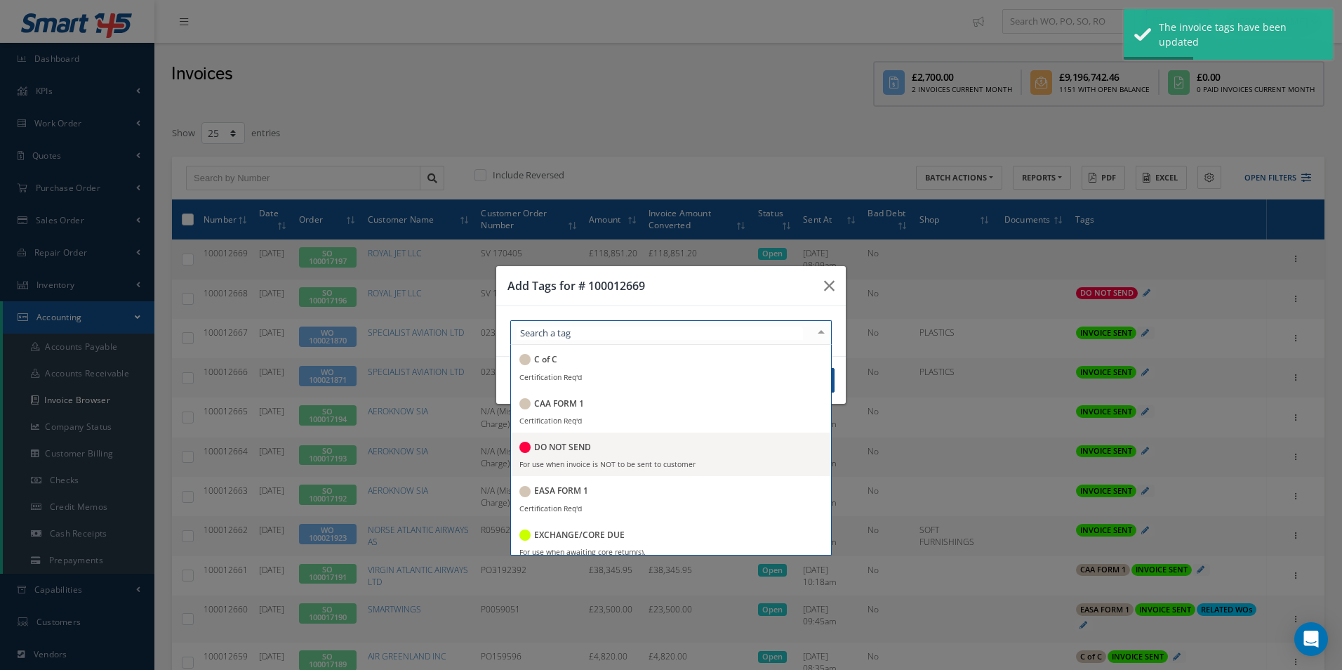
click at [602, 443] on div "DO NOT SEND" at bounding box center [670, 448] width 303 height 19
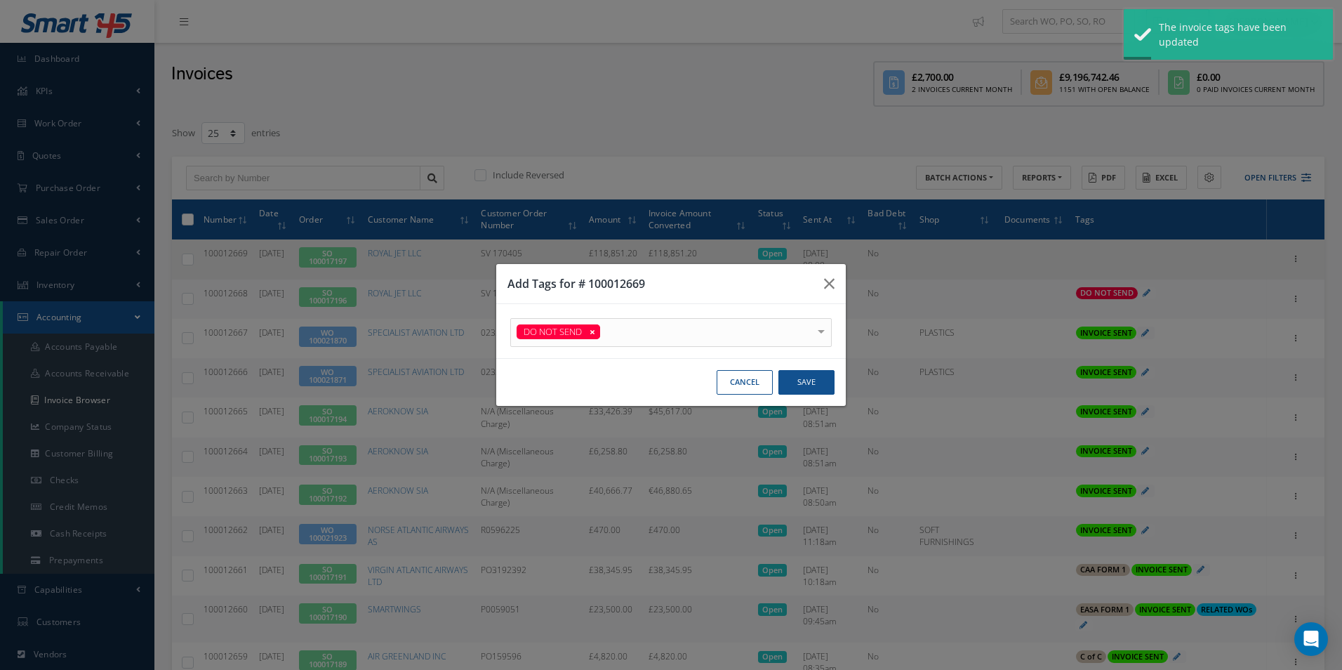
click at [768, 273] on div "Add Tags for # 100012669" at bounding box center [671, 284] width 350 height 40
click at [816, 376] on button "Save" at bounding box center [807, 382] width 56 height 25
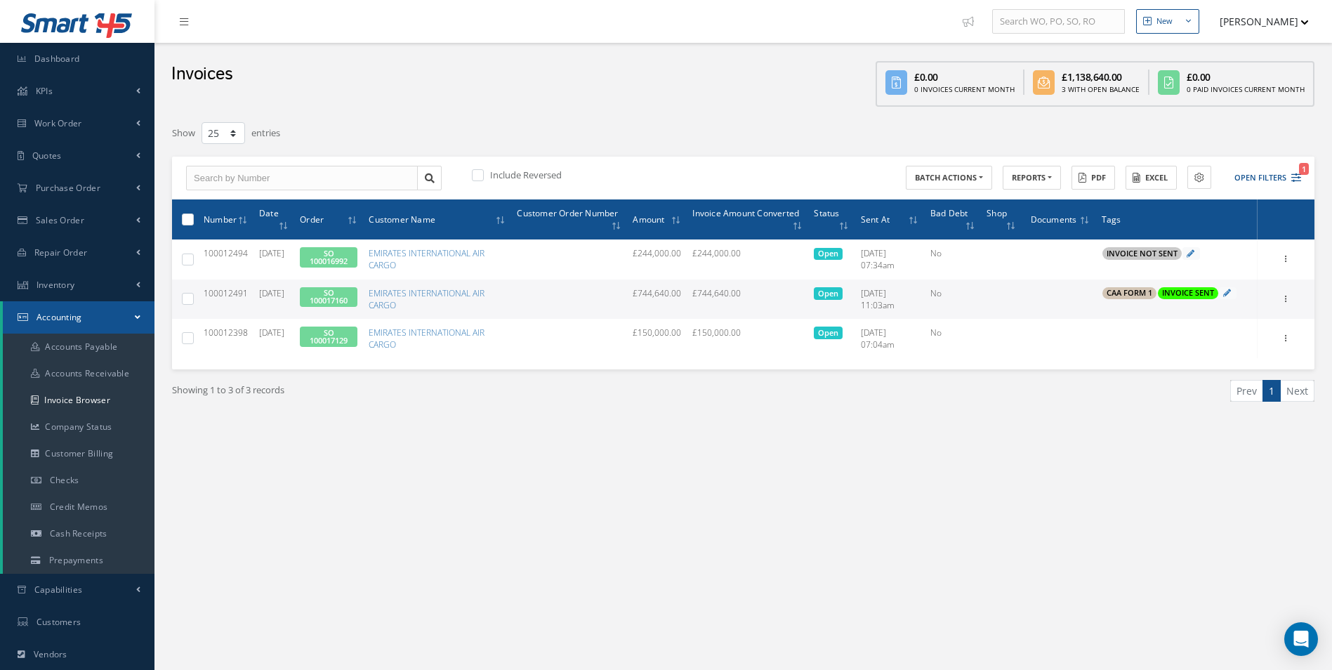
select select "25"
click at [77, 400] on link "Invoice Browser" at bounding box center [79, 400] width 152 height 27
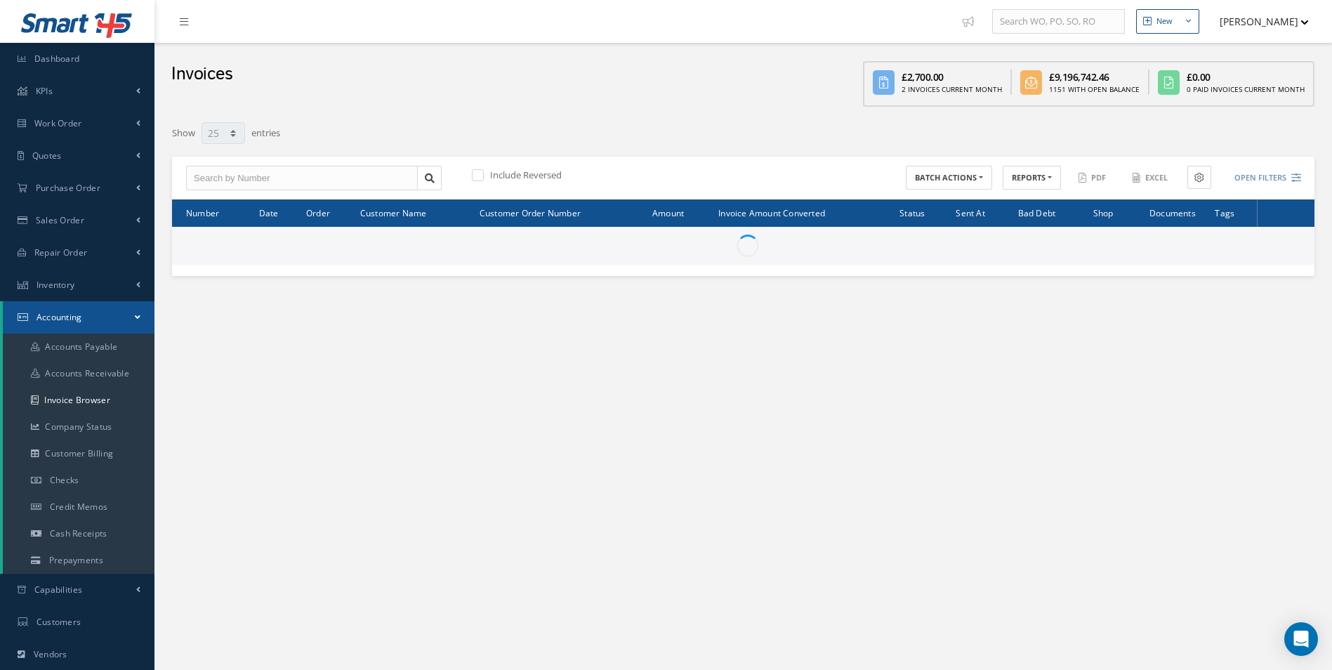
select select "25"
